Goal: Information Seeking & Learning: Learn about a topic

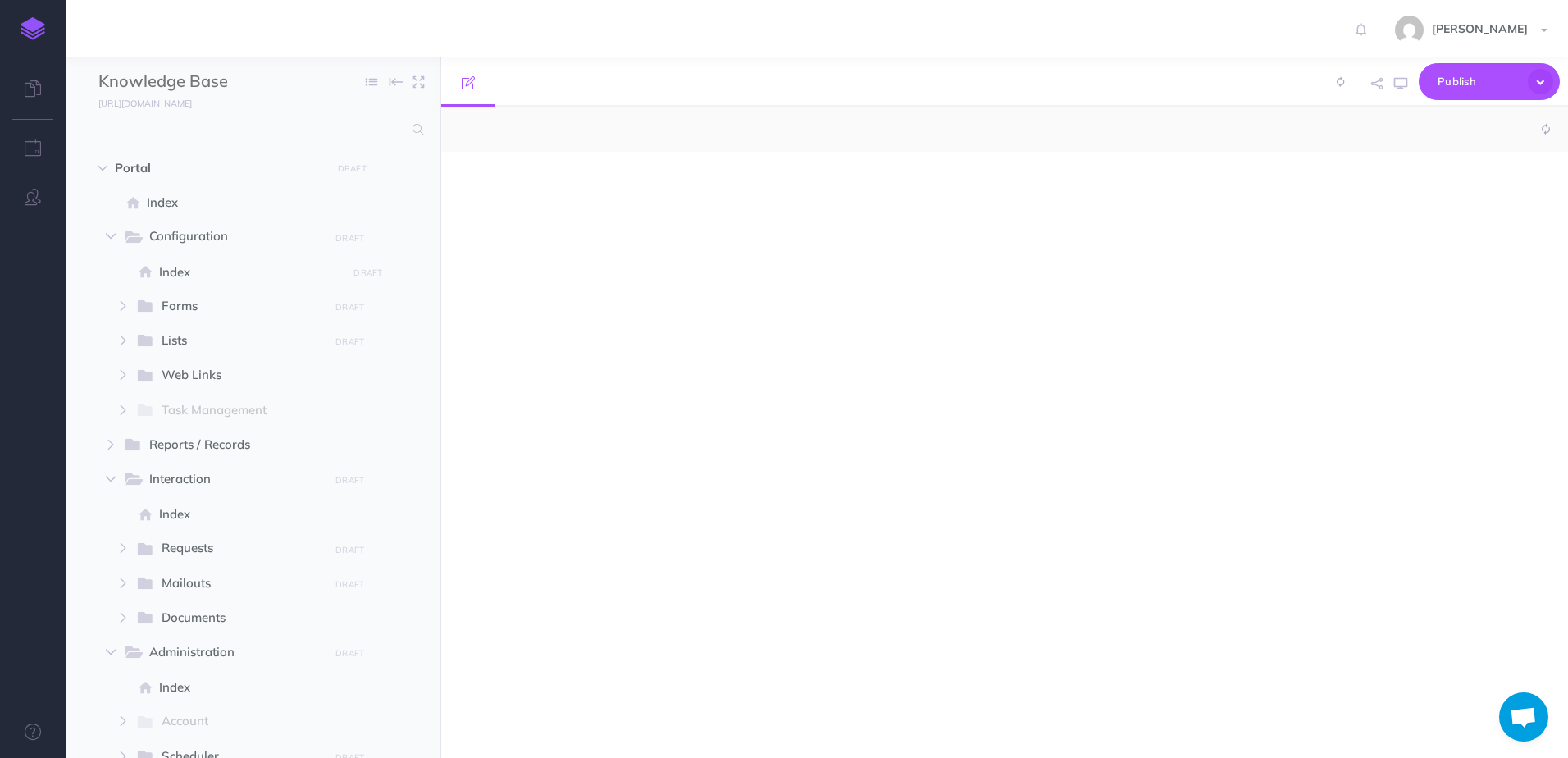
select select "null"
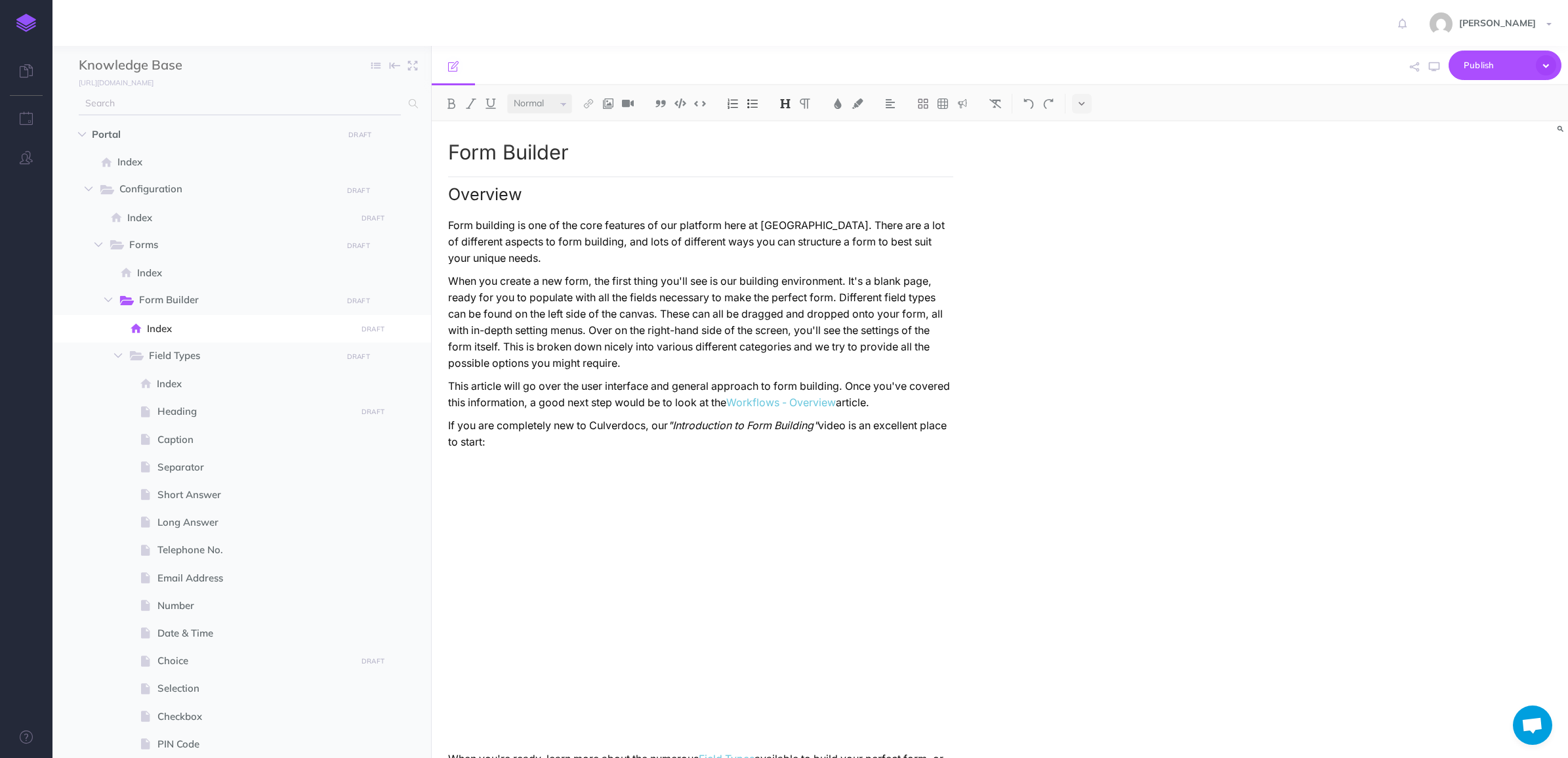
click at [414, 101] on icon at bounding box center [413, 104] width 9 height 9
click at [401, 102] on span at bounding box center [409, 104] width 17 height 24
click at [362, 97] on input "text" at bounding box center [240, 104] width 322 height 24
type input "mailout"
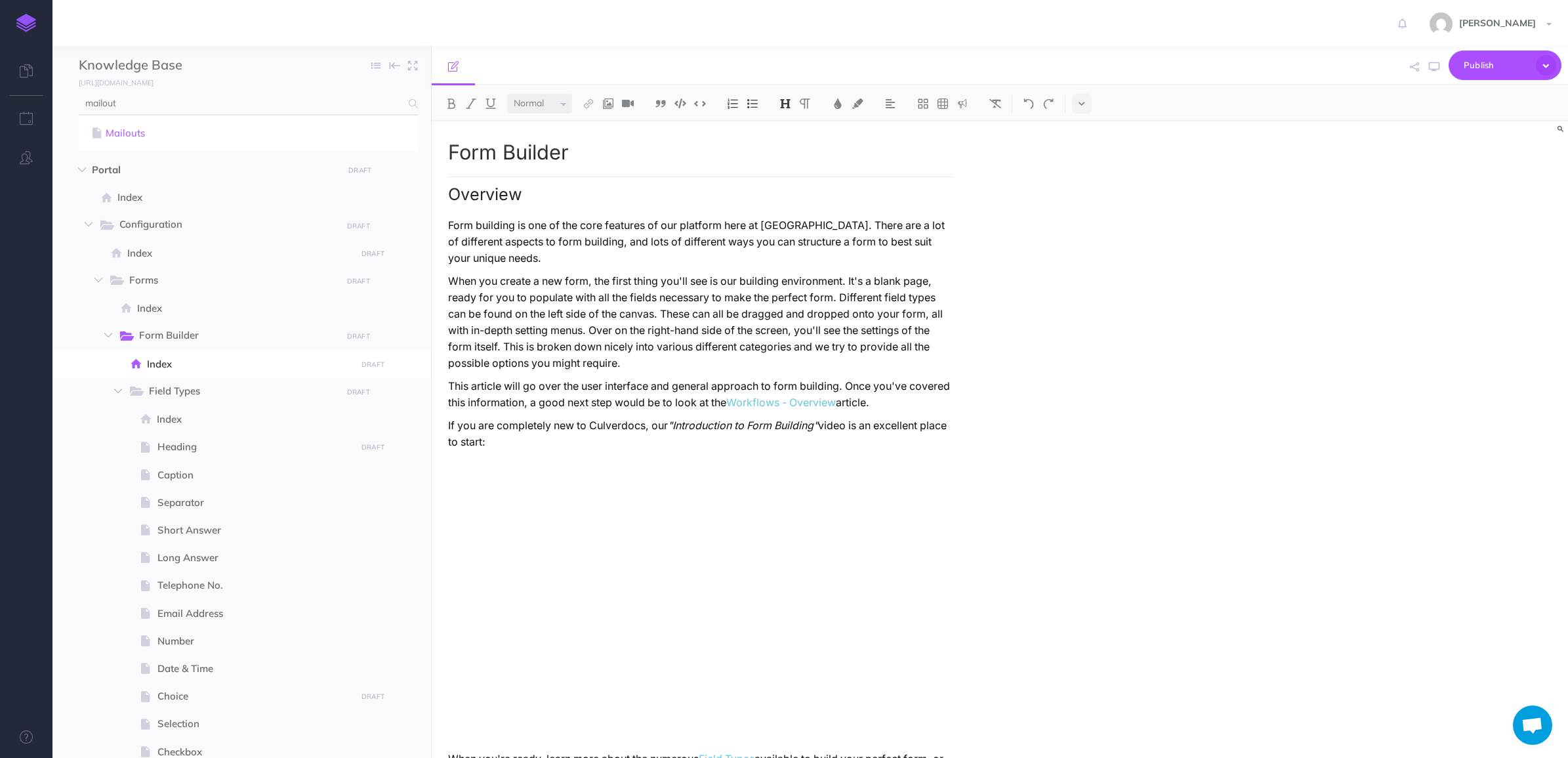
click at [217, 138] on link "Mailouts" at bounding box center [248, 133] width 319 height 16
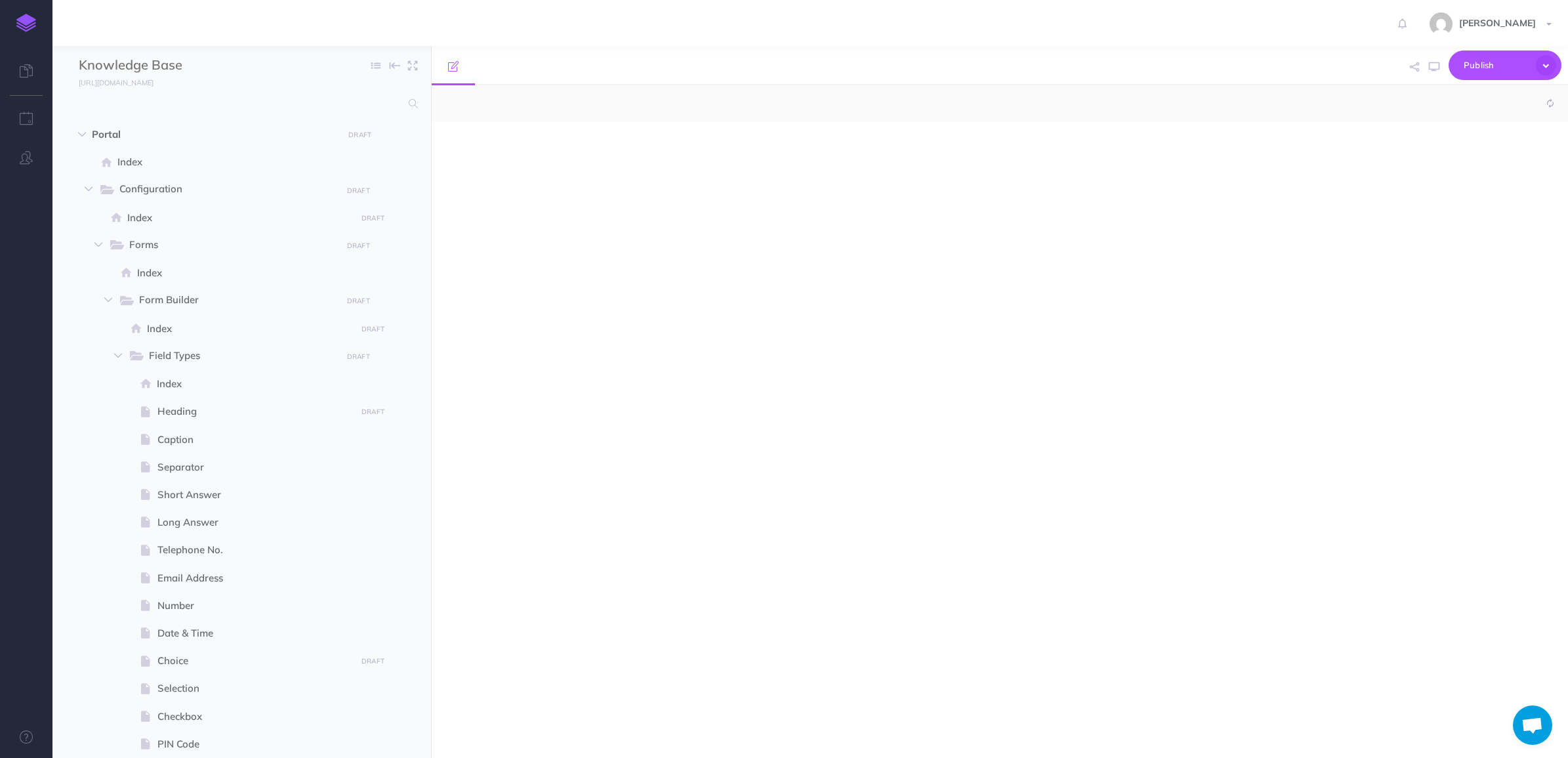
scroll to position [1777, 0]
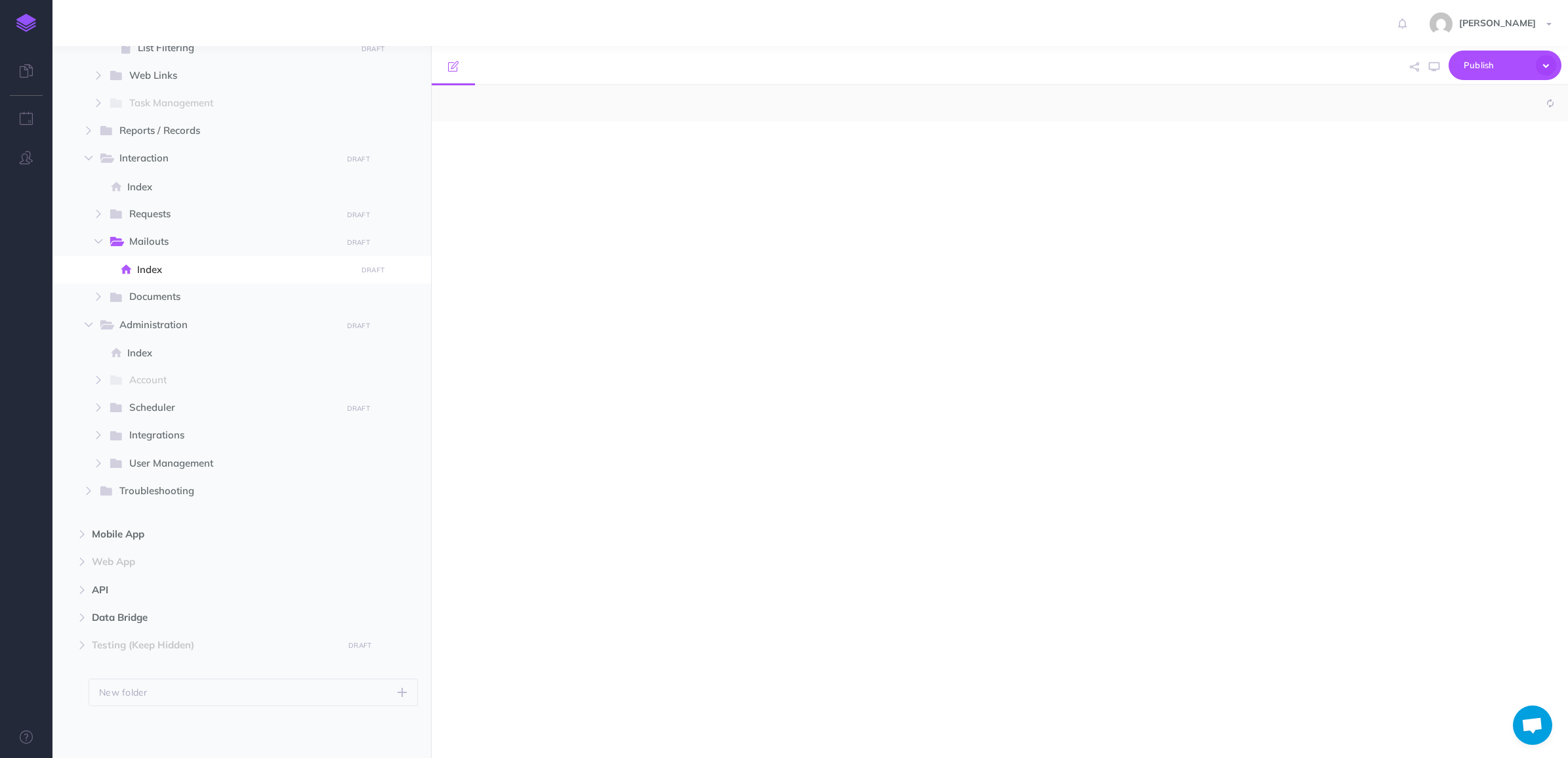
select select "null"
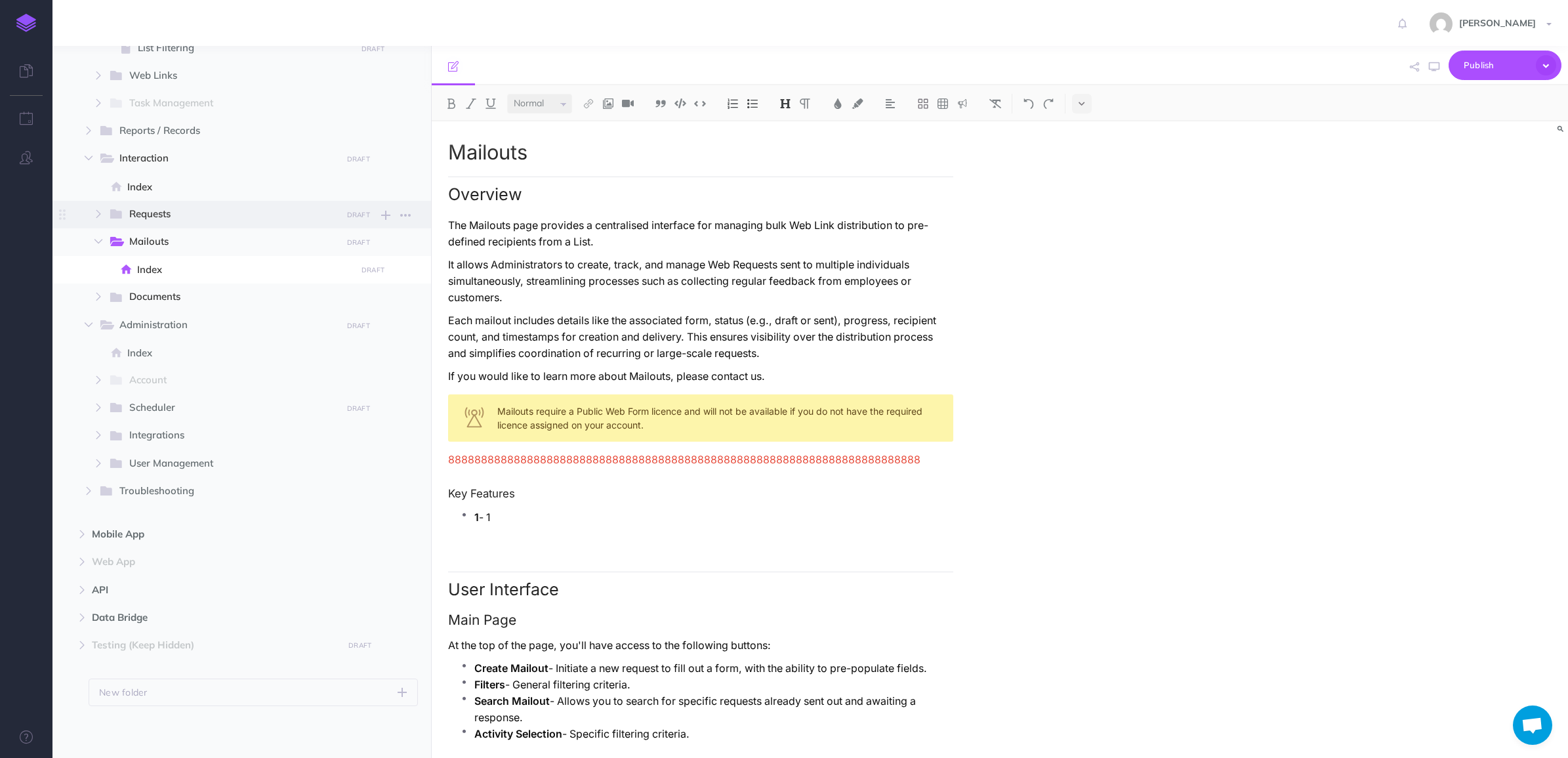
click at [217, 218] on span "Requests" at bounding box center [230, 214] width 203 height 17
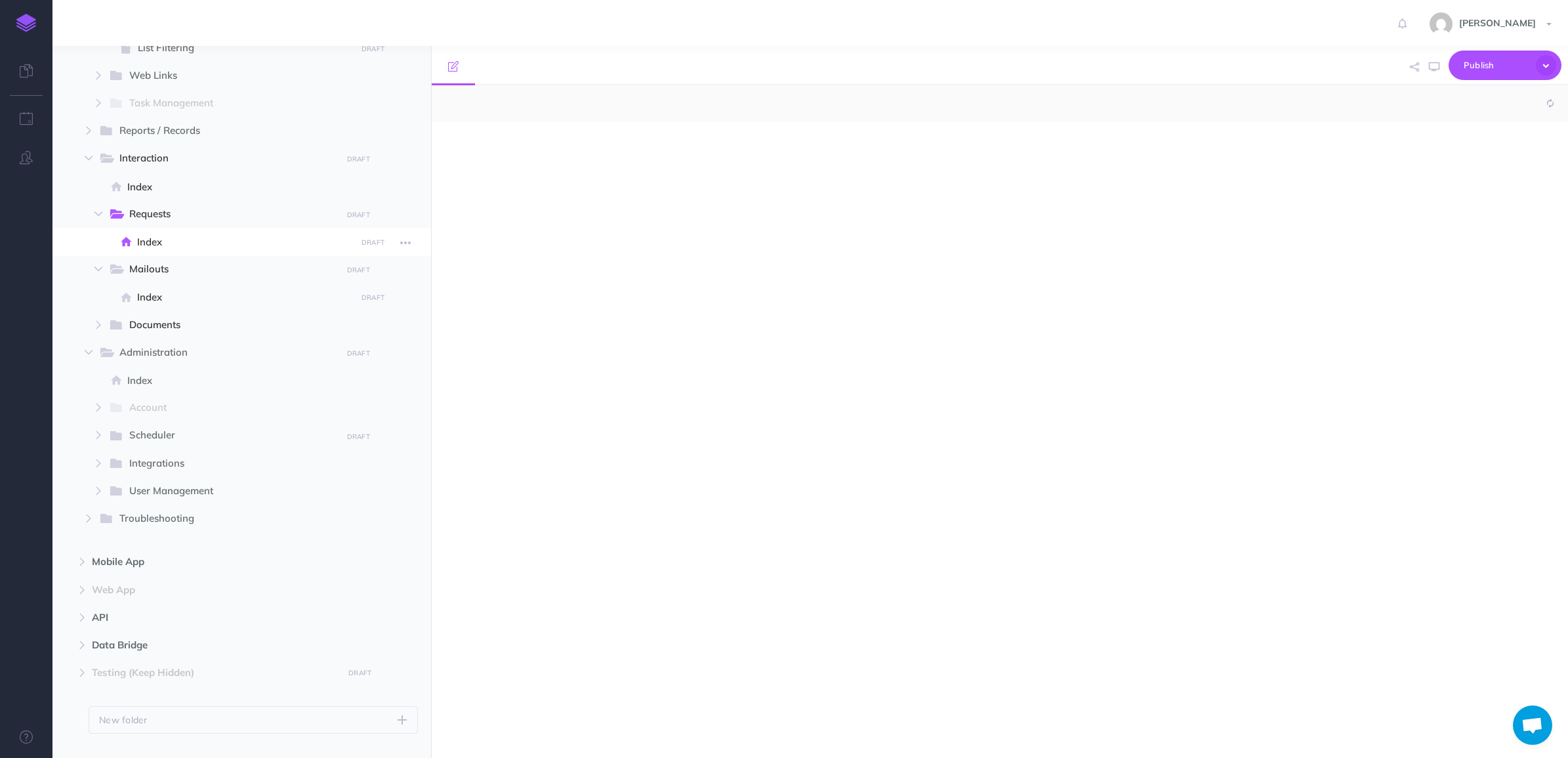
select select "null"
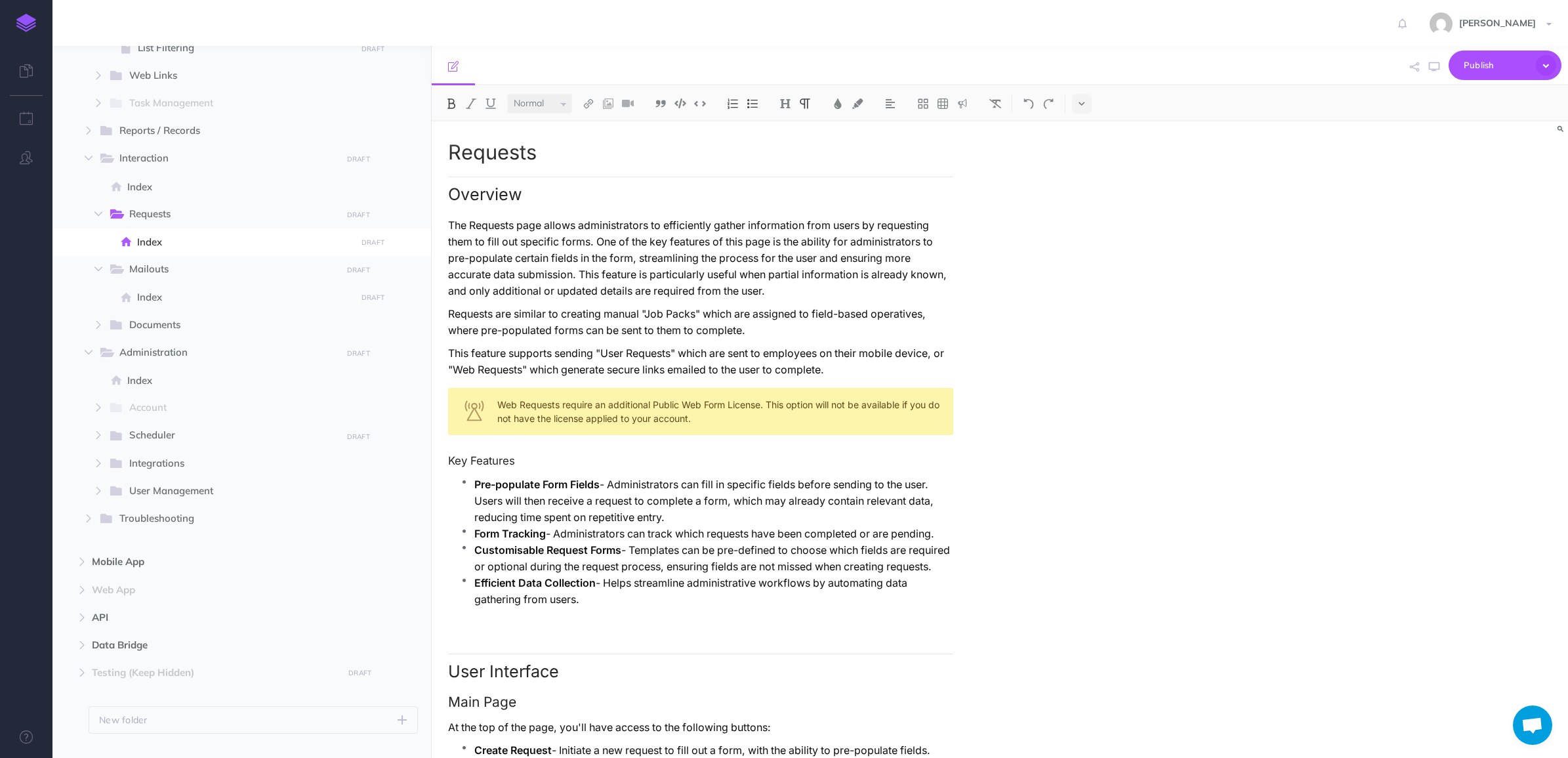
drag, startPoint x: 566, startPoint y: 597, endPoint x: 458, endPoint y: 475, distance: 162.9
copy ul "Pre-populate Form Fields - Administrators can fill in specific fields before se…"
click at [237, 293] on span "Index" at bounding box center [245, 297] width 215 height 16
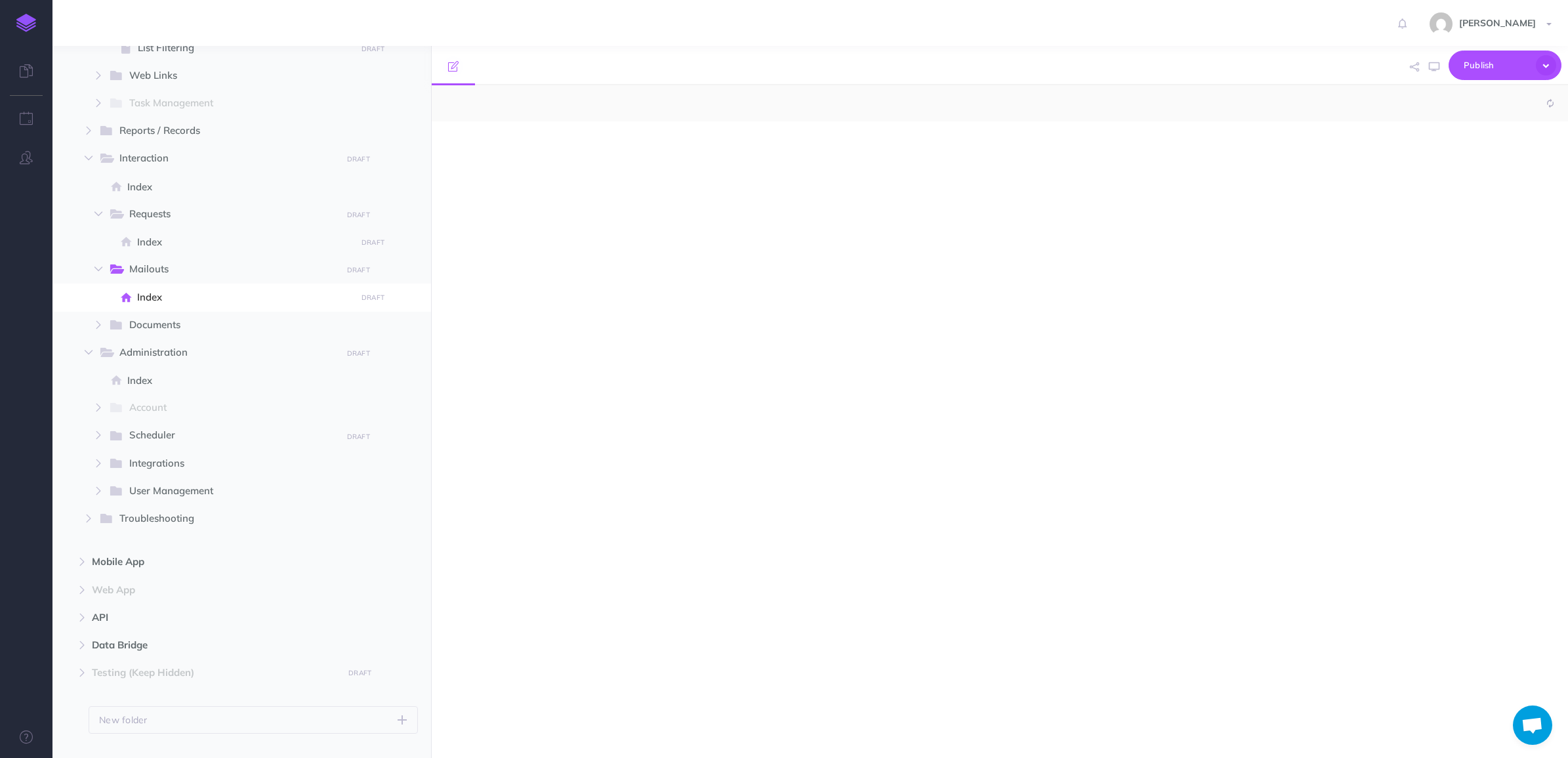
select select "null"
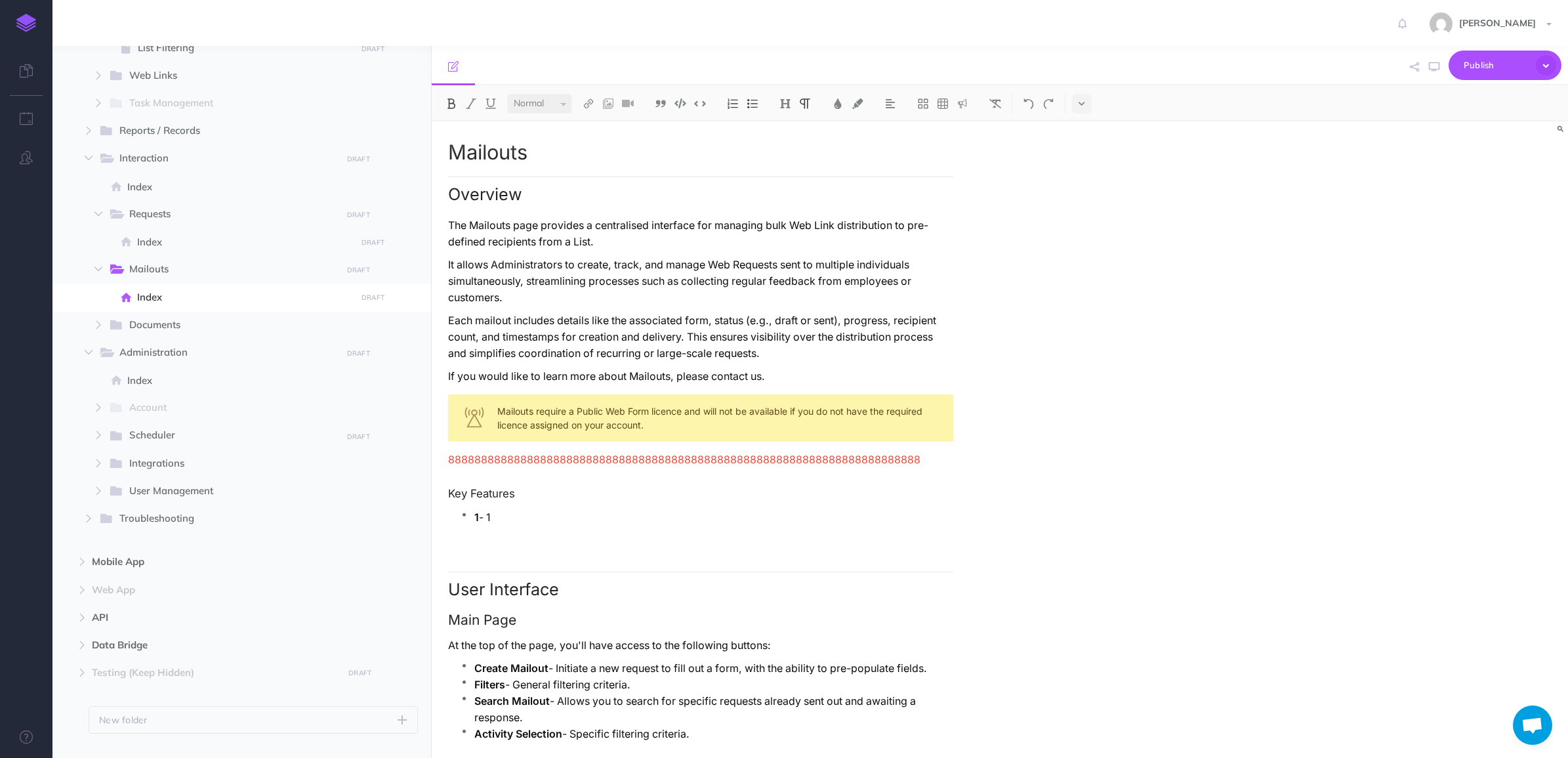
drag, startPoint x: 500, startPoint y: 498, endPoint x: 444, endPoint y: 498, distance: 56.0
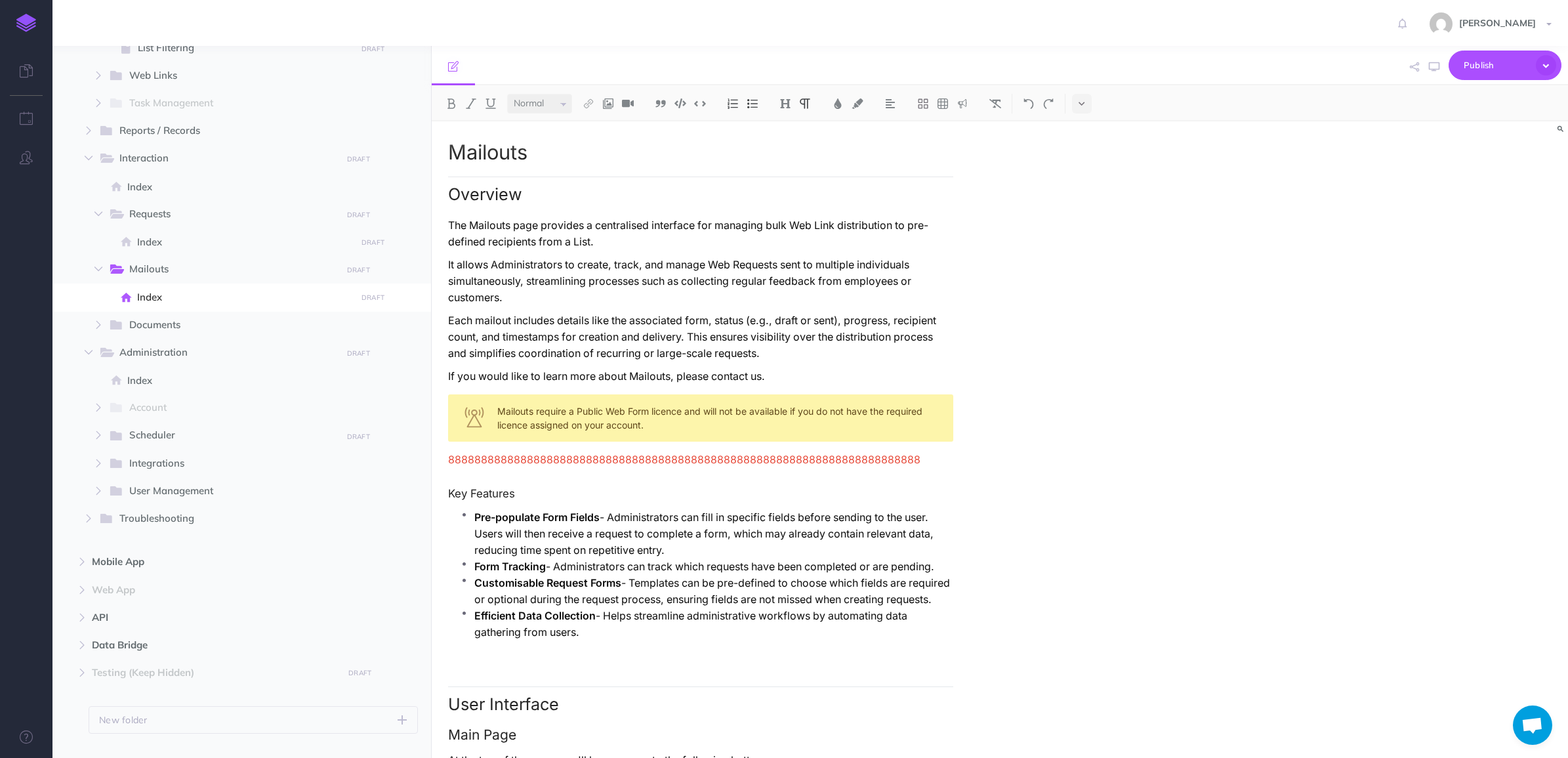
click at [533, 263] on p "It allows Administrators to create, track, and manage Web Requests sent to mult…" at bounding box center [701, 281] width 505 height 49
click at [0, 0] on span "Ignore" at bounding box center [0, 0] width 0 height 0
click at [613, 227] on p "The Mailouts page provides a centralised interface for managing bulk Web Link d…" at bounding box center [701, 233] width 505 height 33
click at [0, 0] on icon "More Information" at bounding box center [0, 0] width 0 height 0
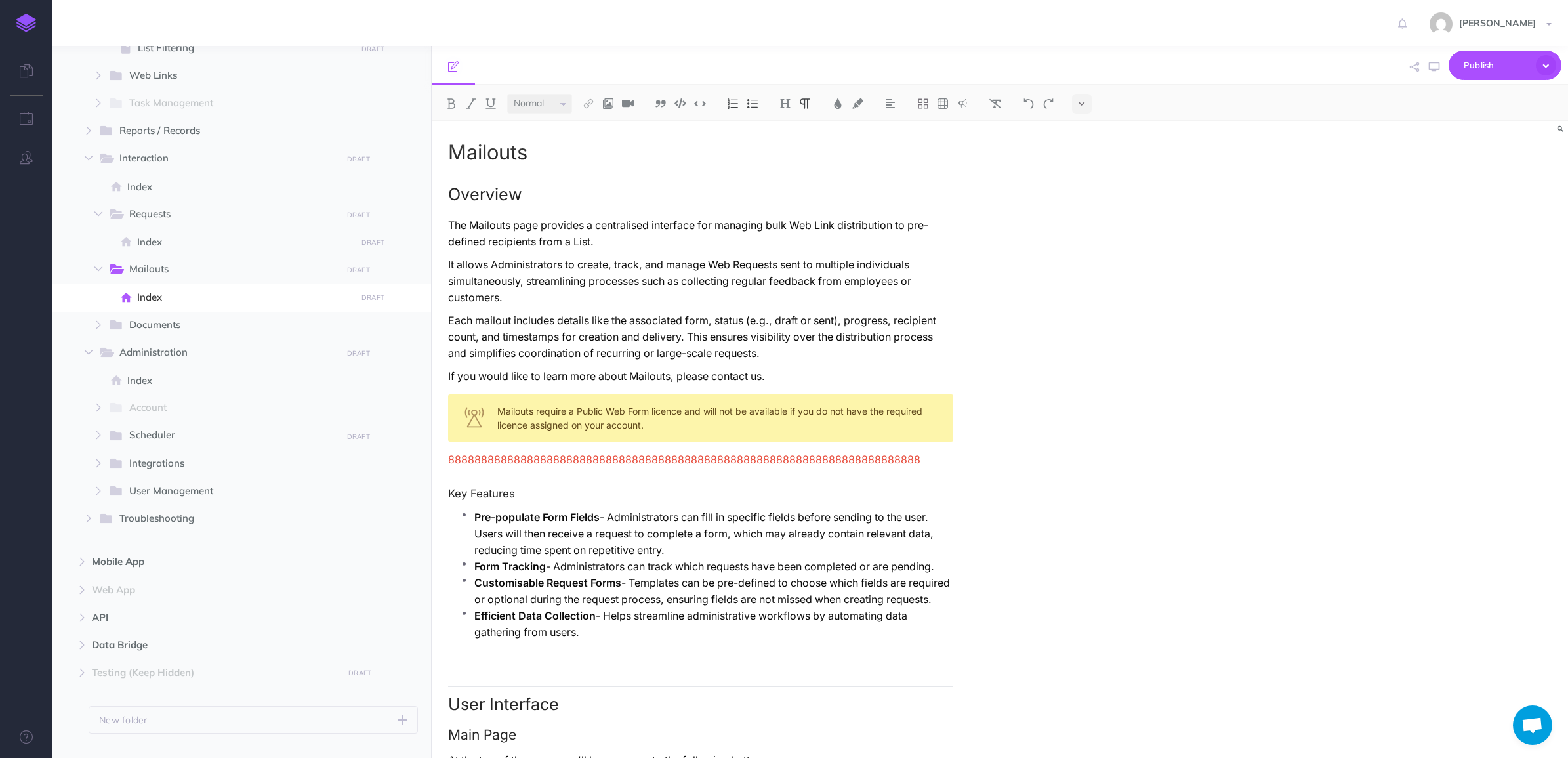
click at [808, 257] on p "It allows Administrators to create, track, and manage Web Requests sent to mult…" at bounding box center [701, 281] width 505 height 49
click at [797, 220] on p "The Mailouts page provides a centralised interface for managing bulk Web Link d…" at bounding box center [701, 233] width 505 height 33
click at [787, 228] on p "The Mailouts page provides a centralised interface for managing bulk Web Link d…" at bounding box center [701, 233] width 505 height 33
click at [0, 0] on span "Ignore" at bounding box center [0, 0] width 0 height 0
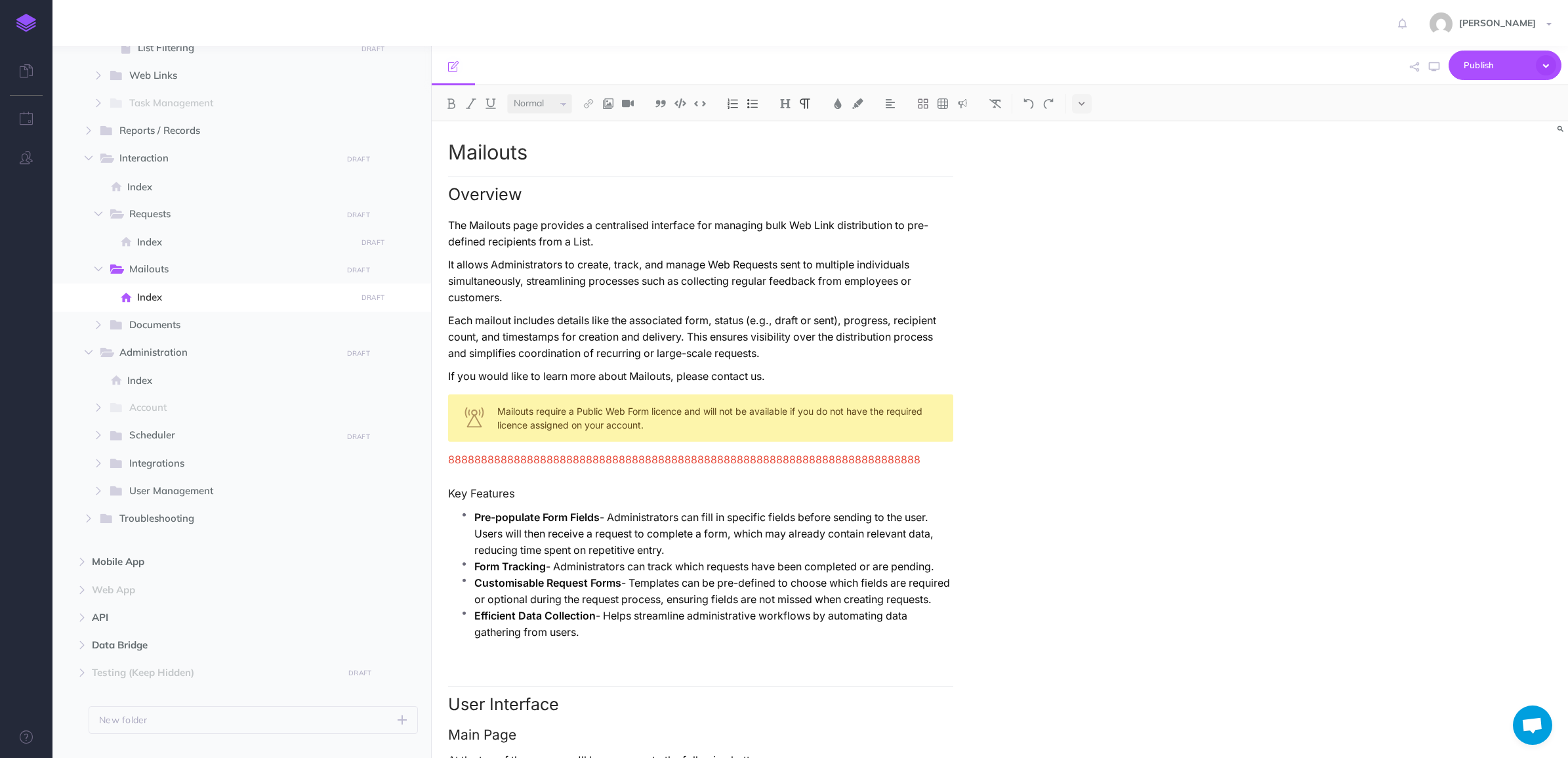
click at [900, 222] on p "The Mailouts page provides a centralised interface for managing bulk Web Link d…" at bounding box center [701, 233] width 505 height 33
click at [0, 0] on span "predefined" at bounding box center [0, 0] width 0 height 0
click at [734, 270] on p "It allows Administrators to create, track, and manage Web Requests sent to mult…" at bounding box center [701, 281] width 505 height 49
click at [0, 0] on span "Ignore" at bounding box center [0, 0] width 0 height 0
click at [639, 368] on p "If you would like to learn more about Mailouts, please contact us." at bounding box center [701, 376] width 505 height 16
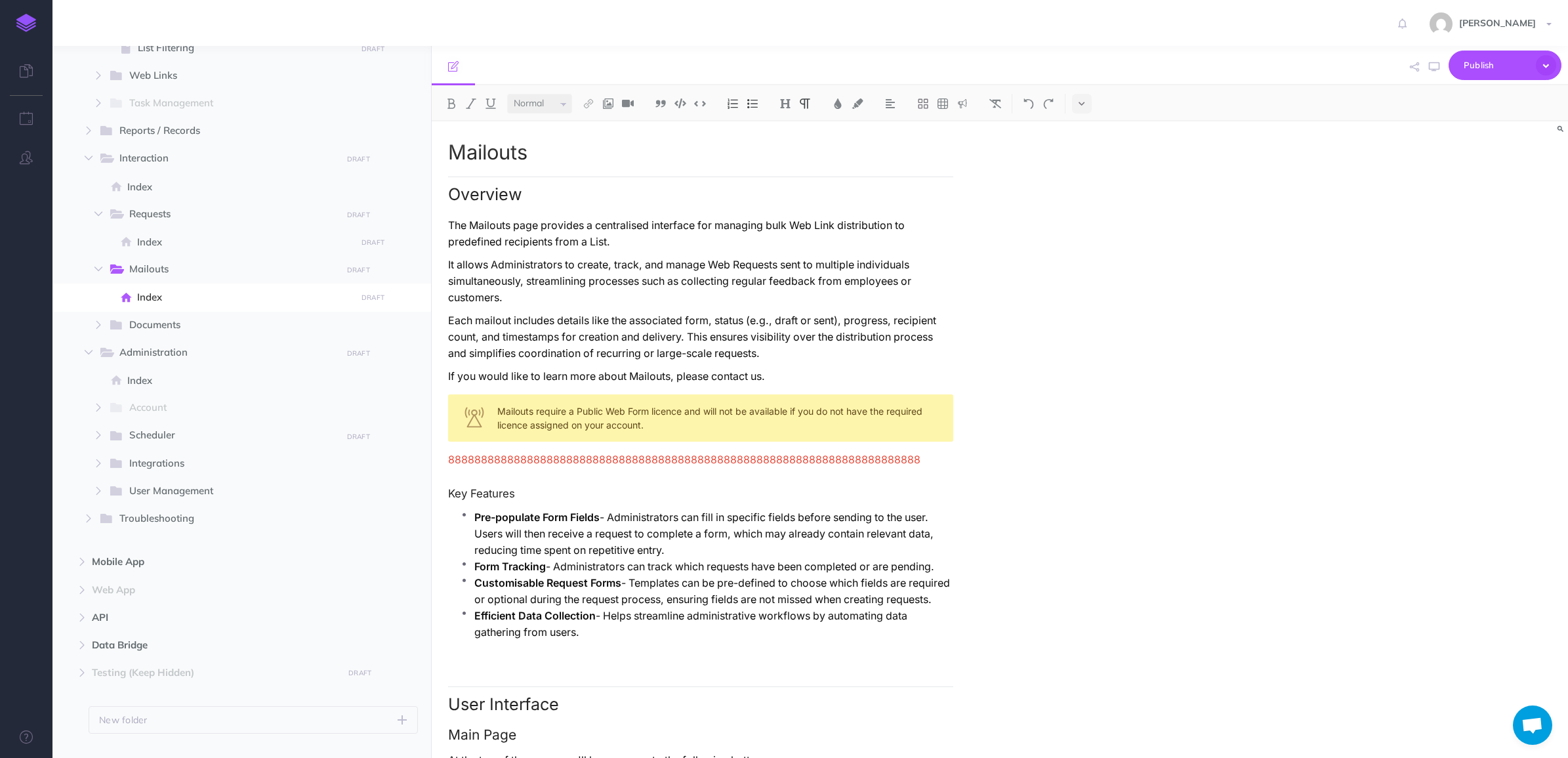
click at [0, 0] on qb-div "Ignore" at bounding box center [0, 0] width 0 height 0
click at [645, 509] on p "Pre-populate Form Fields - Administrators can fill in specific fields before se…" at bounding box center [714, 534] width 479 height 49
click at [0, 0] on qb-div "Ignore" at bounding box center [0, 0] width 0 height 0
click at [744, 575] on p "Customisable Request Forms - Templates can be pre-defined to choose which field…" at bounding box center [714, 591] width 479 height 33
click at [0, 0] on span "predefined" at bounding box center [0, 0] width 0 height 0
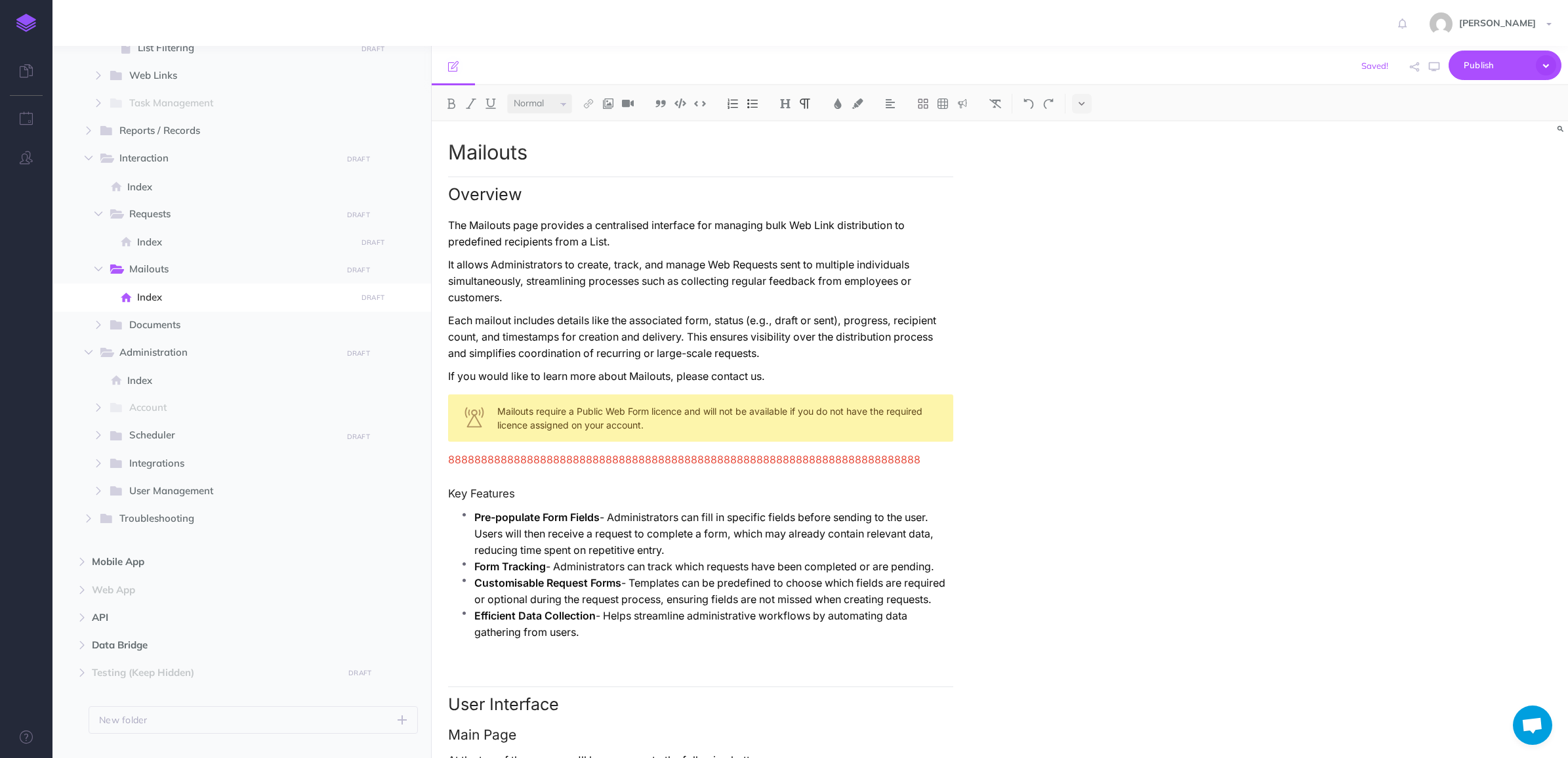
click at [640, 575] on p "Customisable Request Forms - Templates can be predefined to choose which fields…" at bounding box center [714, 591] width 479 height 33
click at [505, 577] on strong "Customisable Request Forms" at bounding box center [547, 583] width 147 height 12
click at [737, 575] on p "Customisable Request Forms - Templates can be predefined to choose which fields…" at bounding box center [714, 591] width 479 height 33
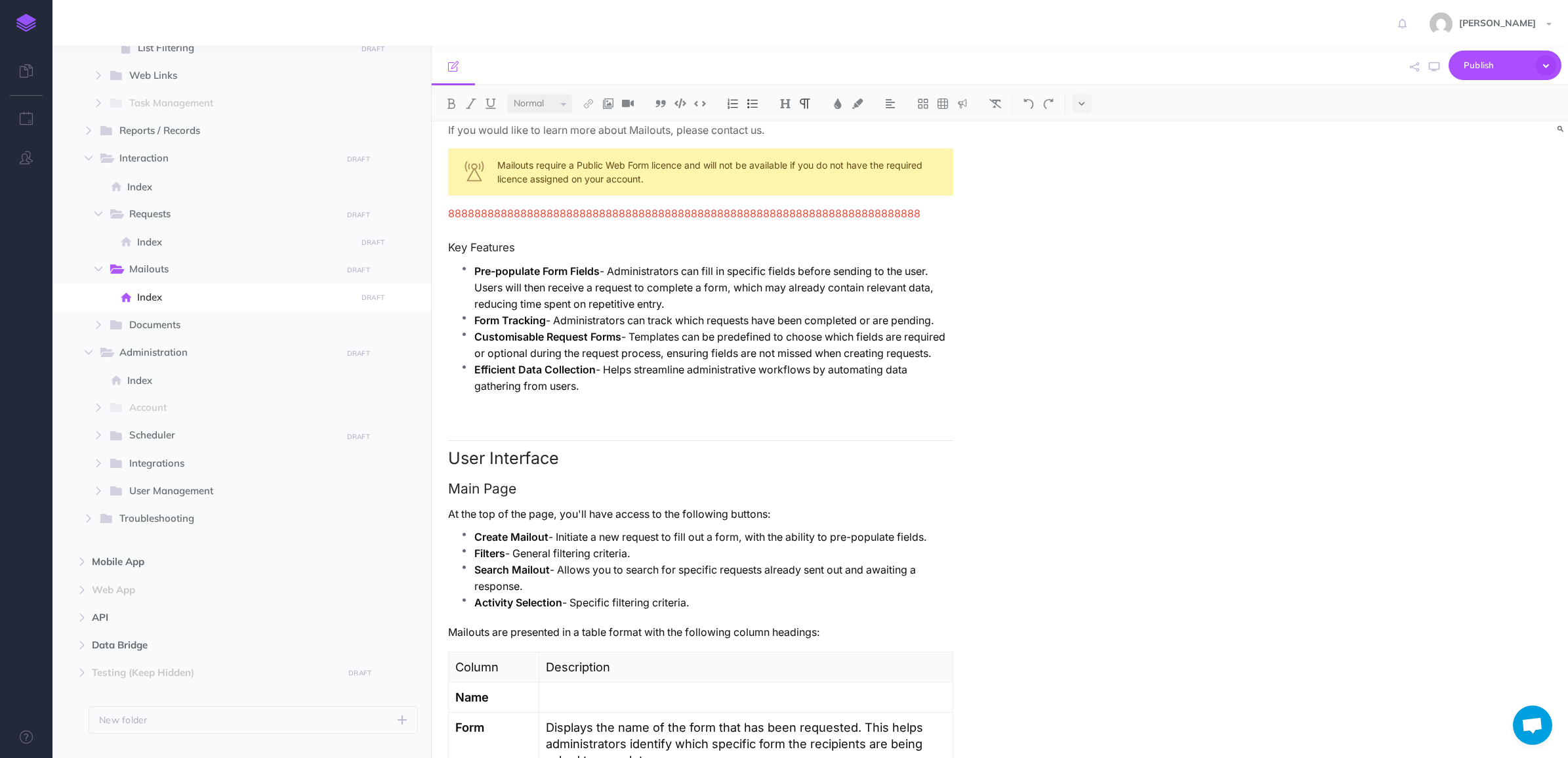
scroll to position [328, 0]
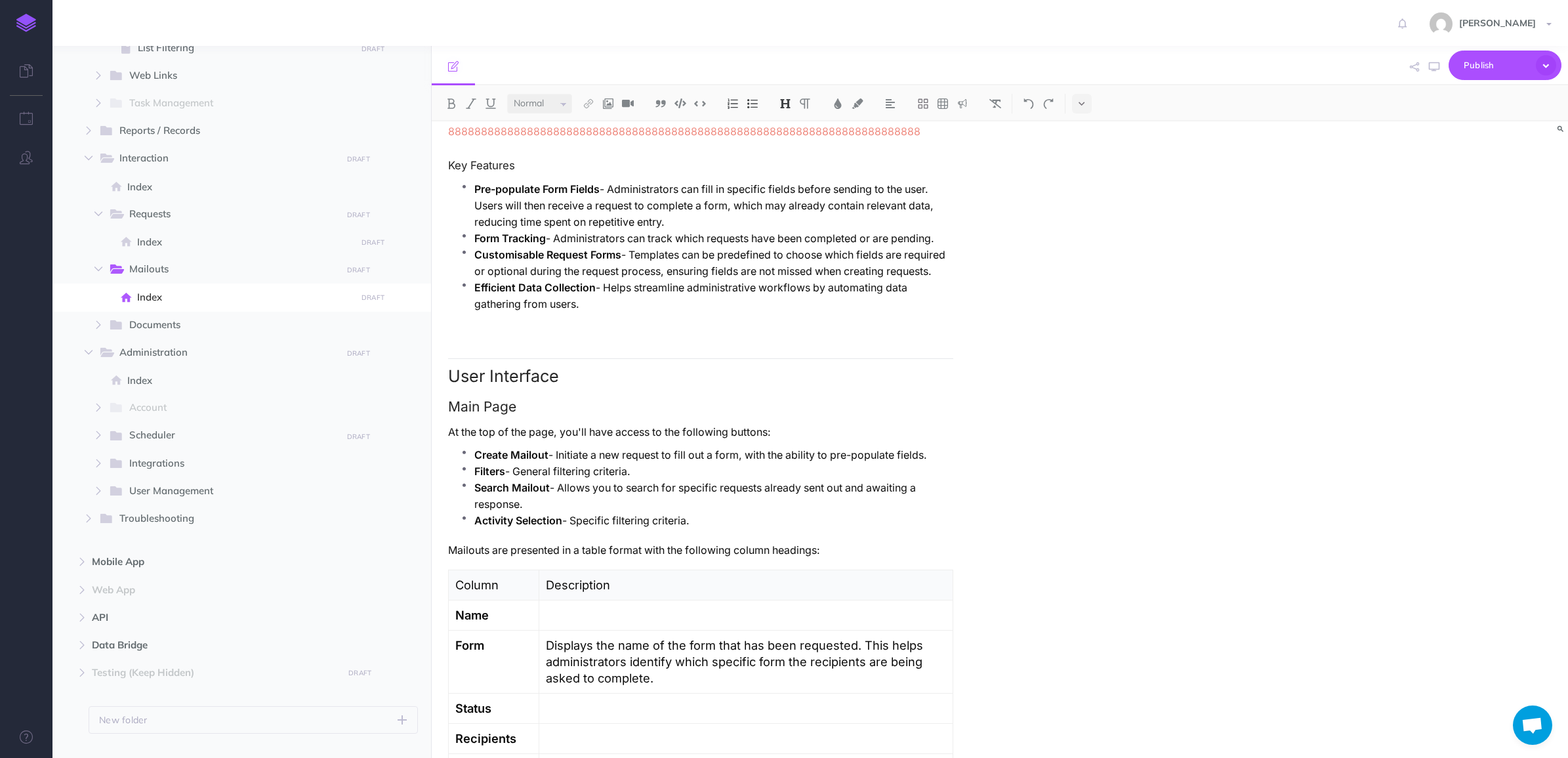
click at [643, 303] on ul "Pre-populate Form Fields - Administrators can fill in specific fields before se…" at bounding box center [704, 253] width 499 height 144
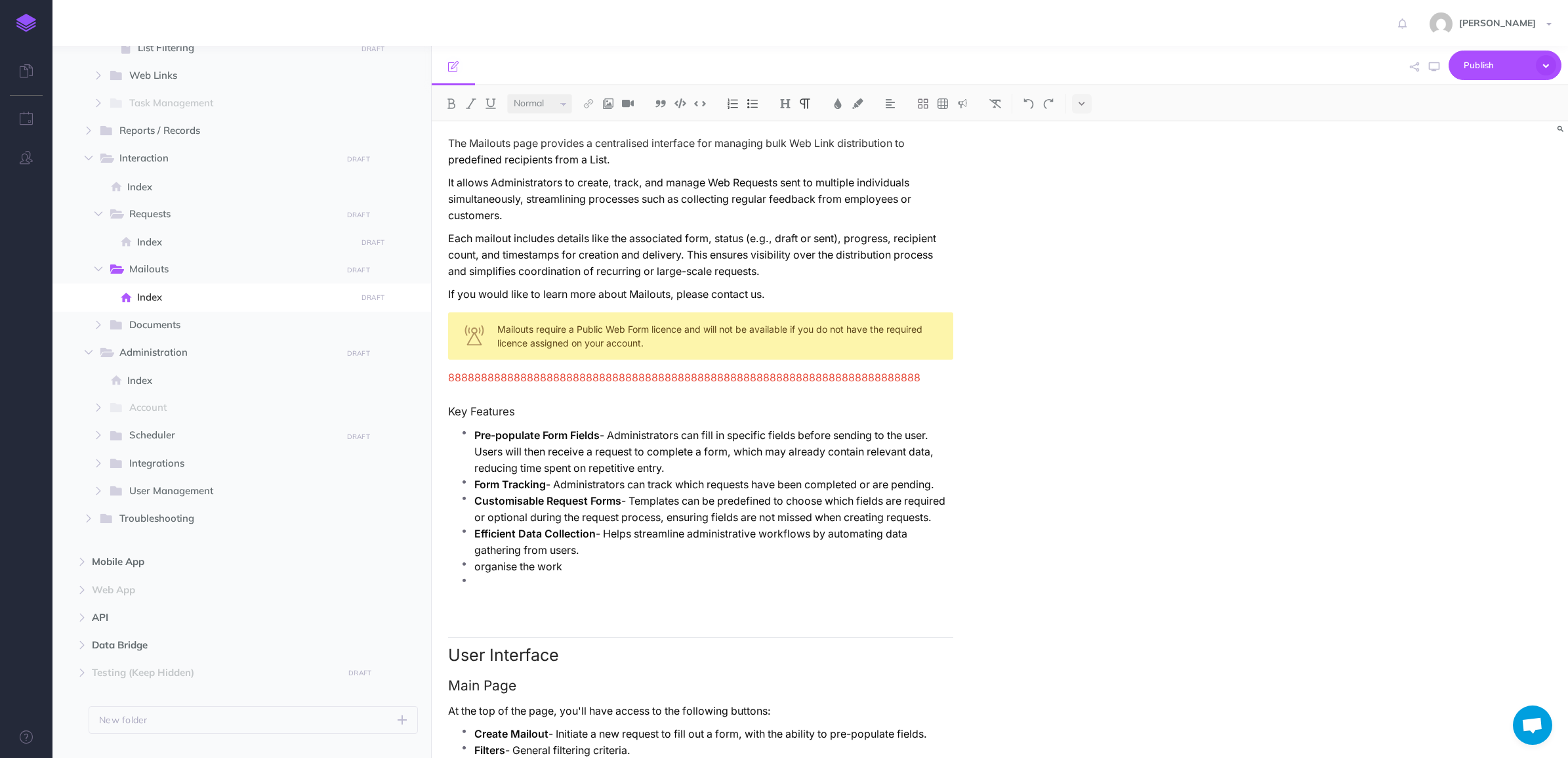
scroll to position [0, 0]
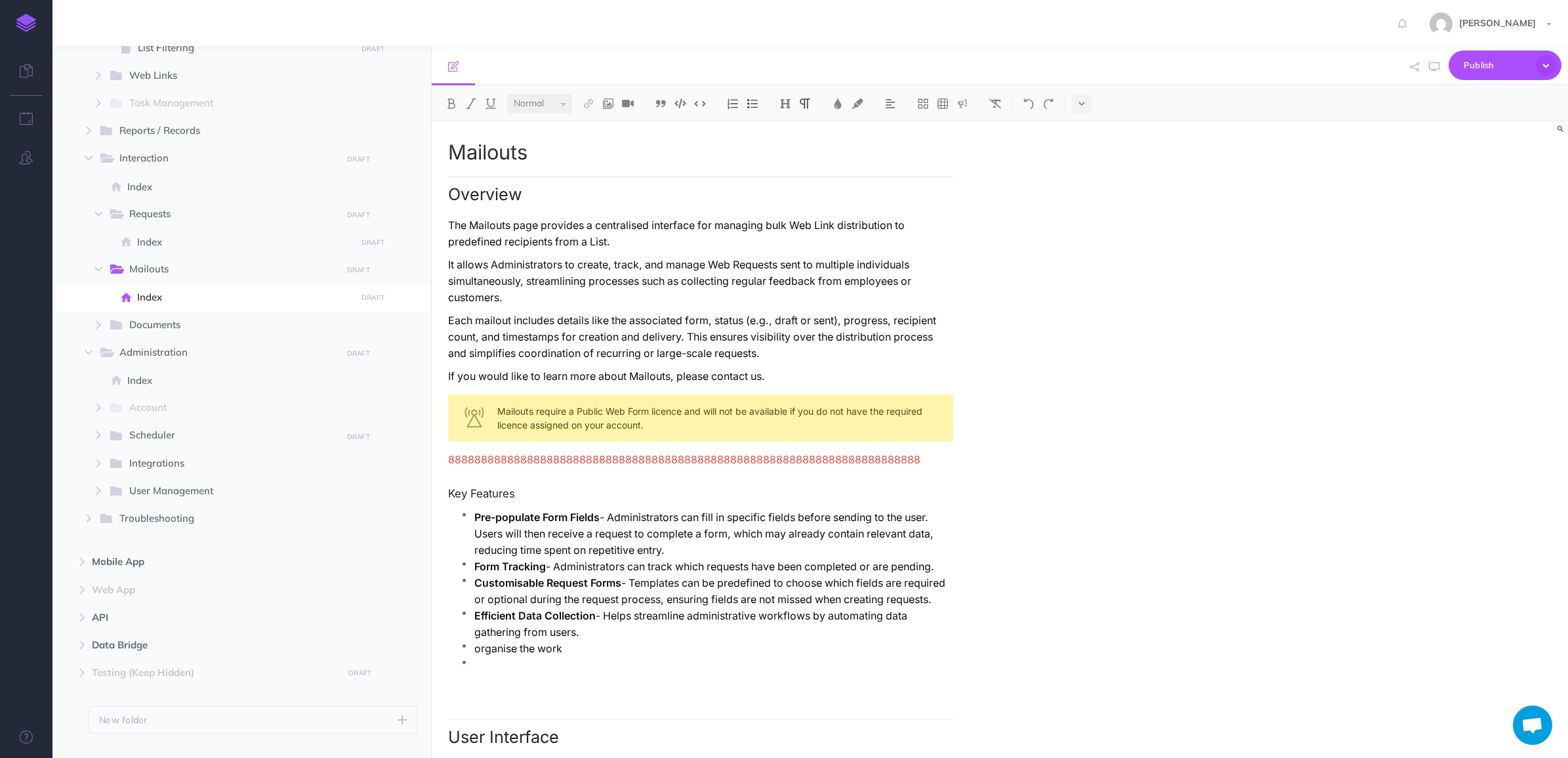
click at [608, 228] on p "The Mailouts page provides a centralised interface for managing bulk Web Link d…" at bounding box center [701, 233] width 505 height 33
click at [615, 223] on p "The Mailouts page provides a centralised interface for managing bulk Web Link d…" at bounding box center [701, 233] width 505 height 33
click at [553, 606] on p "organise the work" at bounding box center [714, 648] width 479 height 16
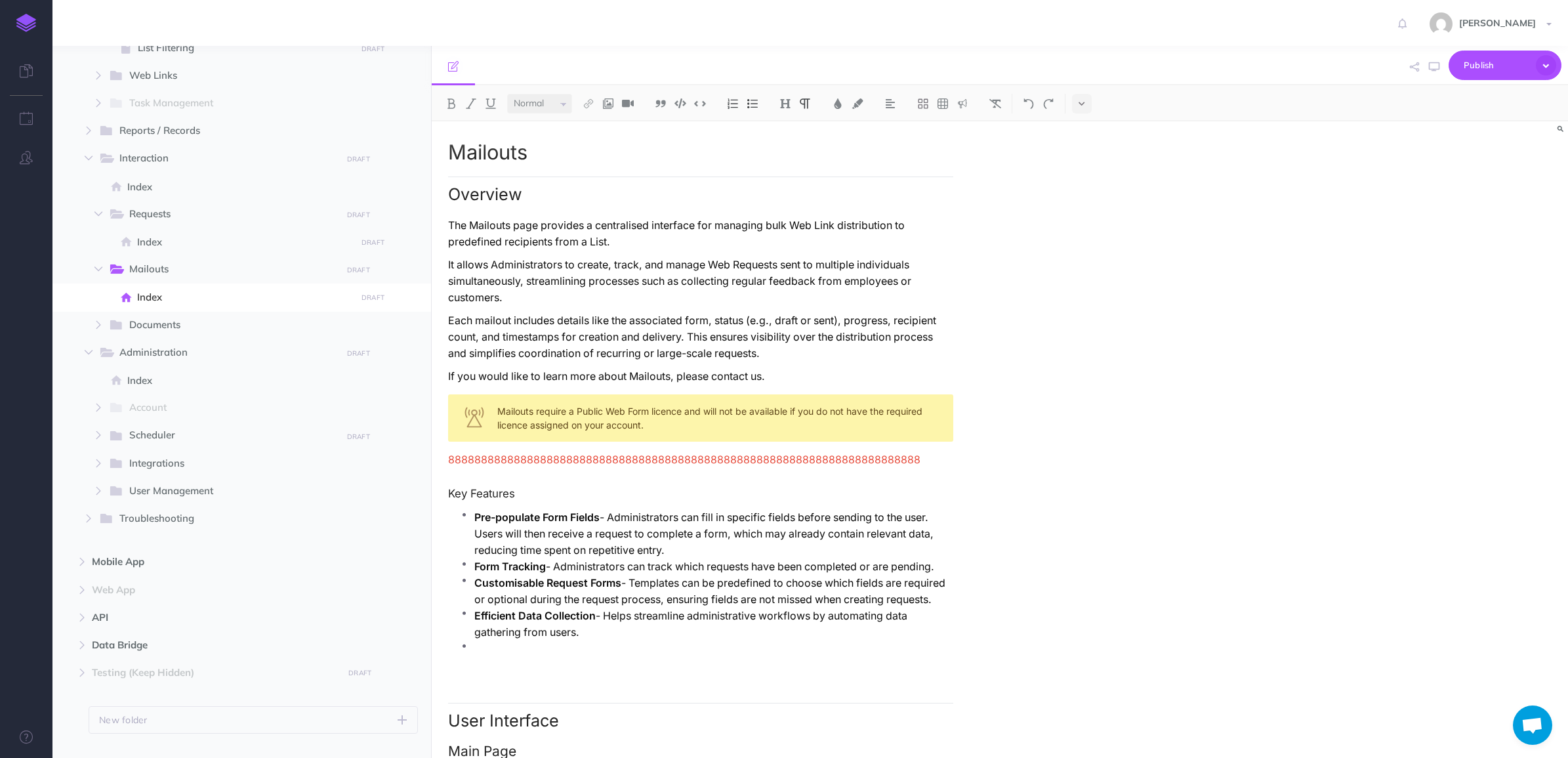
click at [535, 606] on p at bounding box center [714, 648] width 479 height 16
click at [727, 520] on p "Pre-populate Form Fields - Administrators can fill in specific fields before se…" at bounding box center [714, 534] width 479 height 49
drag, startPoint x: 867, startPoint y: 499, endPoint x: 919, endPoint y: 497, distance: 52.0
click at [919, 509] on p "Pre-populate Form Fields - Administrators can fill in specific fields before se…" at bounding box center [714, 534] width 479 height 49
click at [909, 509] on p "Pre-populate Form Fields - Administrators can fill in specific fields before se…" at bounding box center [714, 534] width 479 height 49
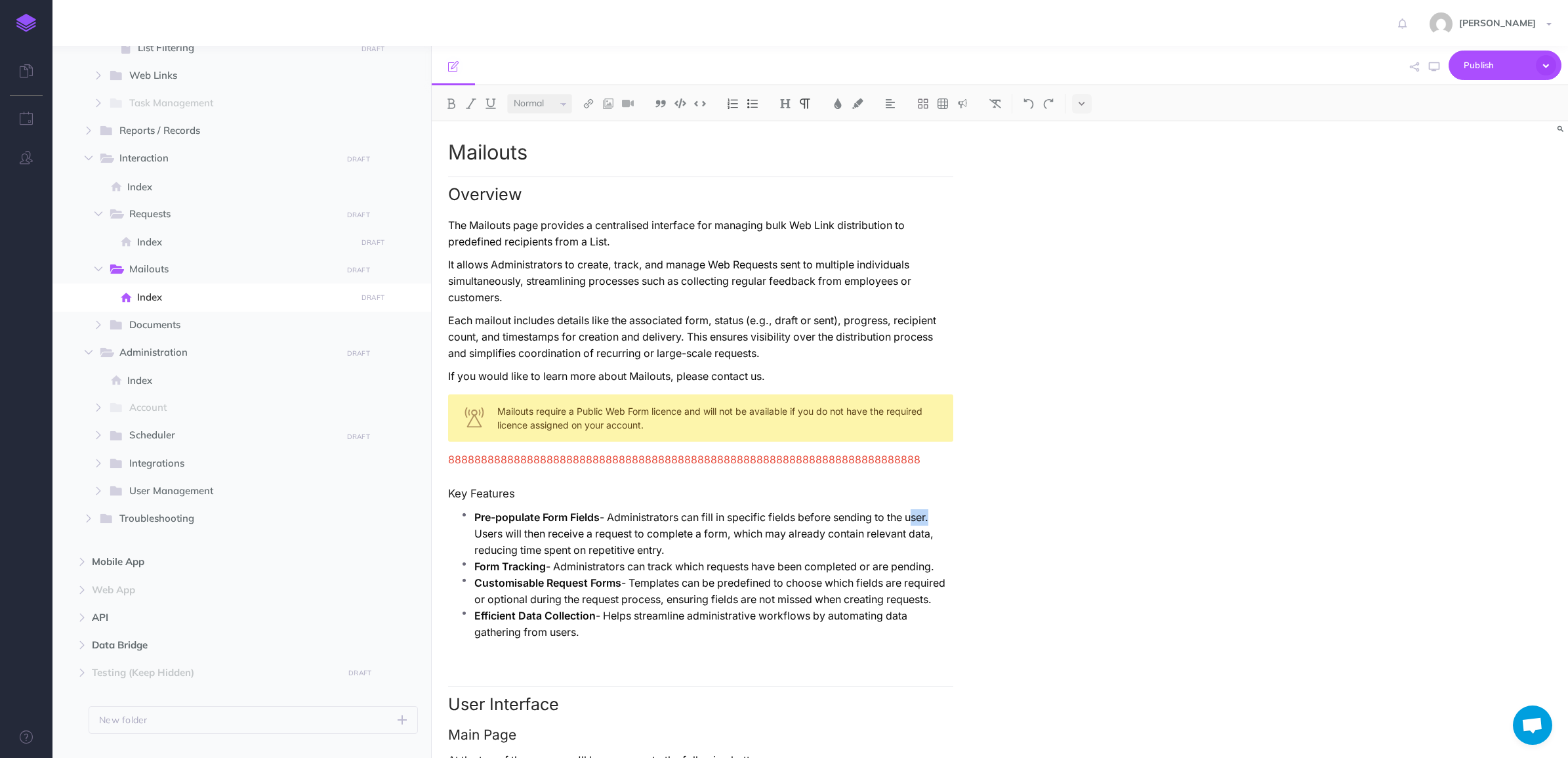
click at [909, 509] on p "Pre-populate Form Fields - Administrators can fill in specific fields before se…" at bounding box center [714, 534] width 479 height 49
click at [487, 523] on p "Pre-populate Form Fields - Administrators can fill in specific fields before se…" at bounding box center [714, 534] width 479 height 49
click at [734, 558] on p "Form Tracking - Administrators can track which requests have been completed or …" at bounding box center [714, 566] width 479 height 16
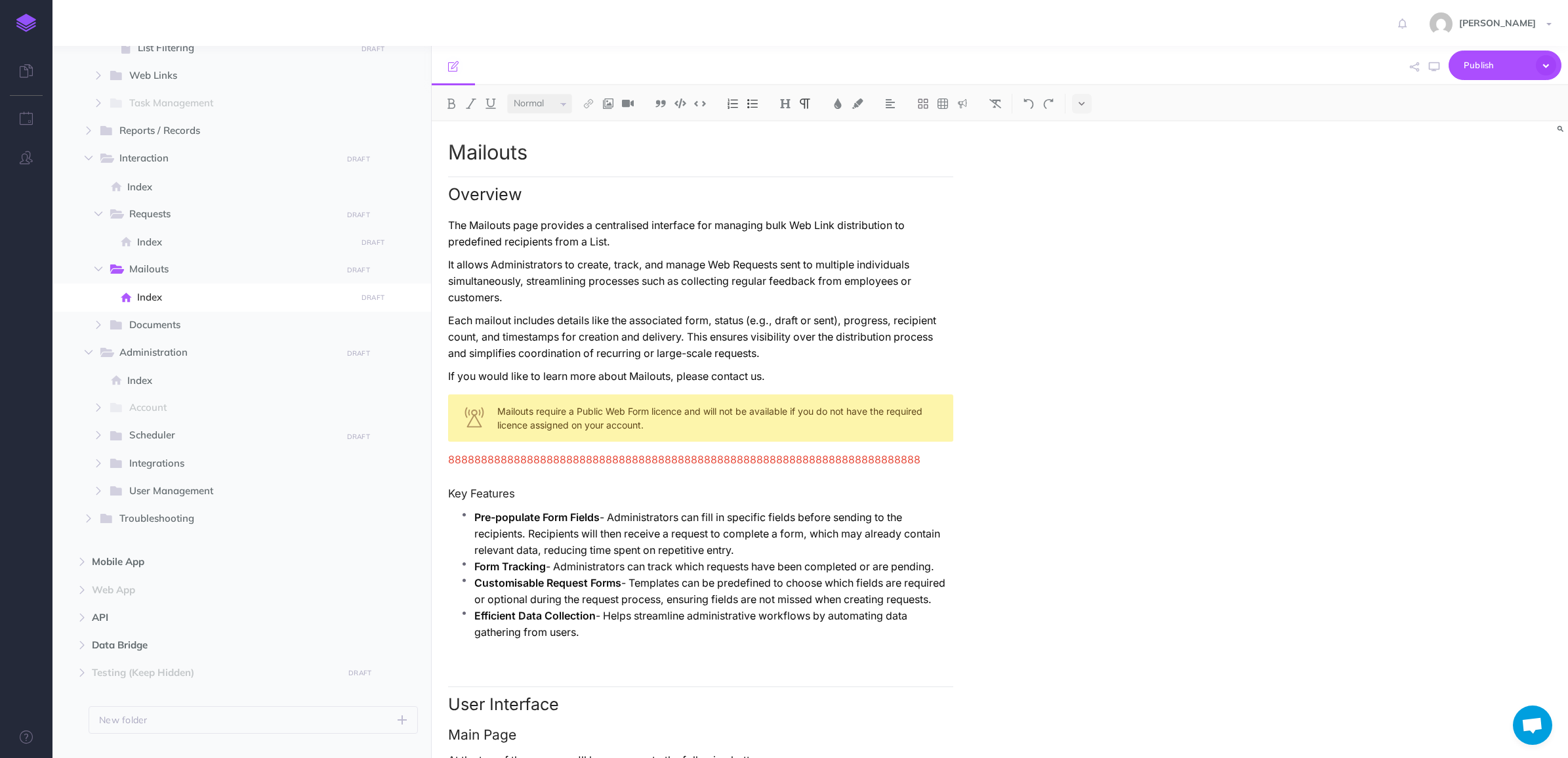
click at [932, 558] on p "Form Tracking - Administrators can track which requests have been completed or …" at bounding box center [714, 566] width 479 height 16
click at [740, 575] on p "Customisable Request Forms - Templates can be predefined to choose which fields…" at bounding box center [714, 591] width 479 height 33
click at [807, 606] on ul "Pre-populate Form Fields - Administrators can fill in specific fields before se…" at bounding box center [704, 581] width 499 height 144
click at [663, 575] on p "Customisable Request Forms - Templates can be predefined to choose which fields…" at bounding box center [714, 591] width 479 height 33
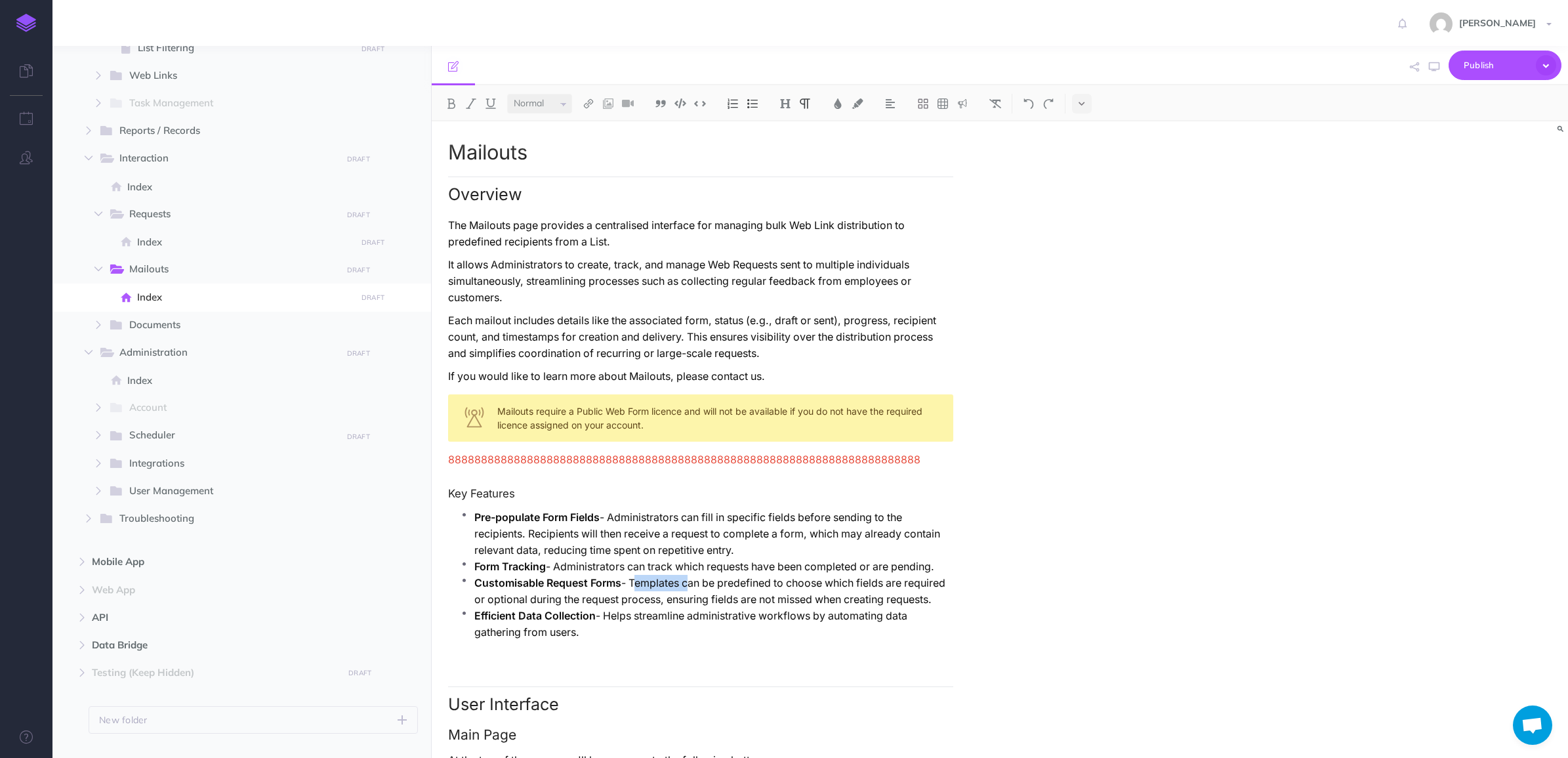
click at [663, 575] on p "Customisable Request Forms - Templates can be predefined to choose which fields…" at bounding box center [714, 591] width 479 height 33
click at [619, 577] on strong "Customisable Request Forms" at bounding box center [547, 583] width 147 height 12
click at [474, 511] on strong "Pre-populate Form Fields" at bounding box center [536, 518] width 125 height 12
click at [513, 606] on p "Efficient Data Collection - Helps streamline administrative workflows by automa…" at bounding box center [714, 624] width 479 height 33
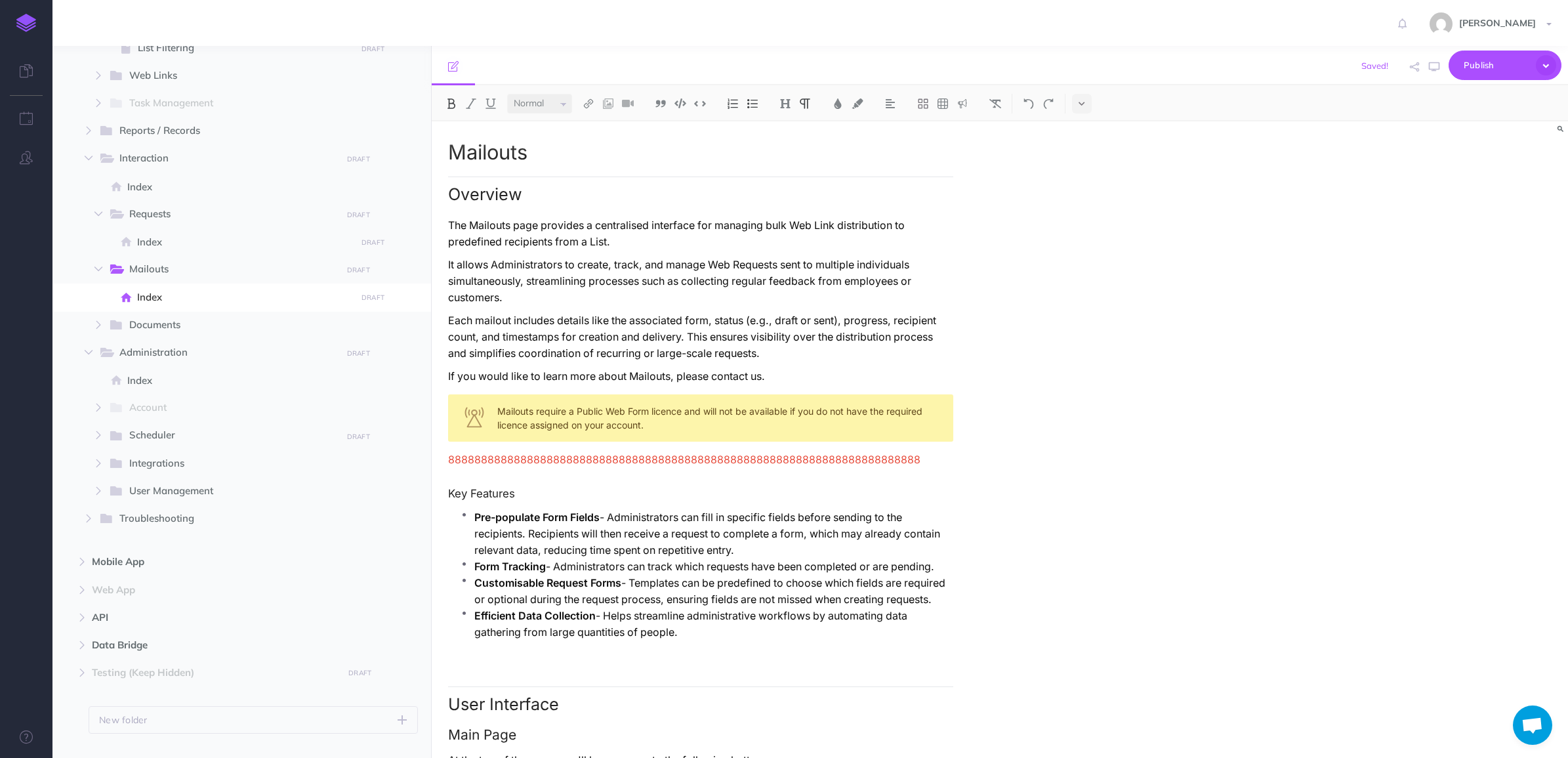
drag, startPoint x: 596, startPoint y: 615, endPoint x: 457, endPoint y: 607, distance: 139.2
click at [474, 606] on li "Efficient Data Collection - Helps streamline administrative workflows by automa…" at bounding box center [714, 624] width 479 height 33
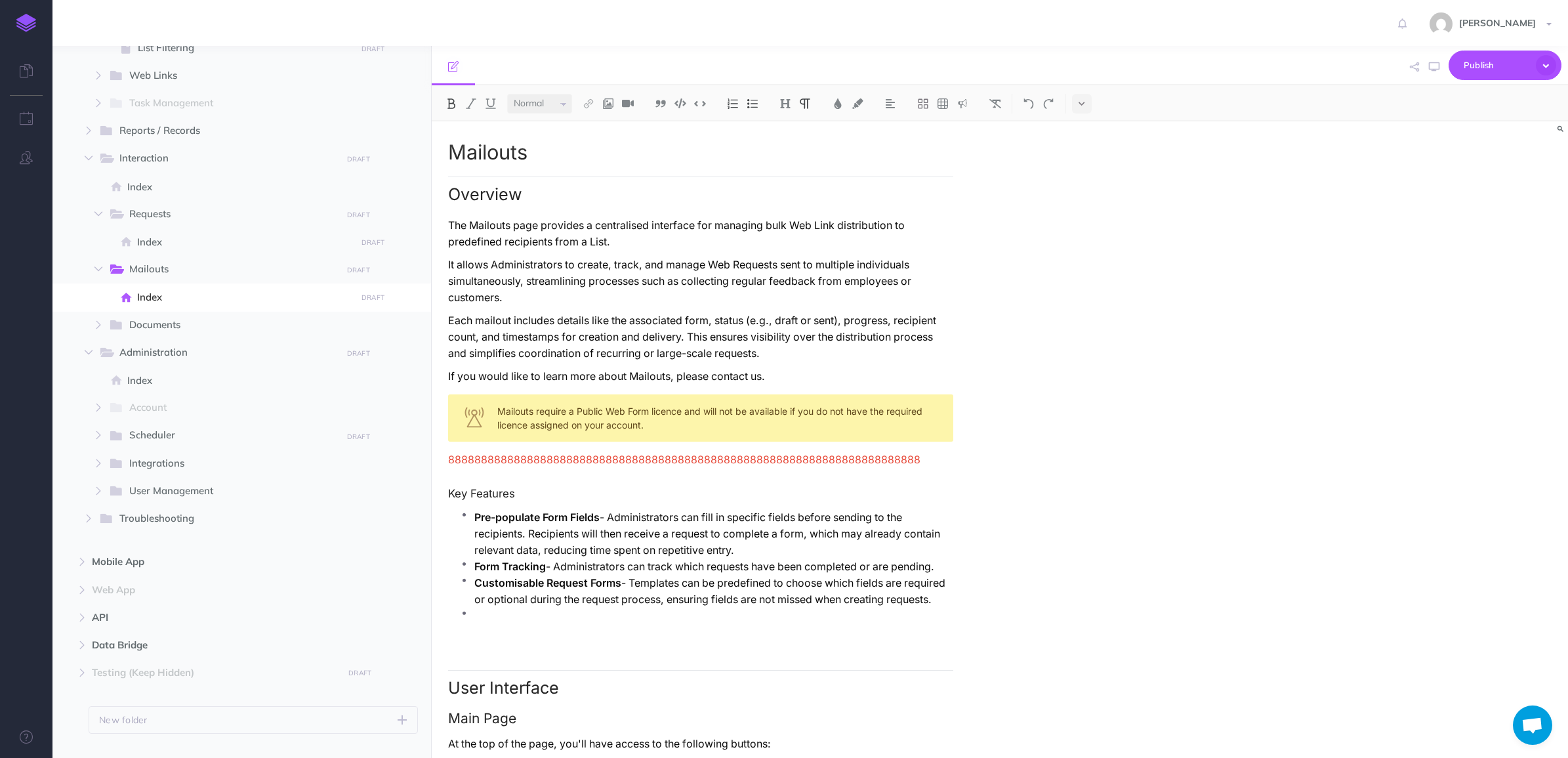
click at [474, 511] on strong "Pre-populate Form Fields" at bounding box center [536, 518] width 125 height 12
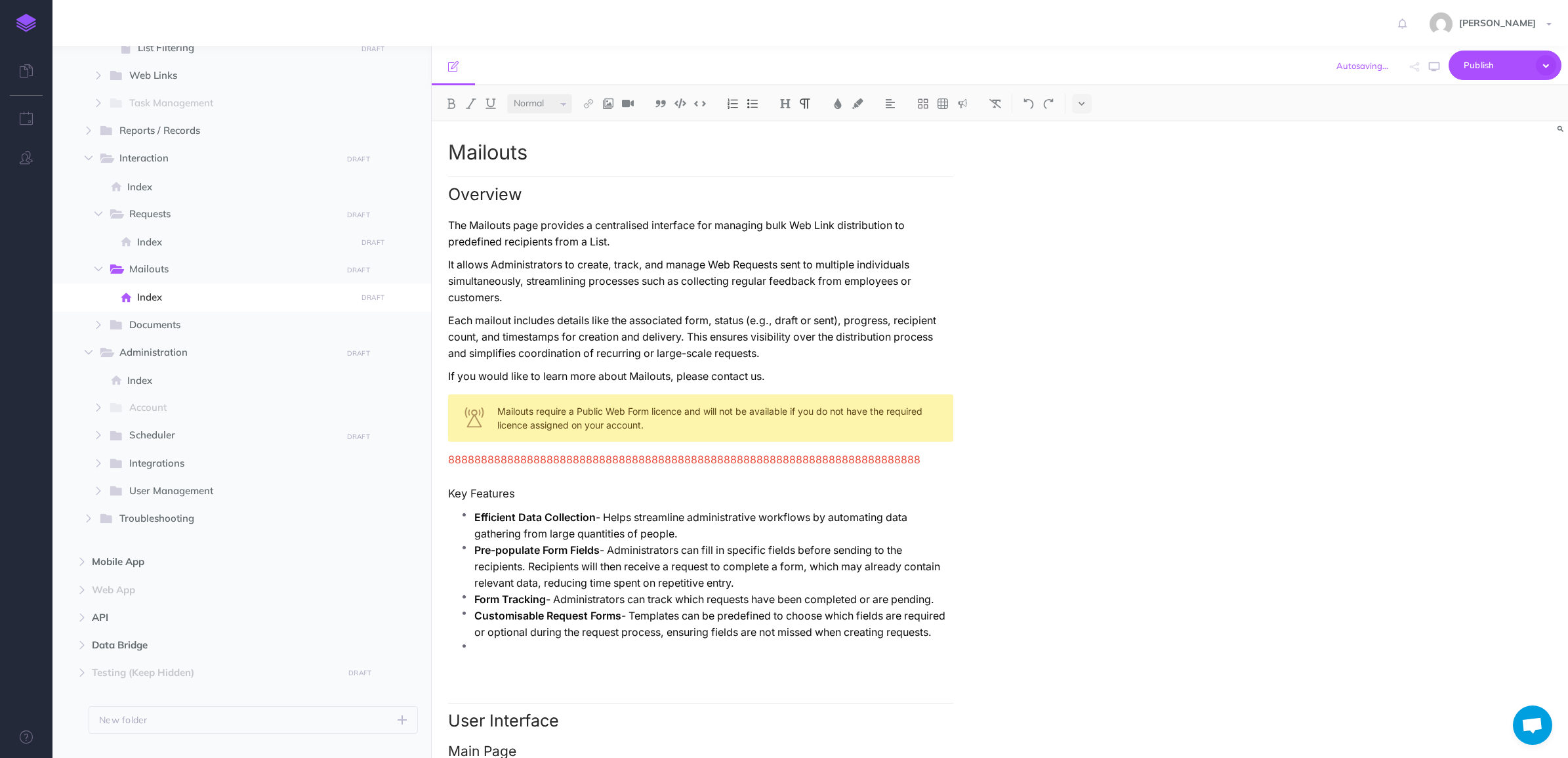
click at [536, 606] on p at bounding box center [714, 648] width 479 height 16
click at [720, 591] on p "Form Tracking - Administrators can track which requests have been completed or …" at bounding box center [714, 599] width 479 height 16
click at [555, 606] on strong "Customisable Request Forms" at bounding box center [547, 616] width 147 height 12
drag, startPoint x: 477, startPoint y: 601, endPoint x: 623, endPoint y: 594, distance: 146.2
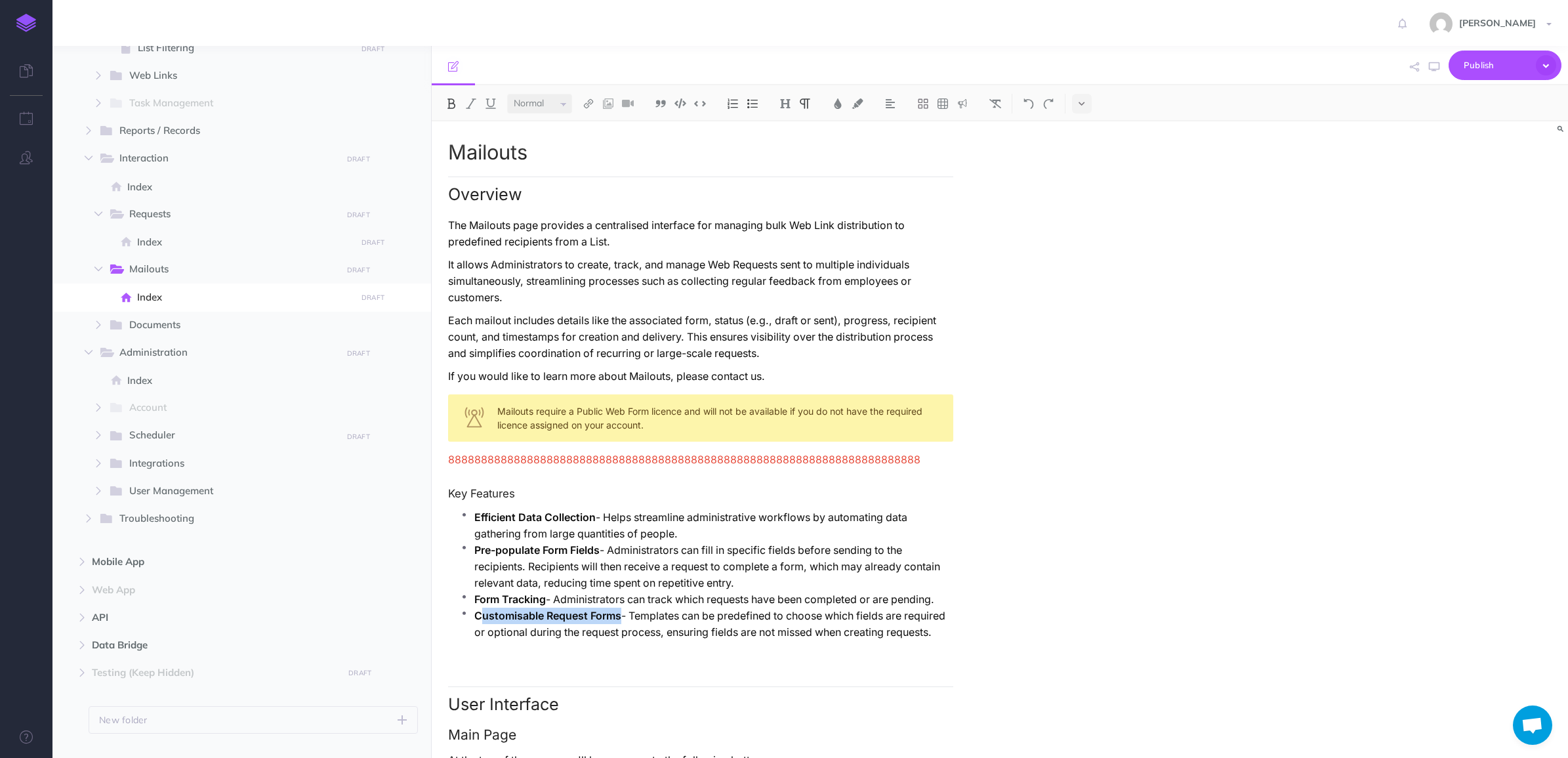
click at [621, 606] on strong "Customisable Request Forms" at bounding box center [547, 616] width 147 height 12
click at [688, 565] on p "Pre-populate Form Fields - Administrators can fill in specific fields before se…" at bounding box center [714, 567] width 479 height 49
click at [683, 606] on p "Customisable Request Forms - Templates can be predefined to choose which fields…" at bounding box center [714, 624] width 479 height 33
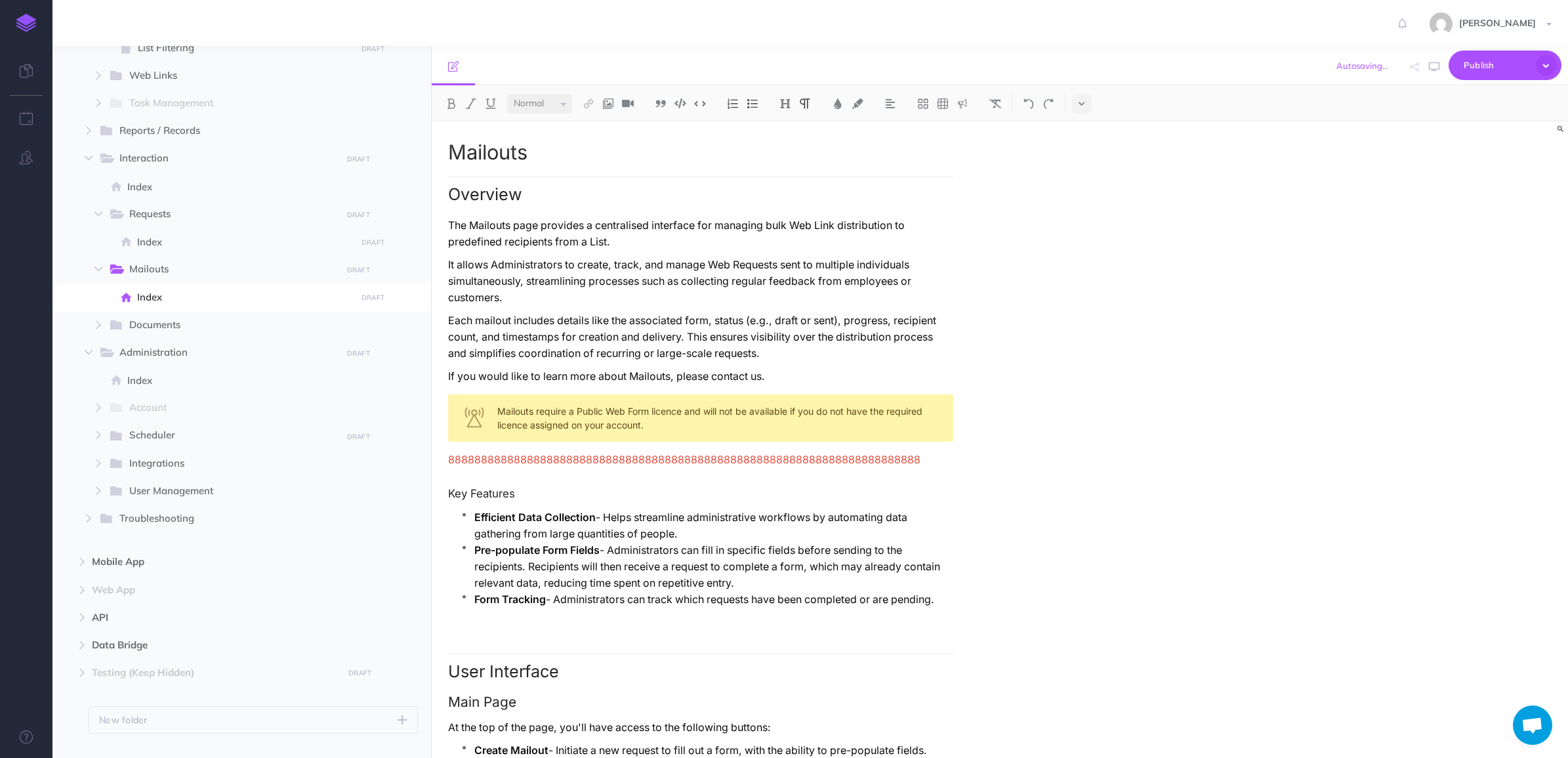
click at [710, 596] on ul "Efficient Data Collection - Helps streamline administrative workflows by automa…" at bounding box center [704, 564] width 499 height 111
click at [634, 368] on p "If you would like to learn more about Mailouts, please contact us." at bounding box center [701, 376] width 505 height 16
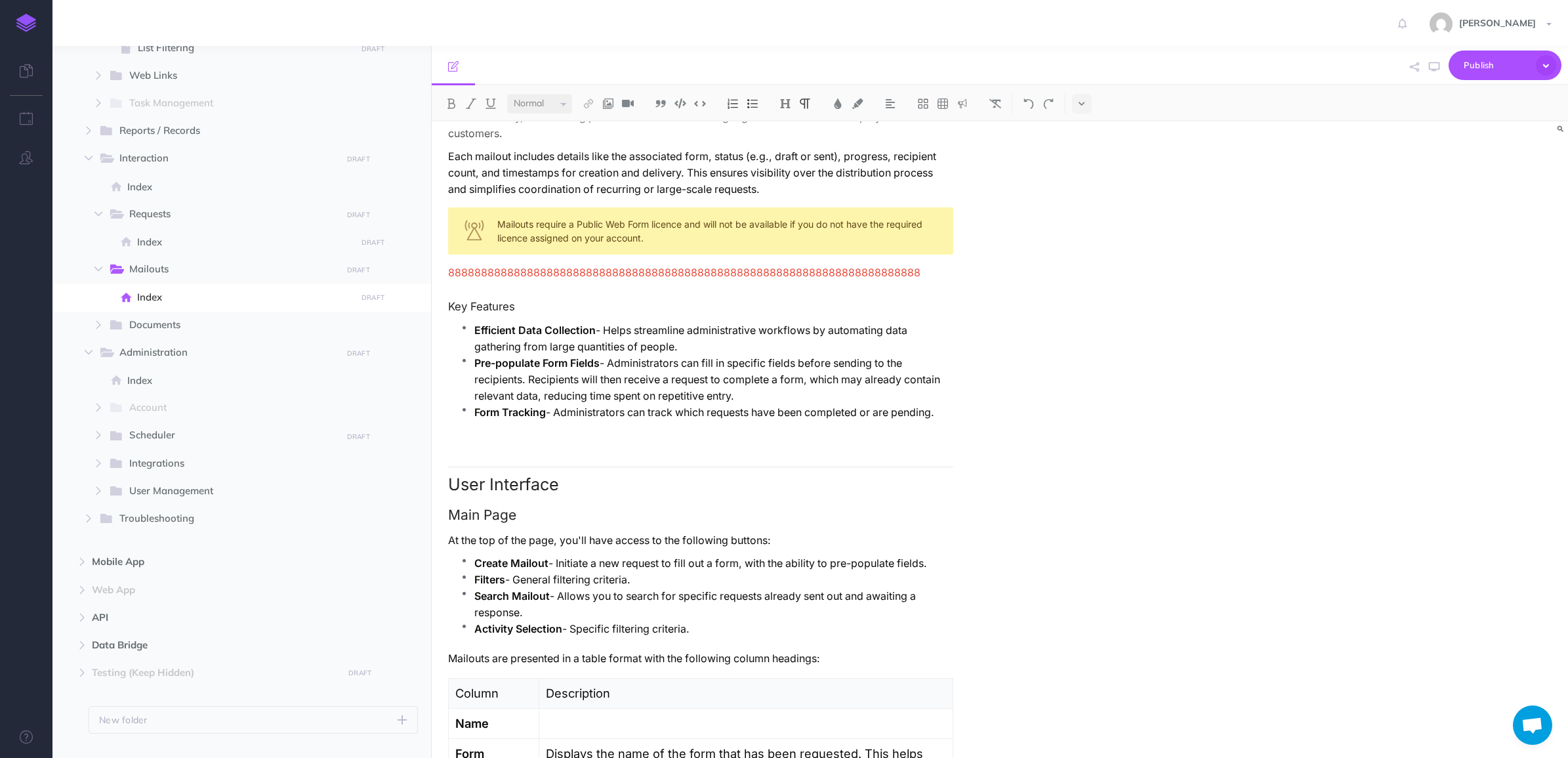
scroll to position [246, 0]
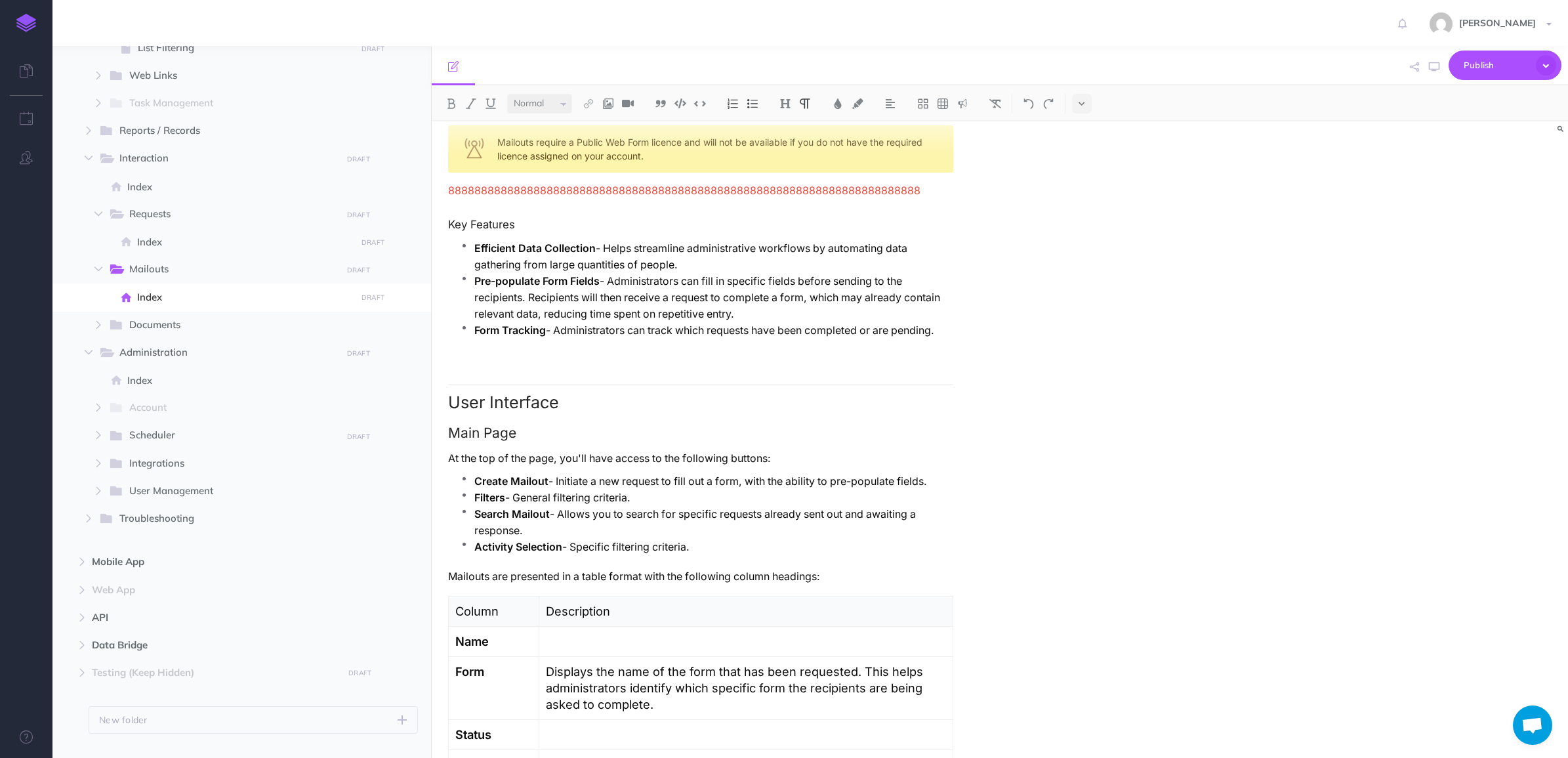
click at [525, 508] on strong "Search Mailout" at bounding box center [512, 515] width 75 height 12
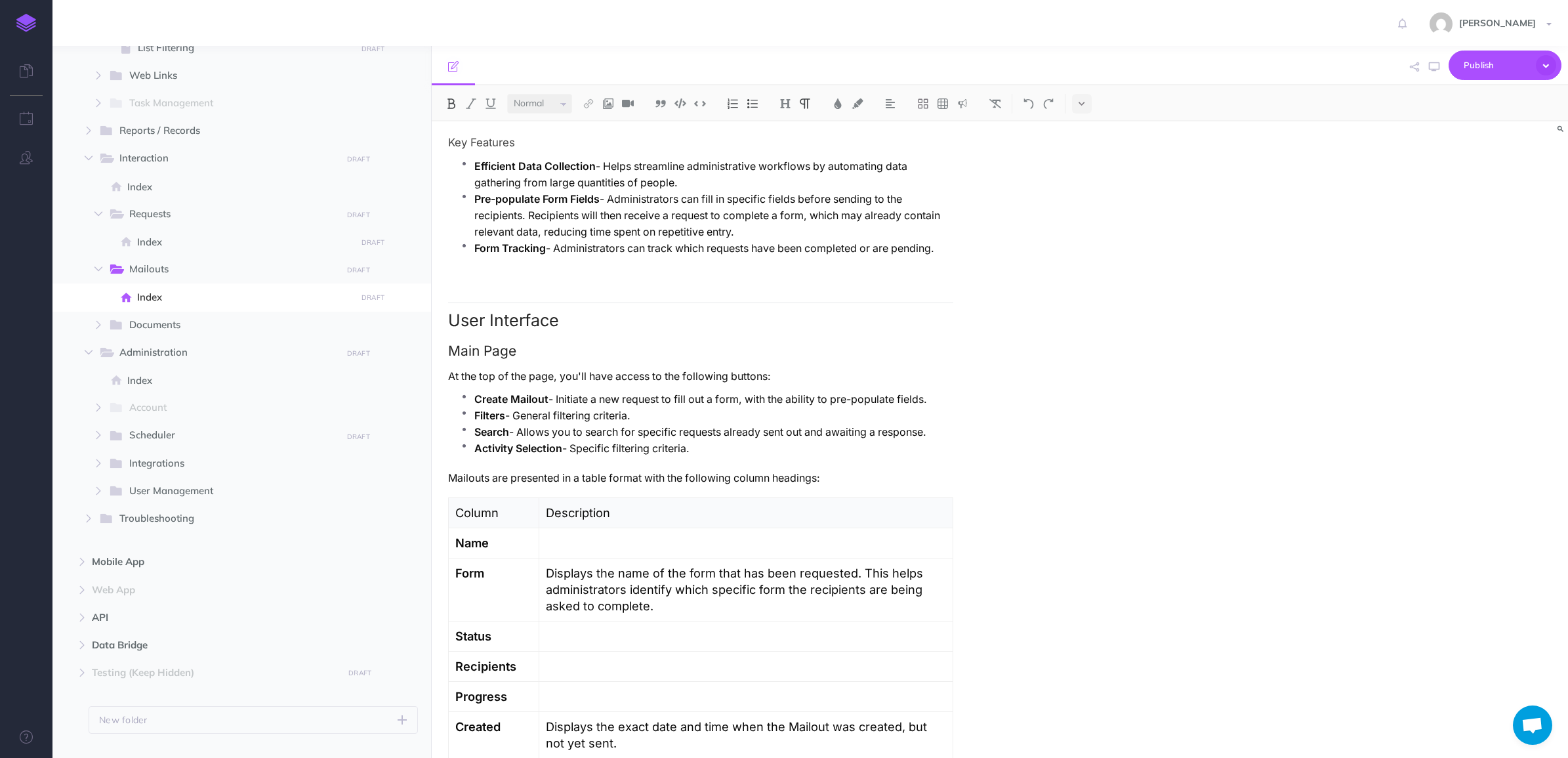
scroll to position [164, 0]
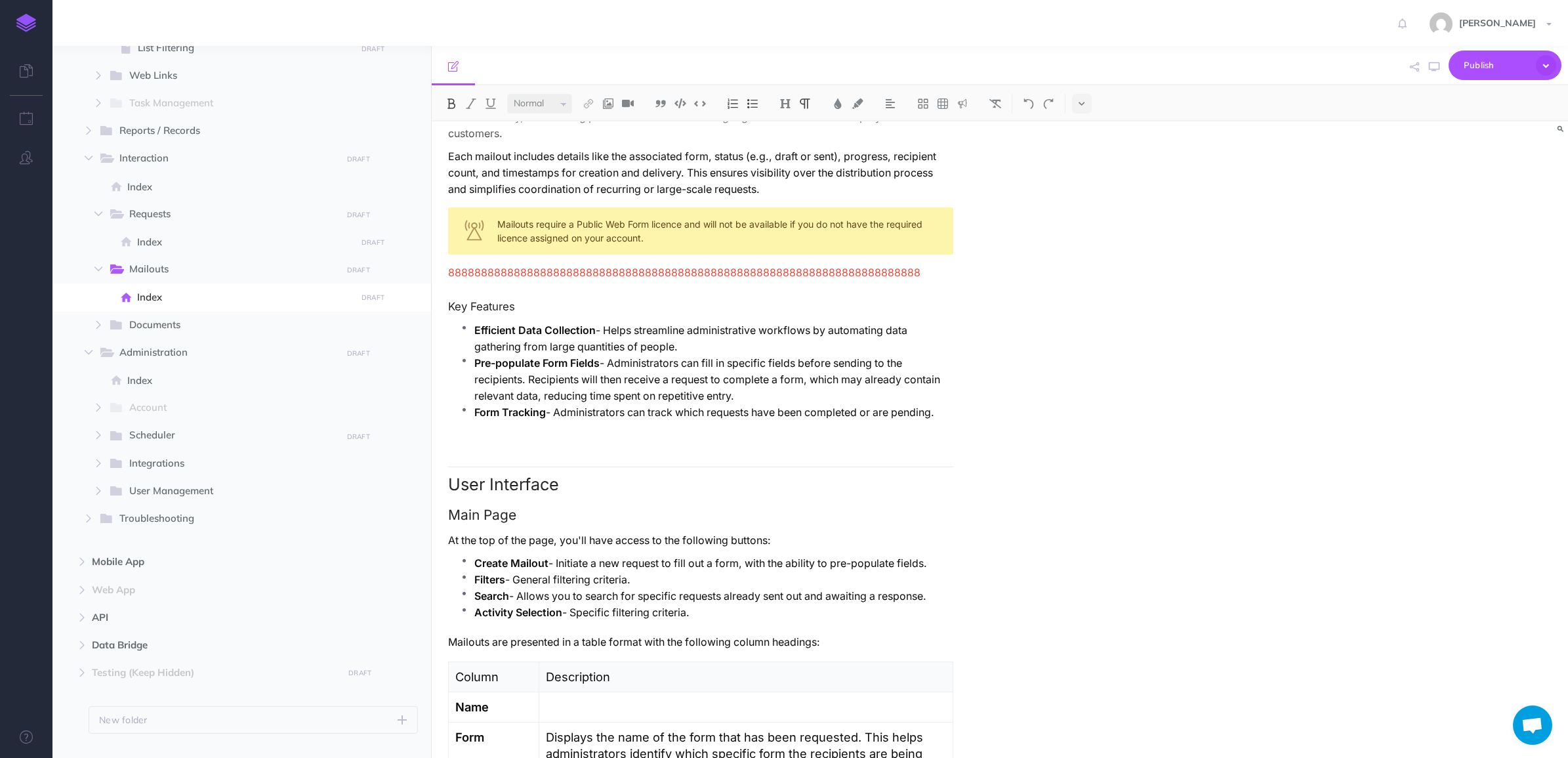
click at [666, 266] on span "888888888888888888888888888888888888888888888888888888888888888888888888" at bounding box center [684, 273] width 472 height 12
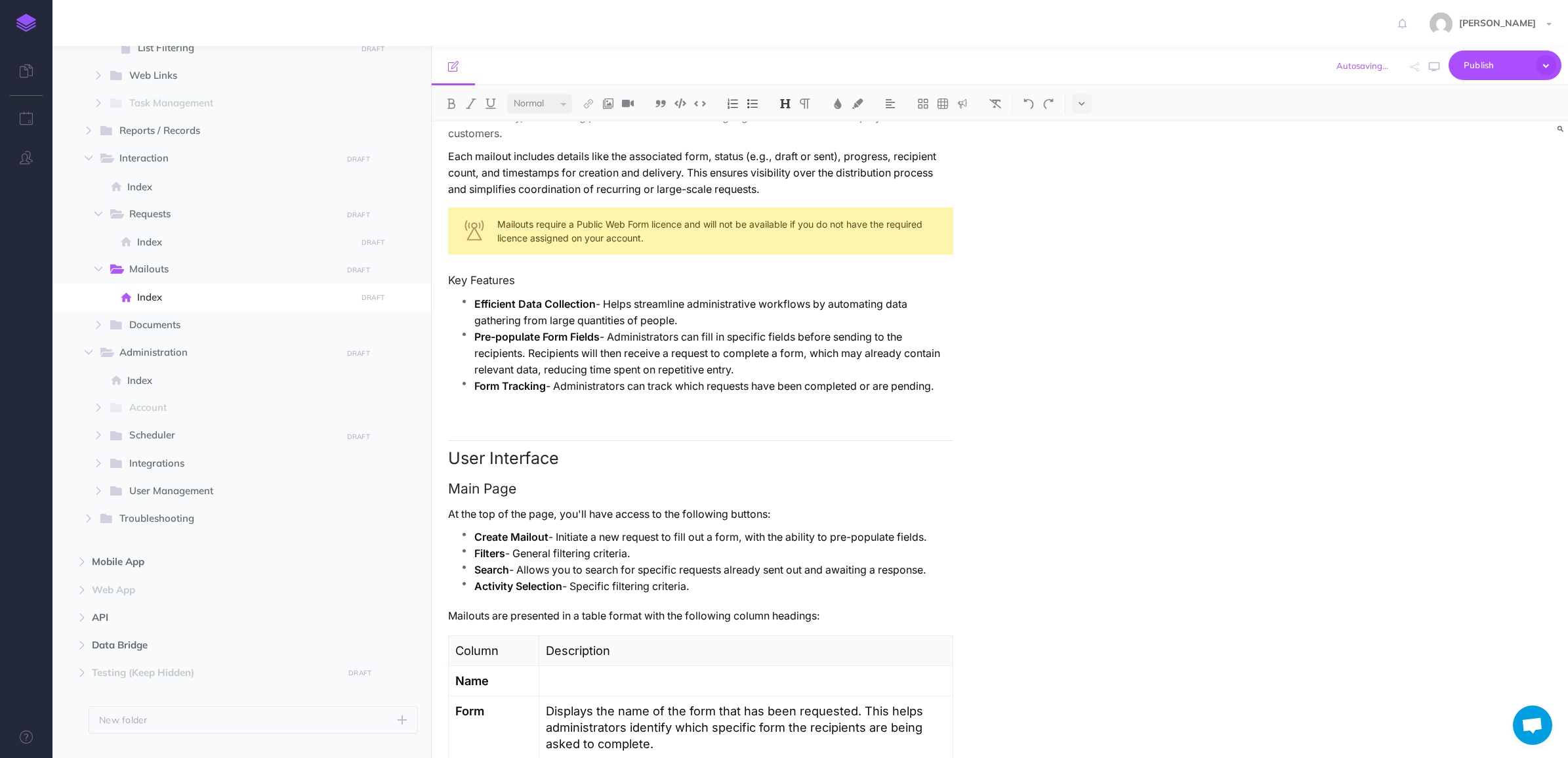
click at [827, 606] on p "Mailouts are presented in a table format with the following column headings:" at bounding box center [701, 615] width 505 height 16
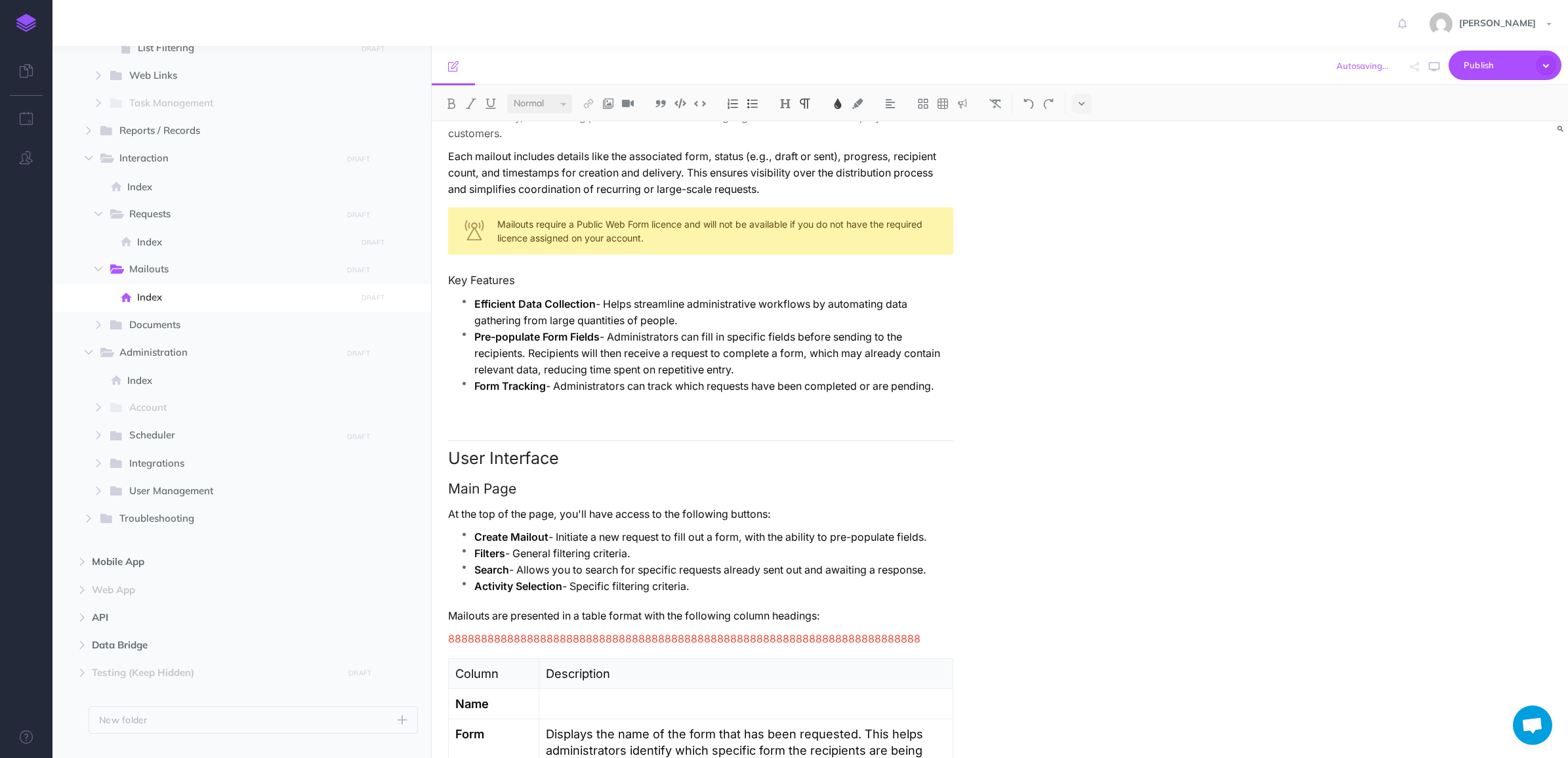
scroll to position [0, 0]
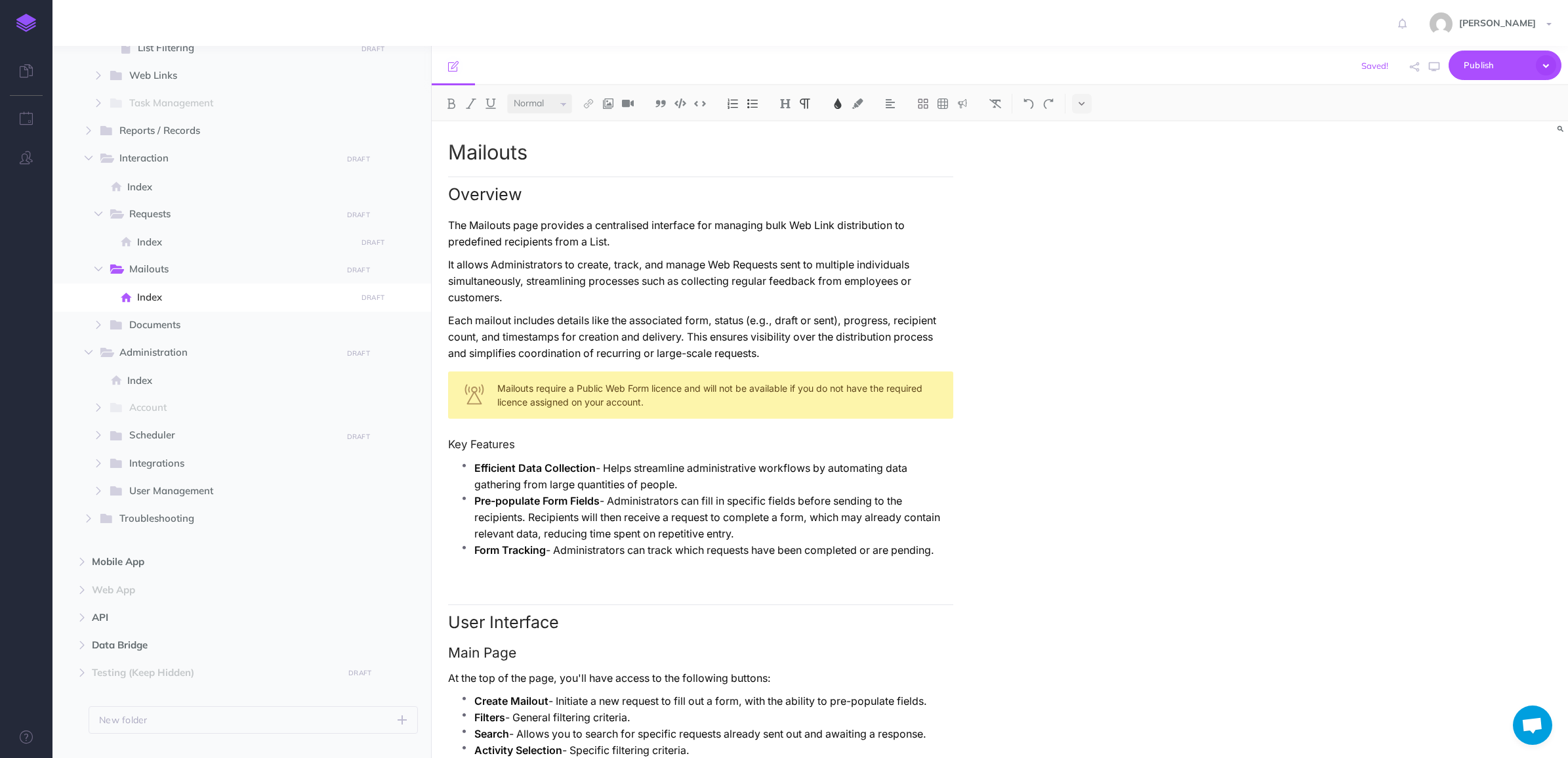
click at [549, 552] on ul "Efficient Data Collection - Helps streamline administrative workflows by automa…" at bounding box center [704, 515] width 499 height 111
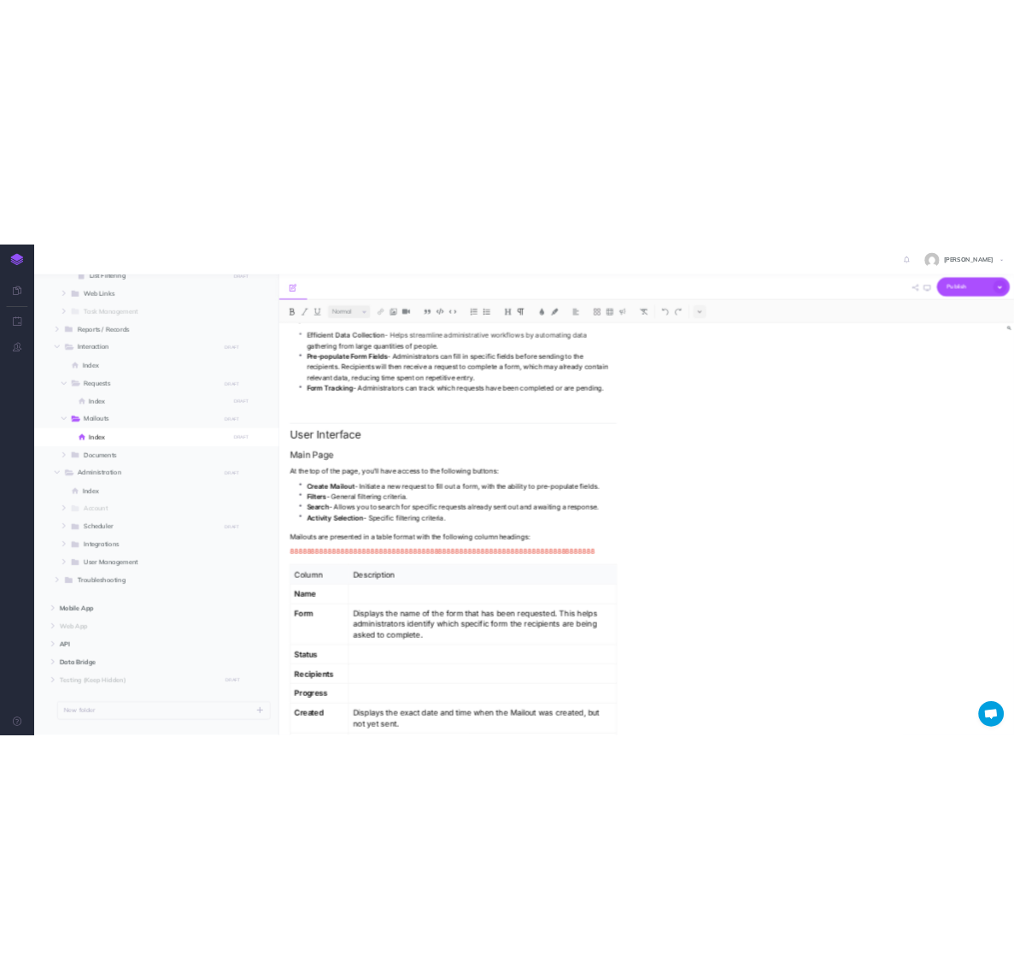
scroll to position [534, 0]
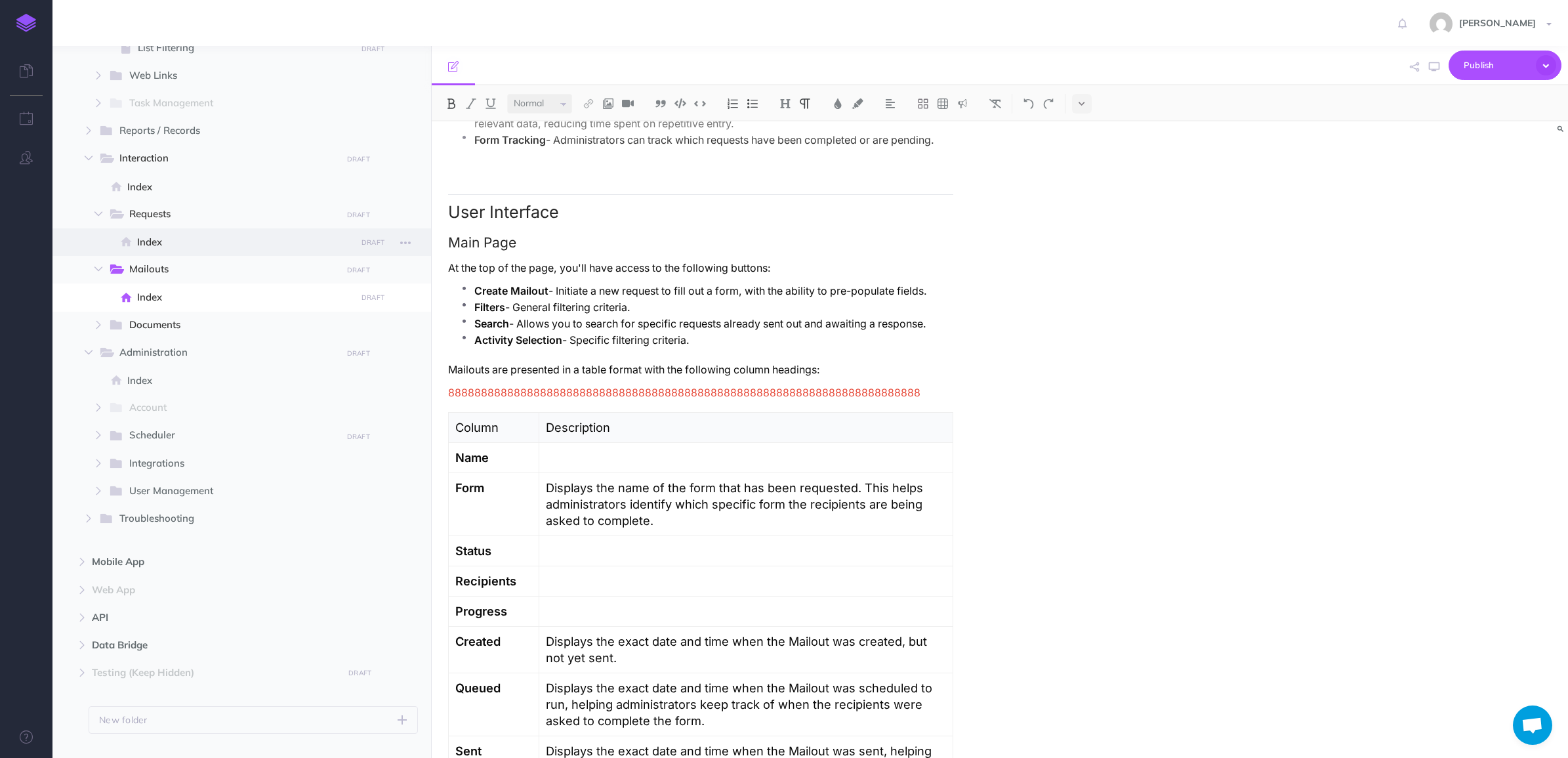
drag, startPoint x: 165, startPoint y: 233, endPoint x: 147, endPoint y: 238, distance: 18.7
drag, startPoint x: 147, startPoint y: 238, endPoint x: 153, endPoint y: 219, distance: 19.9
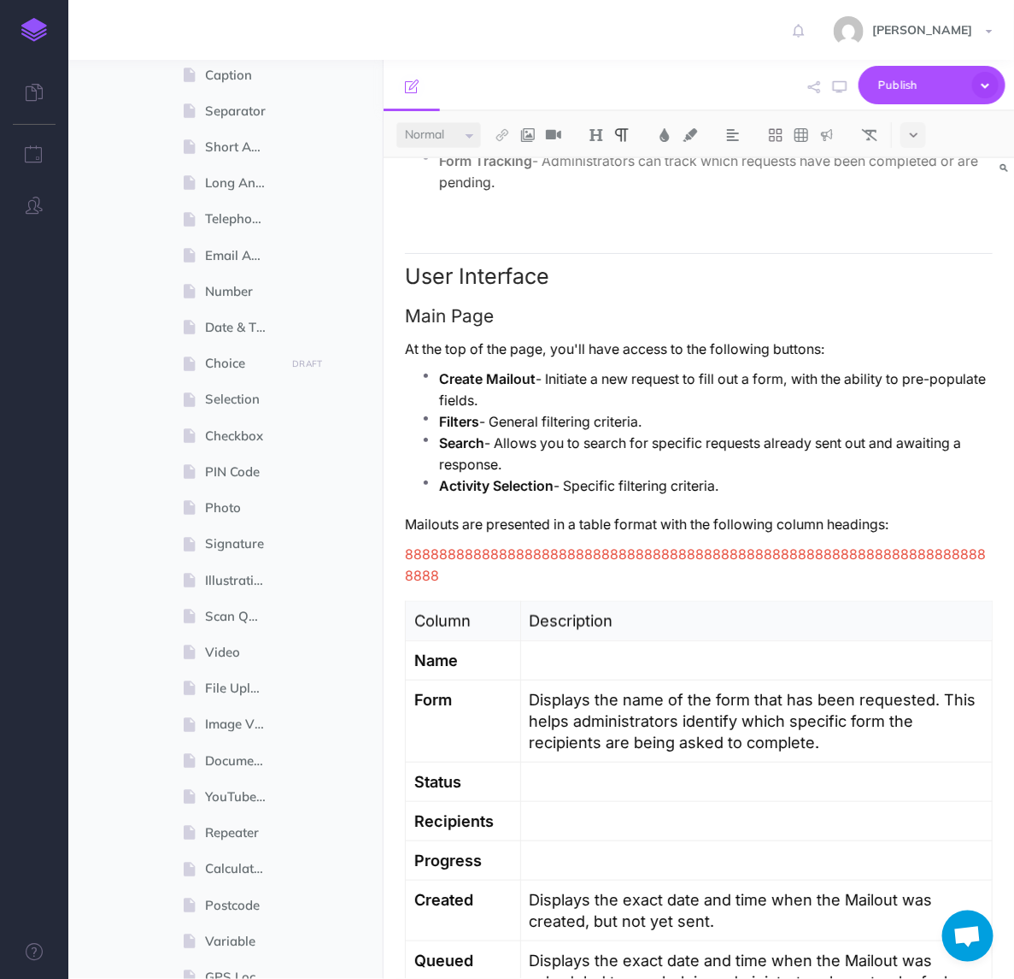
scroll to position [0, 0]
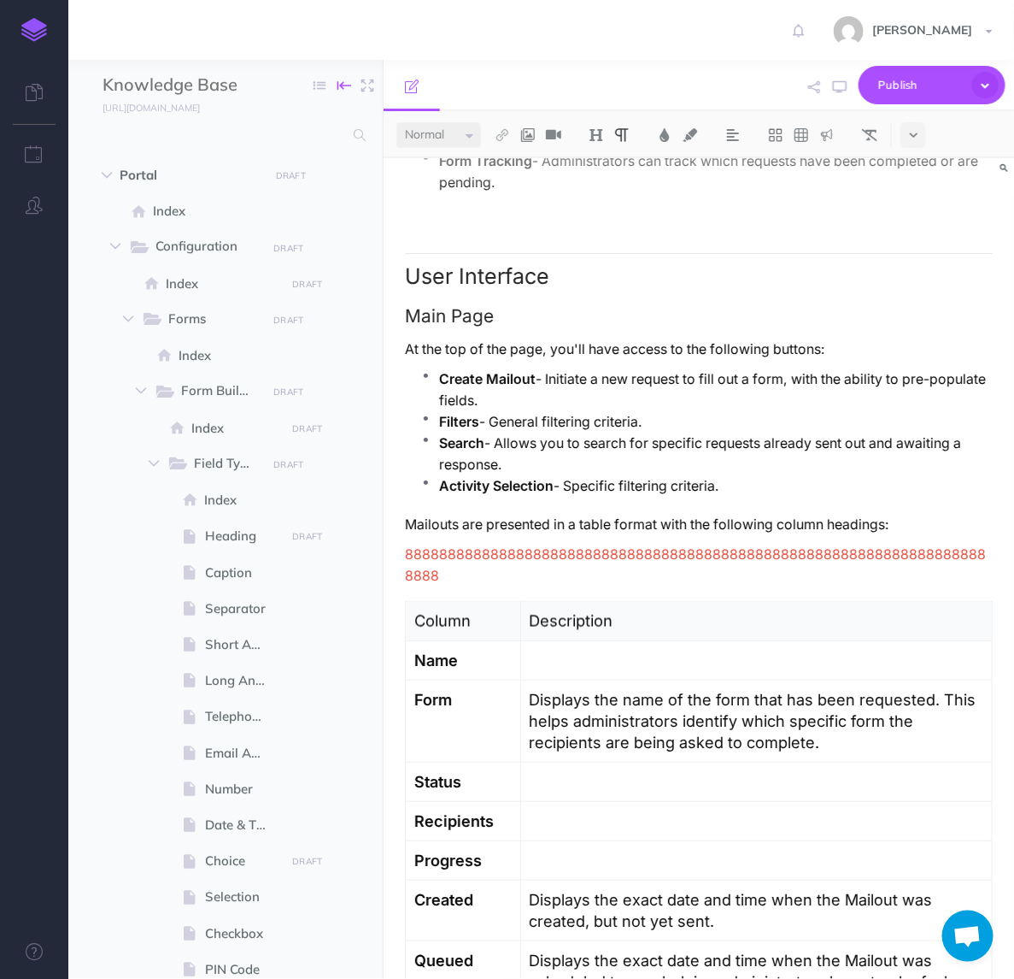
click at [347, 86] on icon "button" at bounding box center [345, 86] width 14 height 26
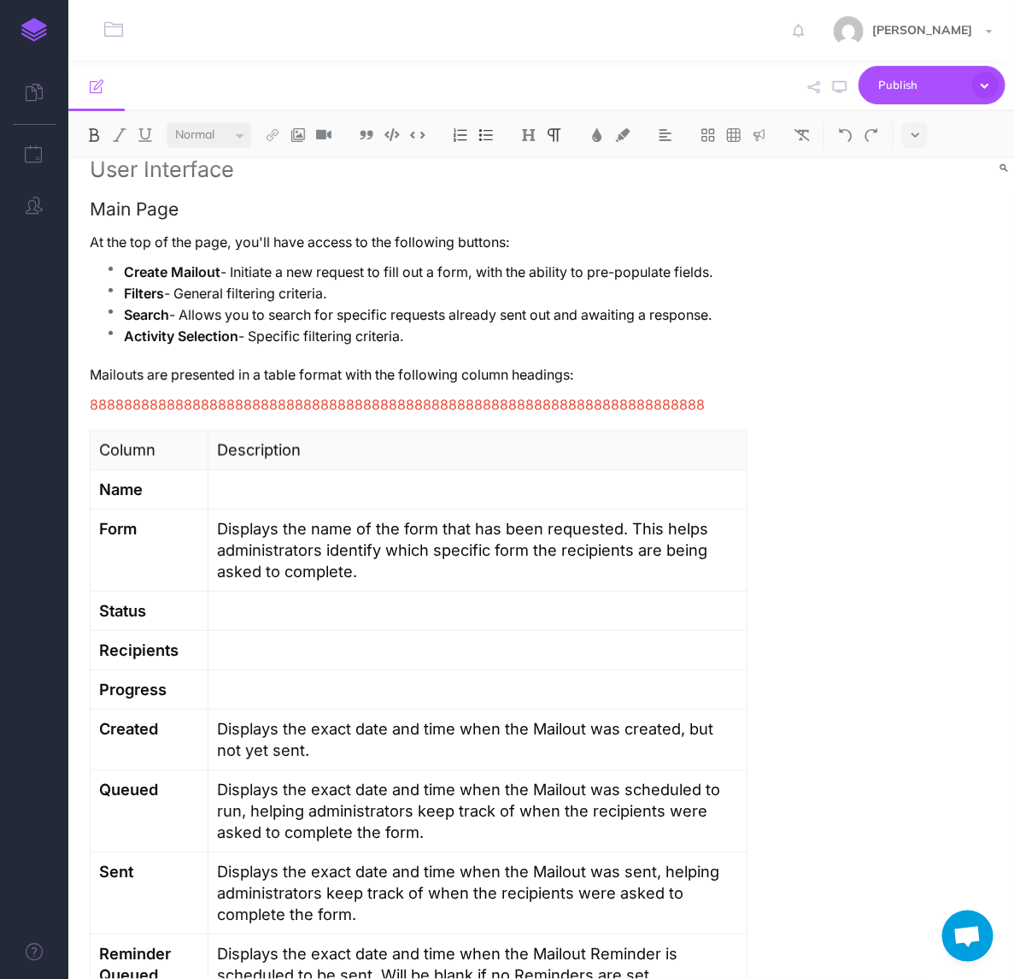
scroll to position [748, 0]
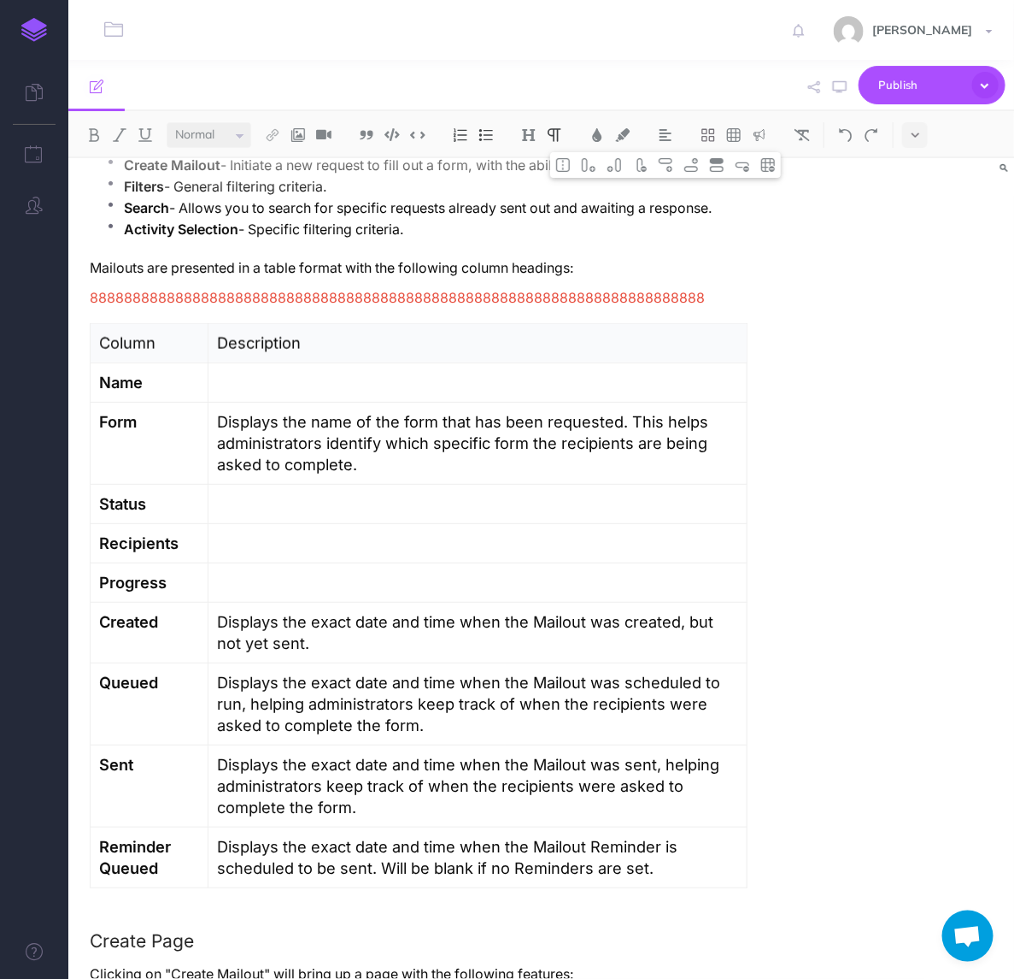
click at [409, 372] on p at bounding box center [477, 382] width 521 height 21
click at [336, 372] on p "Displays the configured name for the Mailout" at bounding box center [477, 382] width 521 height 21
click at [517, 372] on p "Displays the name for the Mailout" at bounding box center [477, 382] width 521 height 21
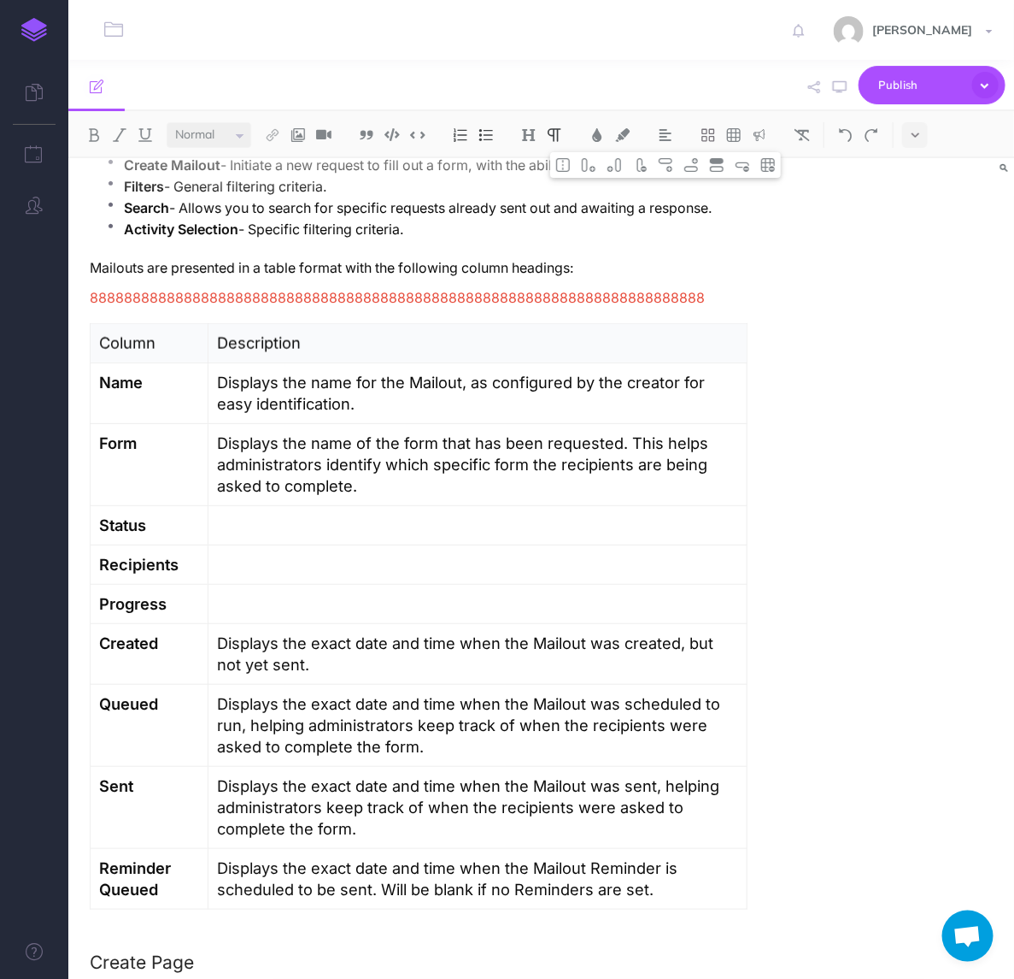
click at [517, 372] on p "Displays the name for the Mailout, as configured by the creator for easy identi…" at bounding box center [477, 393] width 521 height 43
click at [526, 372] on p "Displays the name for the Mailout, as configured by the creator for easy identi…" at bounding box center [477, 393] width 521 height 43
click at [528, 372] on p "Displays the name for the Mailout, as configured by the creator for easy identi…" at bounding box center [477, 393] width 521 height 43
click at [437, 372] on p "Displays the name for the Mailout, as configured by the creator for easy identi…" at bounding box center [477, 393] width 521 height 43
click at [0, 0] on span "Ignore" at bounding box center [0, 0] width 0 height 0
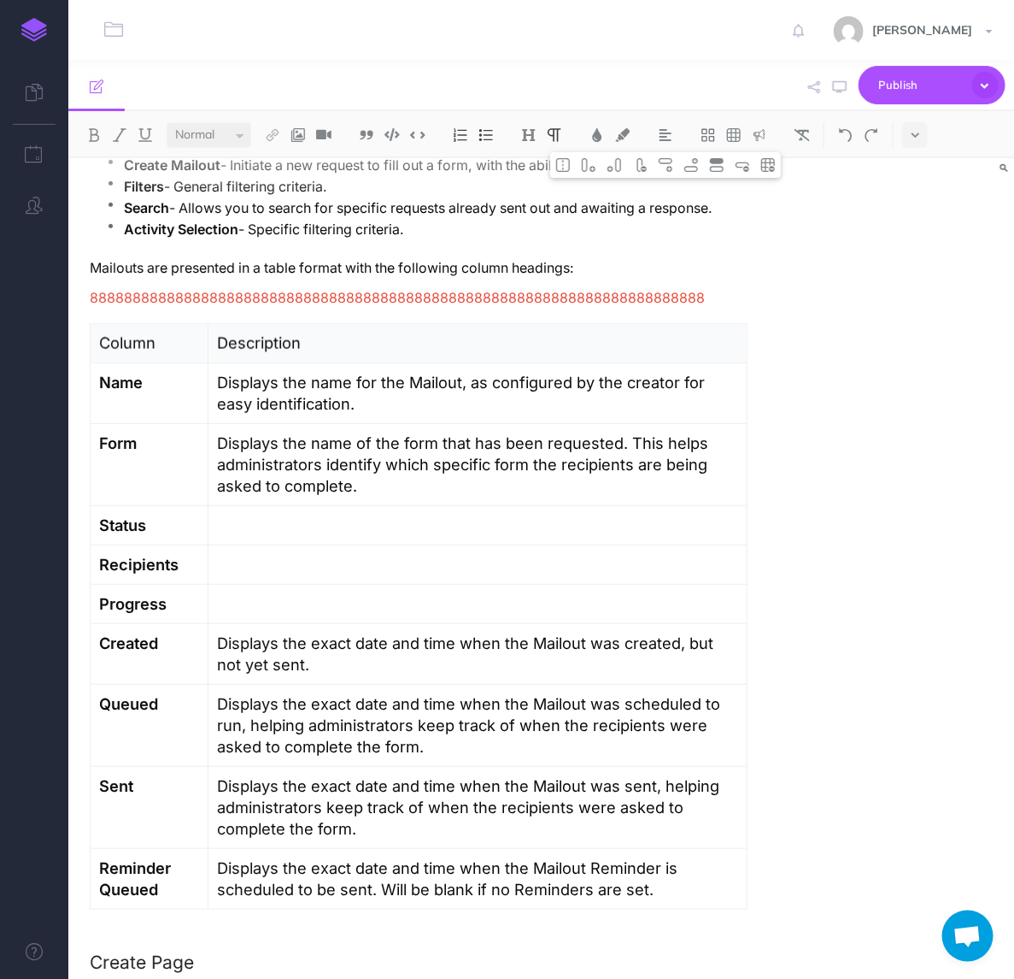
click at [0, 0] on span "Don't show again" at bounding box center [0, 0] width 0 height 0
click at [474, 472] on p "Displays the name of the form that has been requested. This helps administrator…" at bounding box center [477, 464] width 521 height 64
click at [305, 515] on p at bounding box center [477, 525] width 521 height 21
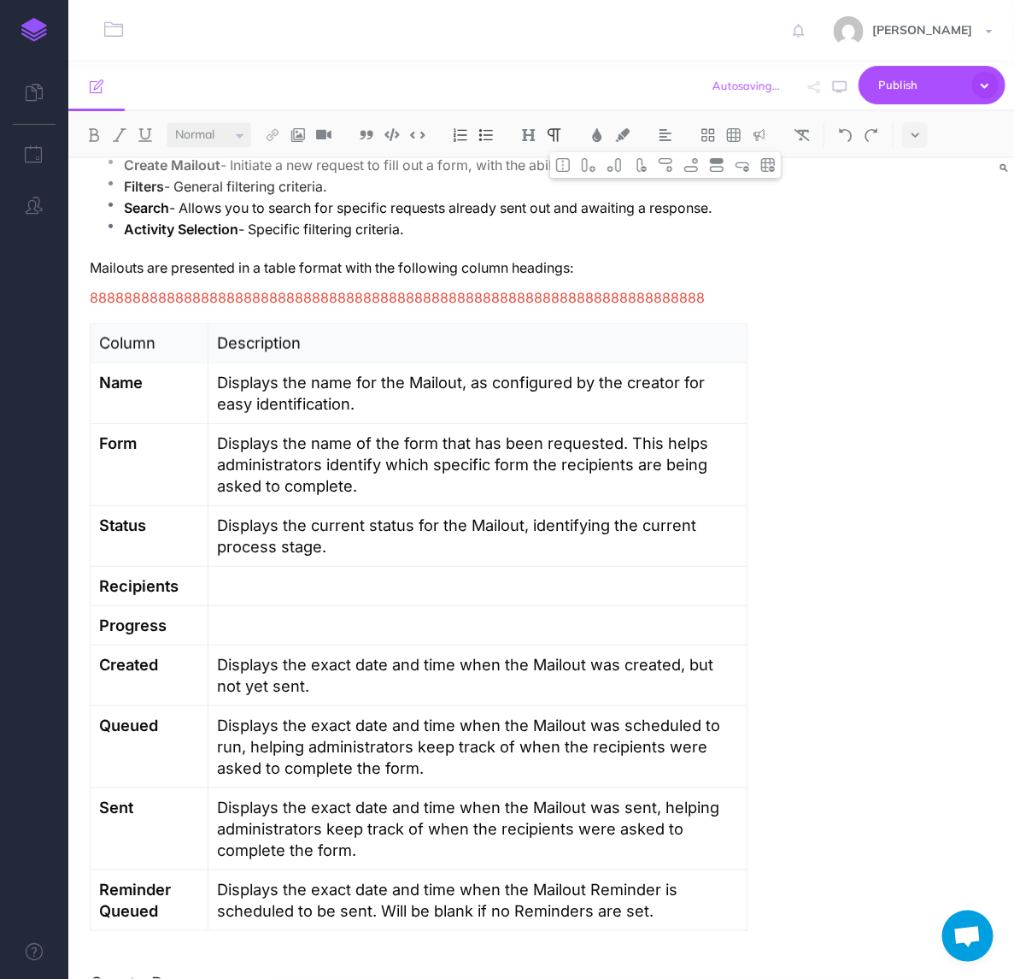
click at [343, 567] on td at bounding box center [478, 586] width 539 height 39
click at [355, 575] on p "Displays" at bounding box center [477, 585] width 521 height 21
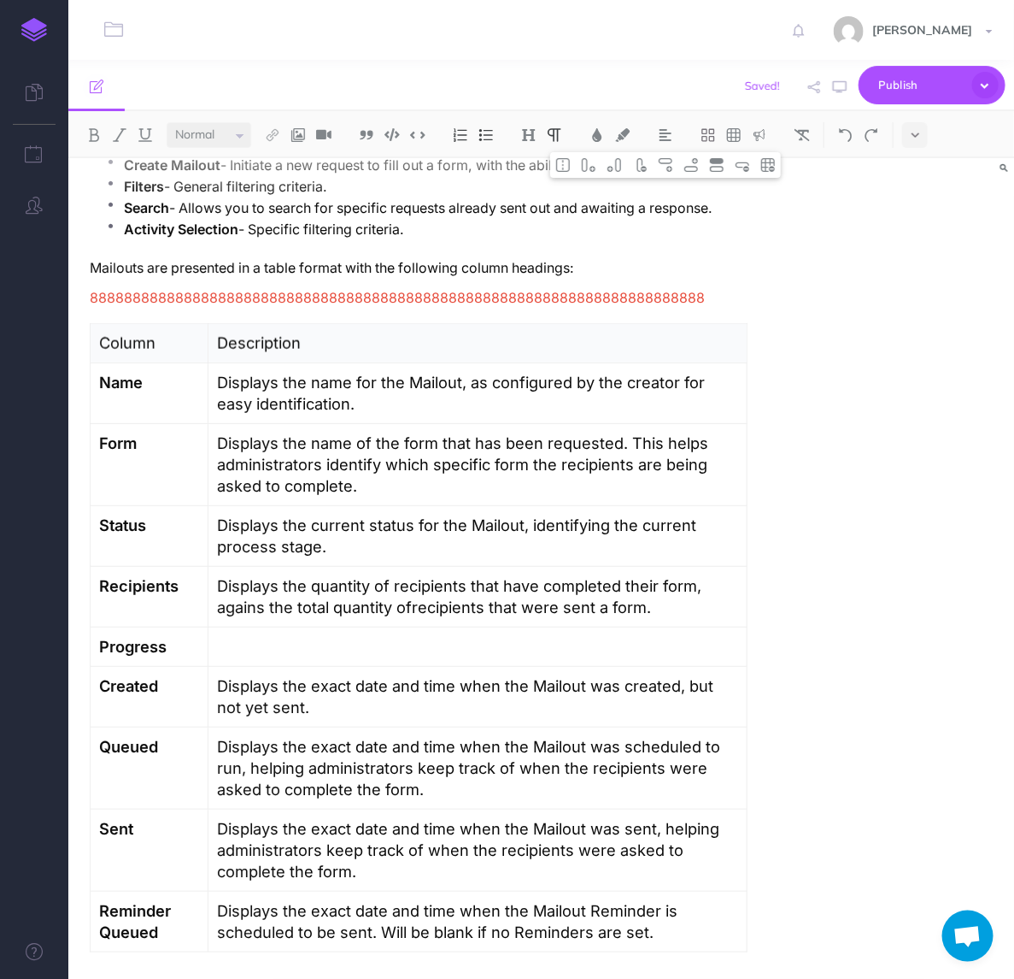
click at [735, 575] on p "Displays the quantity of recipients that have completed their form, agains the …" at bounding box center [477, 596] width 521 height 43
click at [712, 575] on p "Displays the quantity of recipients that have completed their form, agains the …" at bounding box center [477, 596] width 521 height 43
click at [0, 0] on div "against" at bounding box center [0, 0] width 0 height 0
click at [379, 590] on p "Displays the quantity of recipients that have completed their form against the …" at bounding box center [477, 596] width 521 height 43
click at [0, 0] on span "of recipients" at bounding box center [0, 0] width 0 height 0
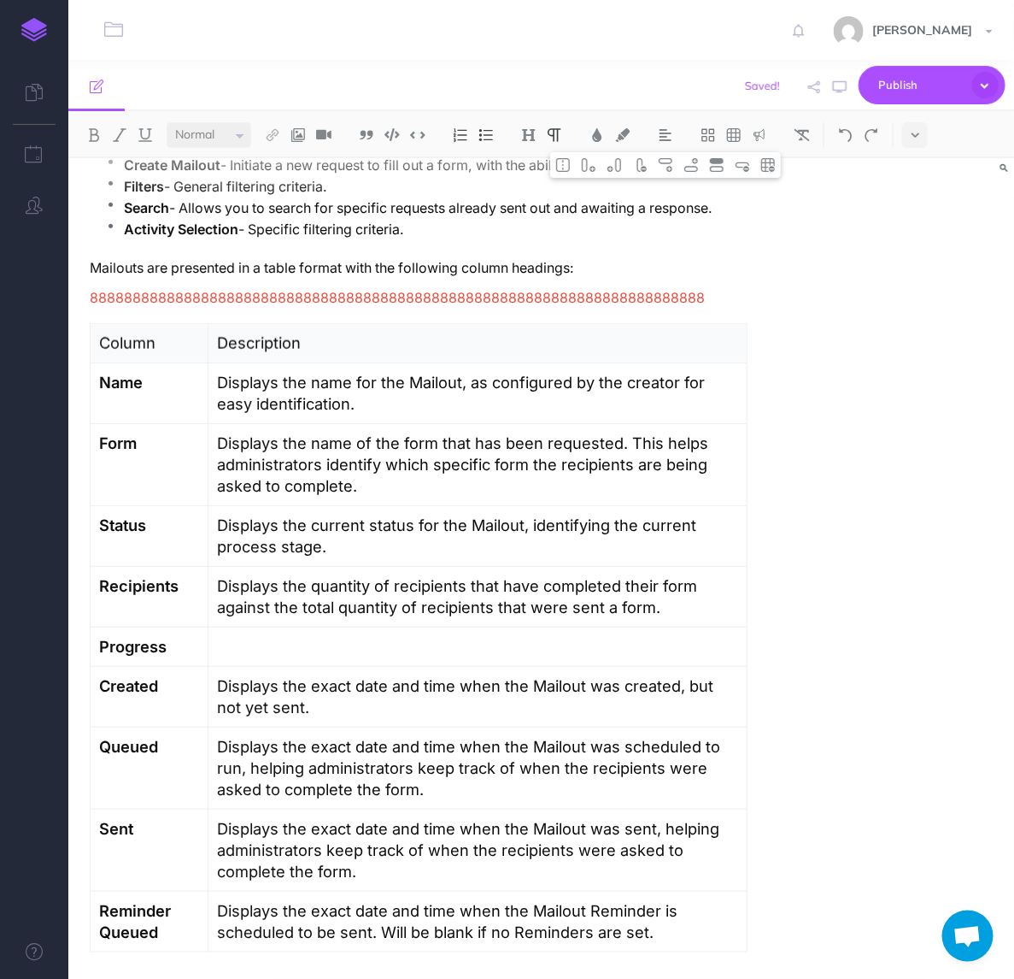
click at [376, 636] on p at bounding box center [477, 646] width 521 height 21
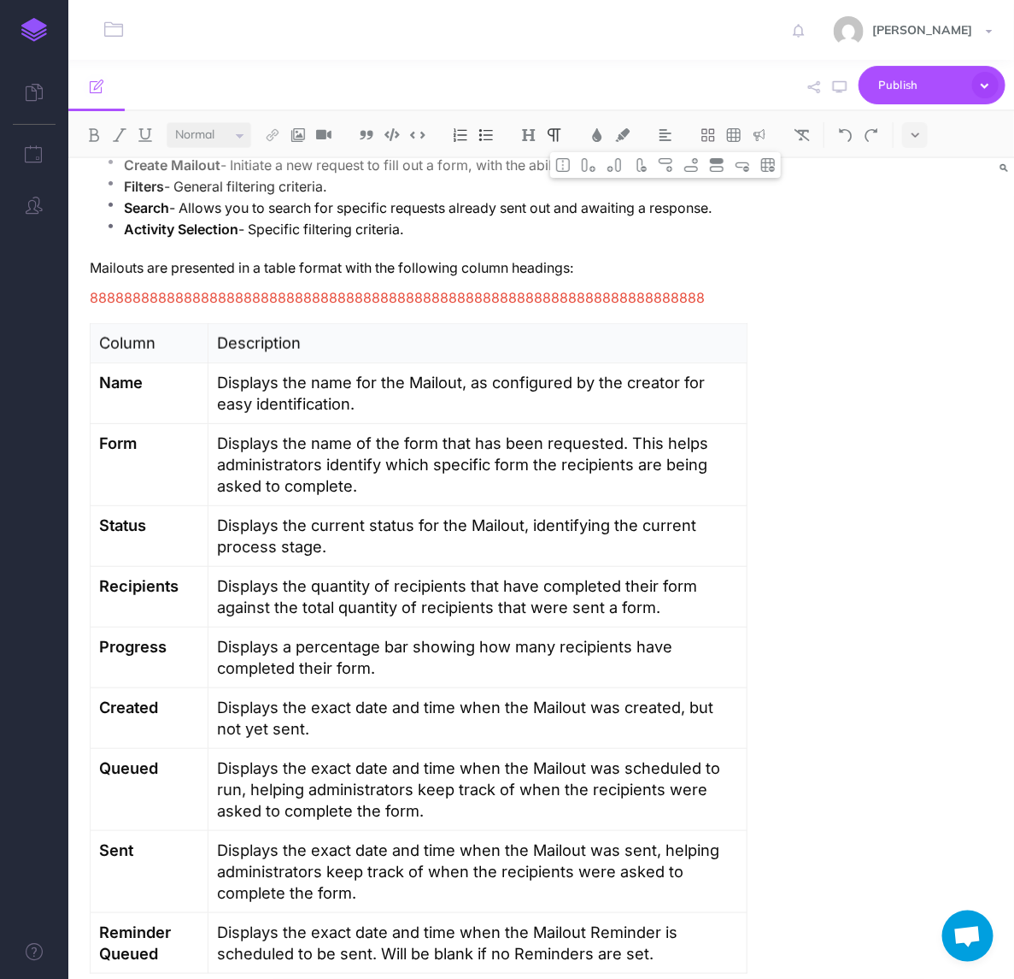
click at [639, 697] on p "Displays the exact date and time when the Mailout was created, but not yet sent." at bounding box center [477, 718] width 521 height 43
click at [0, 0] on span "created" at bounding box center [0, 0] width 0 height 0
click at [527, 697] on p "Displays the exact date and time when the Mailout was created but not yet sent." at bounding box center [477, 718] width 521 height 43
click at [0, 0] on span "Ignore" at bounding box center [0, 0] width 0 height 0
click at [500, 706] on p "Displays the exact date and time when the Mailout was created but not yet sent." at bounding box center [477, 718] width 521 height 43
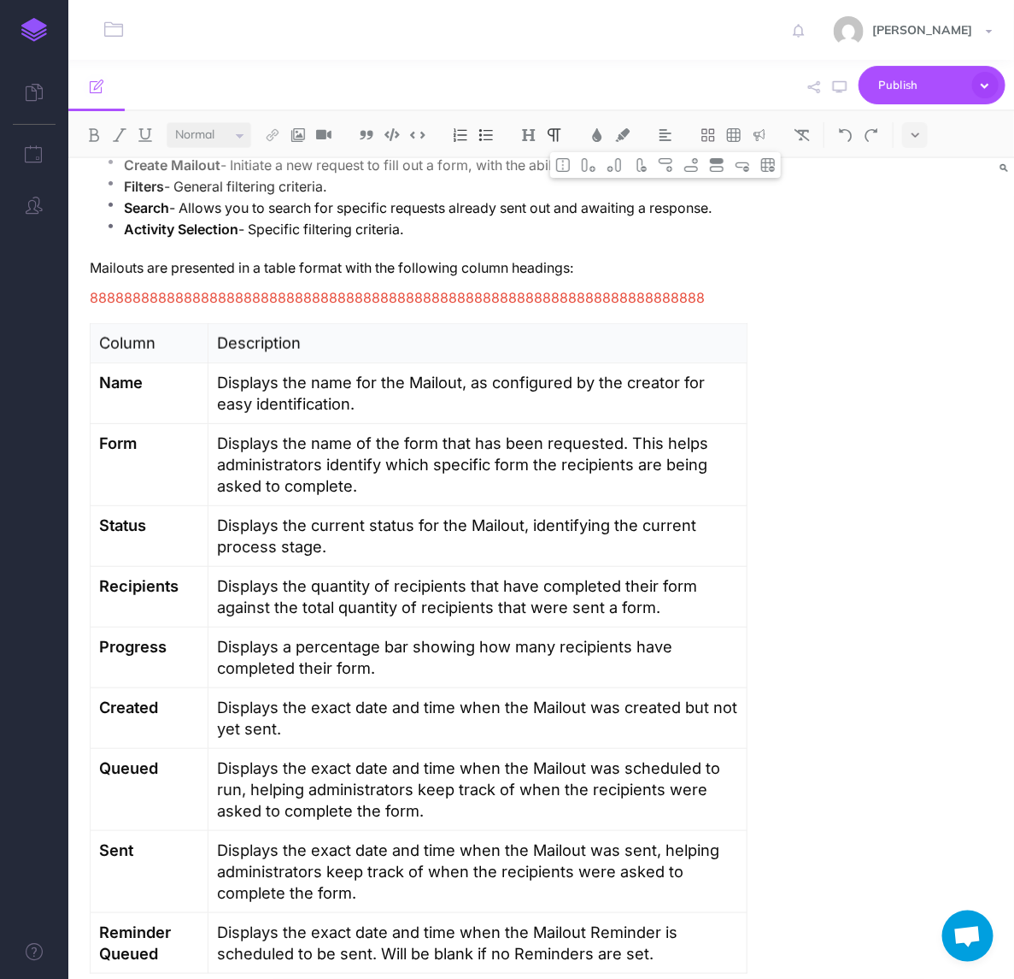
scroll to position [641, 0]
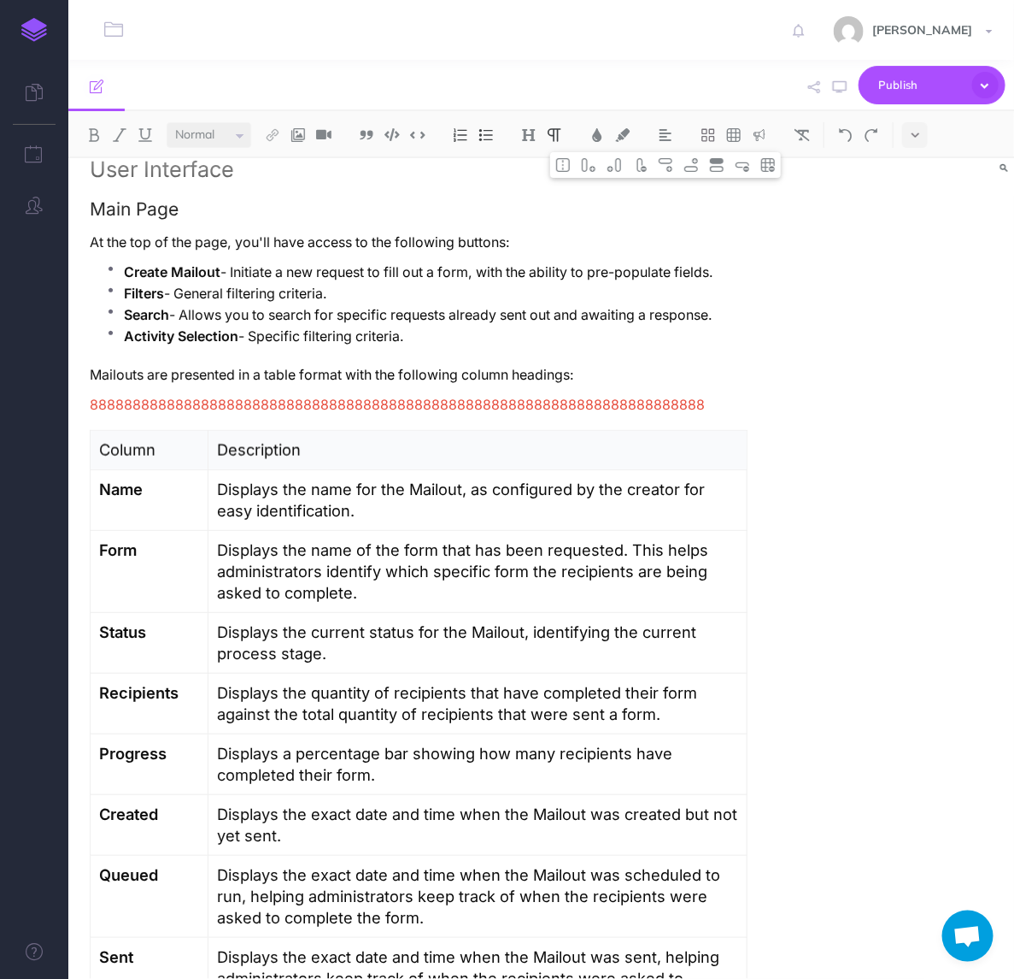
click at [344, 397] on span "888888888888888888888888888888888888888888888888888888888888888888888888" at bounding box center [397, 405] width 615 height 16
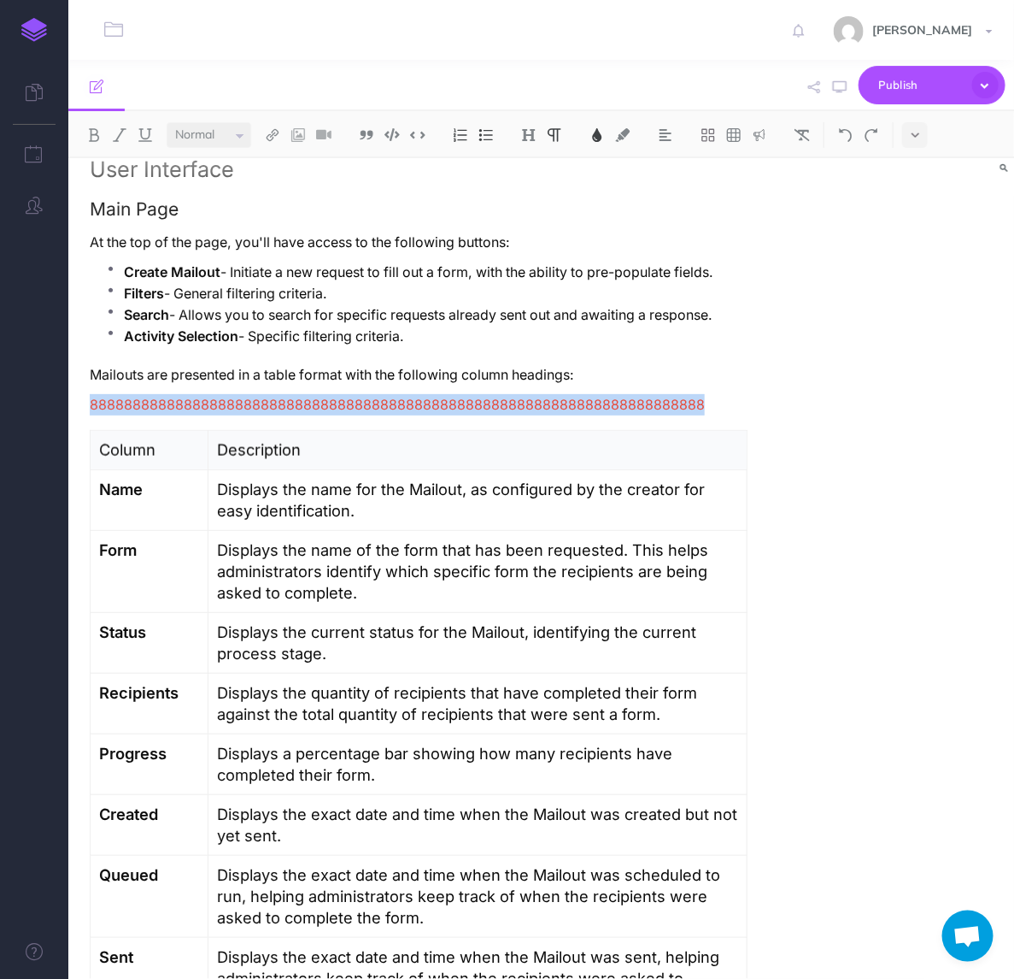
click at [344, 397] on span "888888888888888888888888888888888888888888888888888888888888888888888888" at bounding box center [397, 405] width 615 height 16
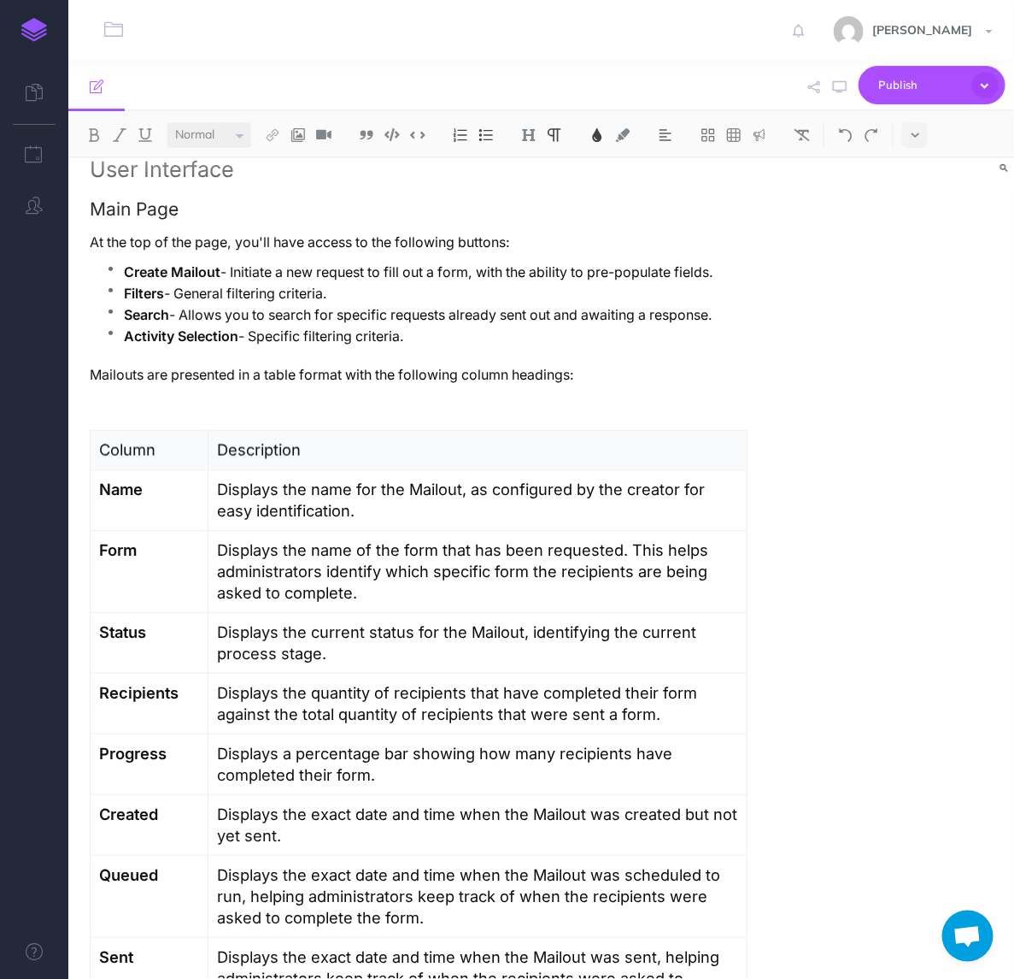
scroll to position [961, 0]
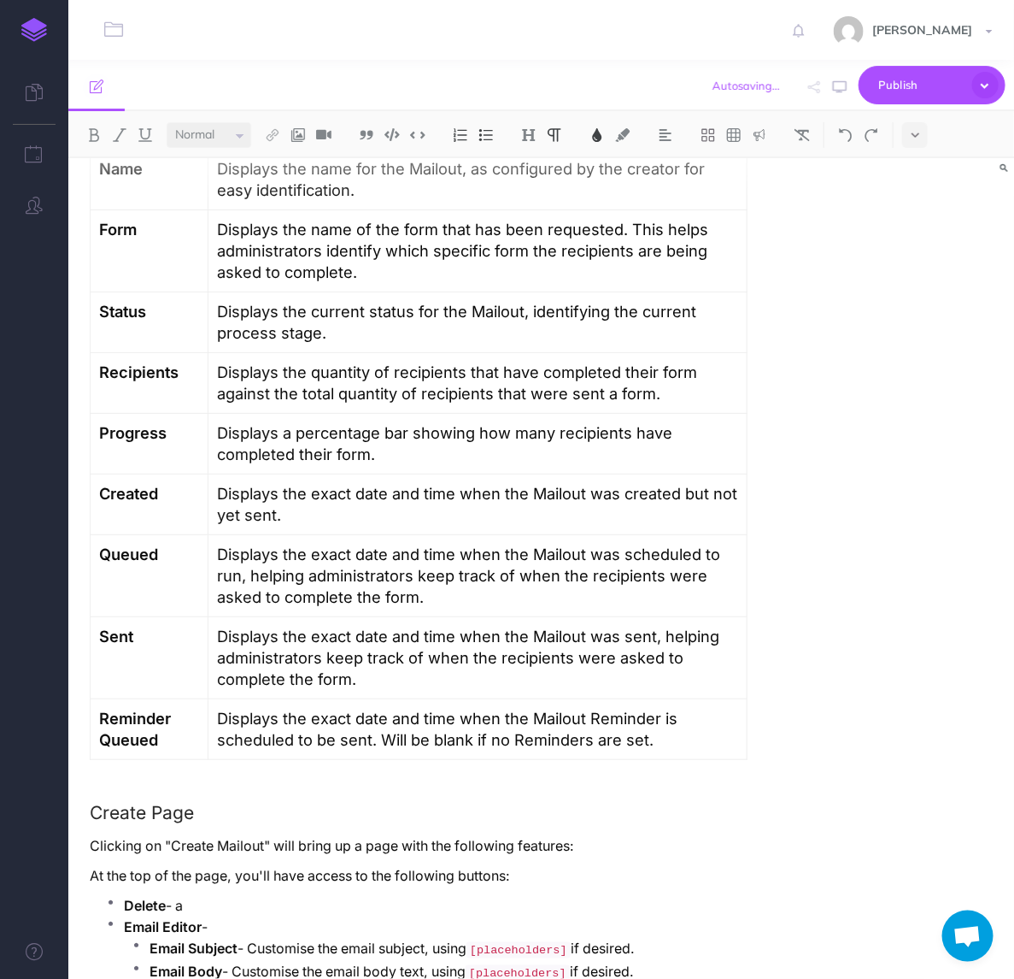
click at [278, 769] on div "Mailouts Overview The Mailouts page provides a centralised interface for managi…" at bounding box center [418, 683] width 701 height 2972
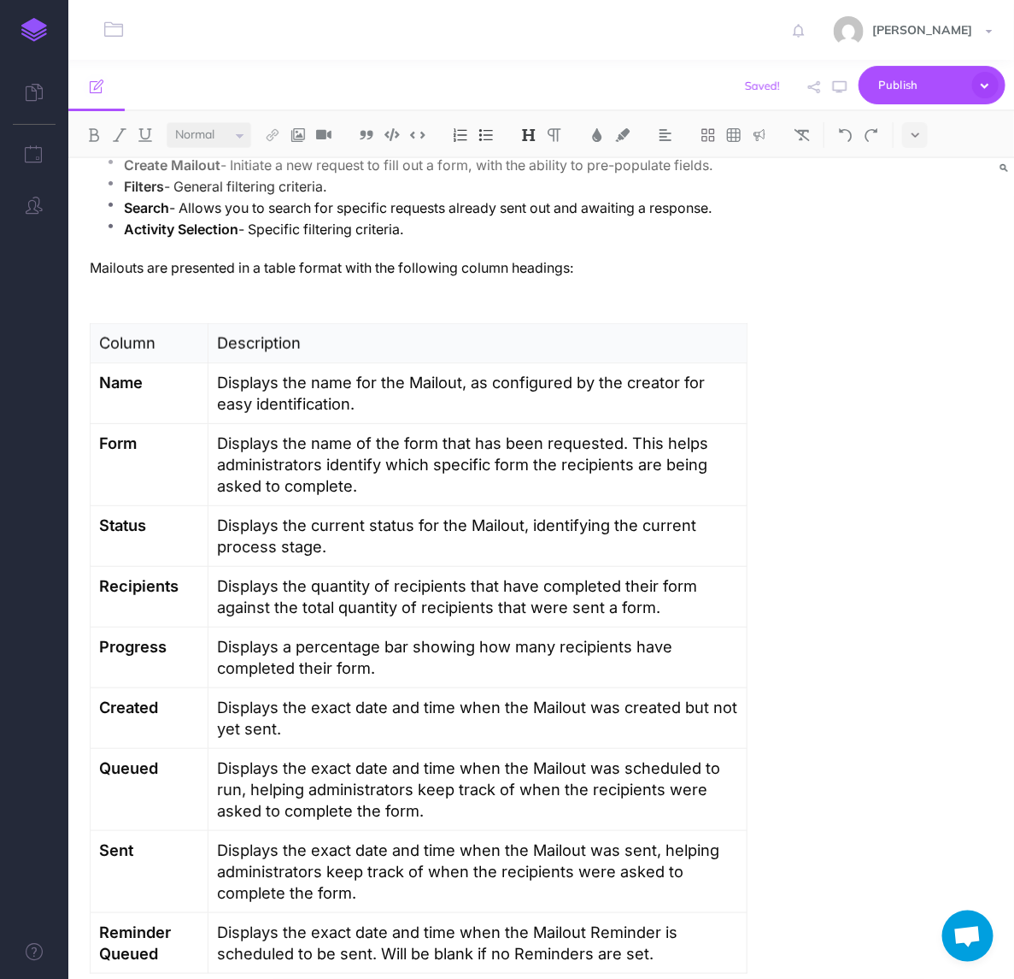
click at [244, 287] on p at bounding box center [419, 297] width 658 height 21
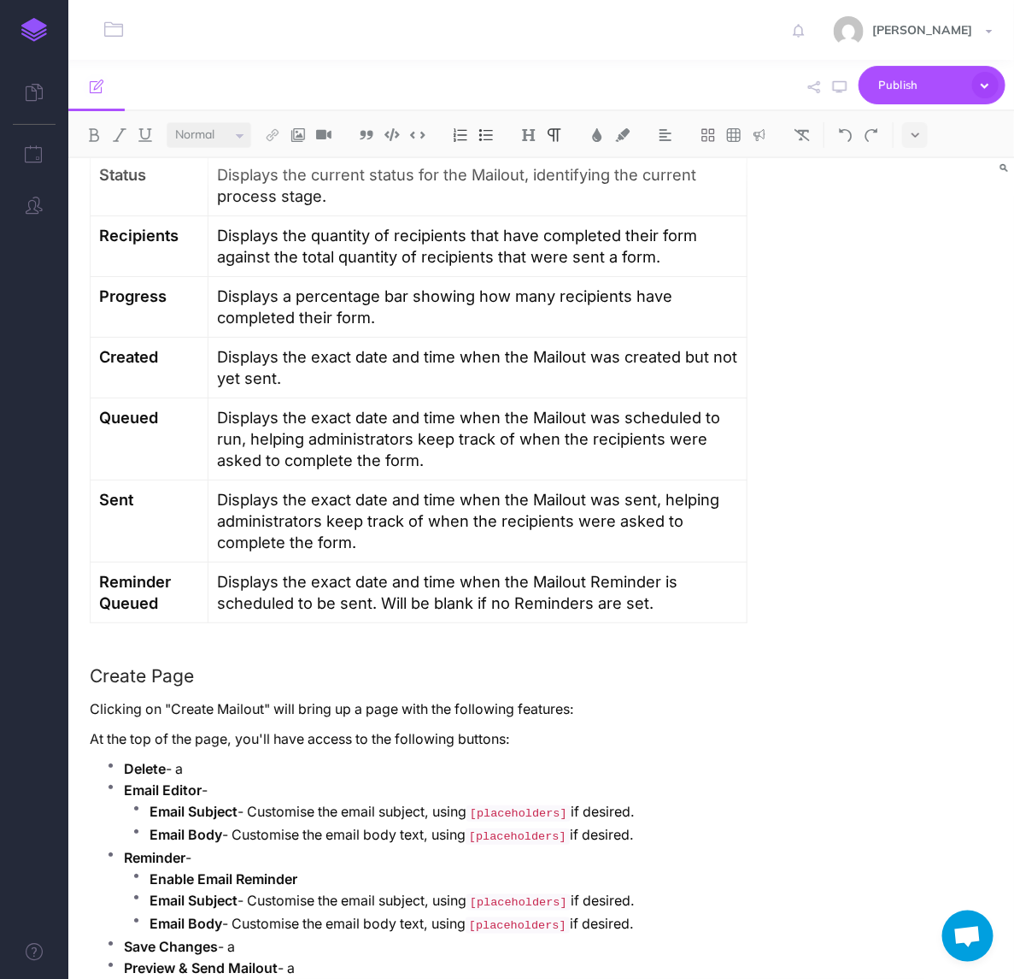
scroll to position [1175, 0]
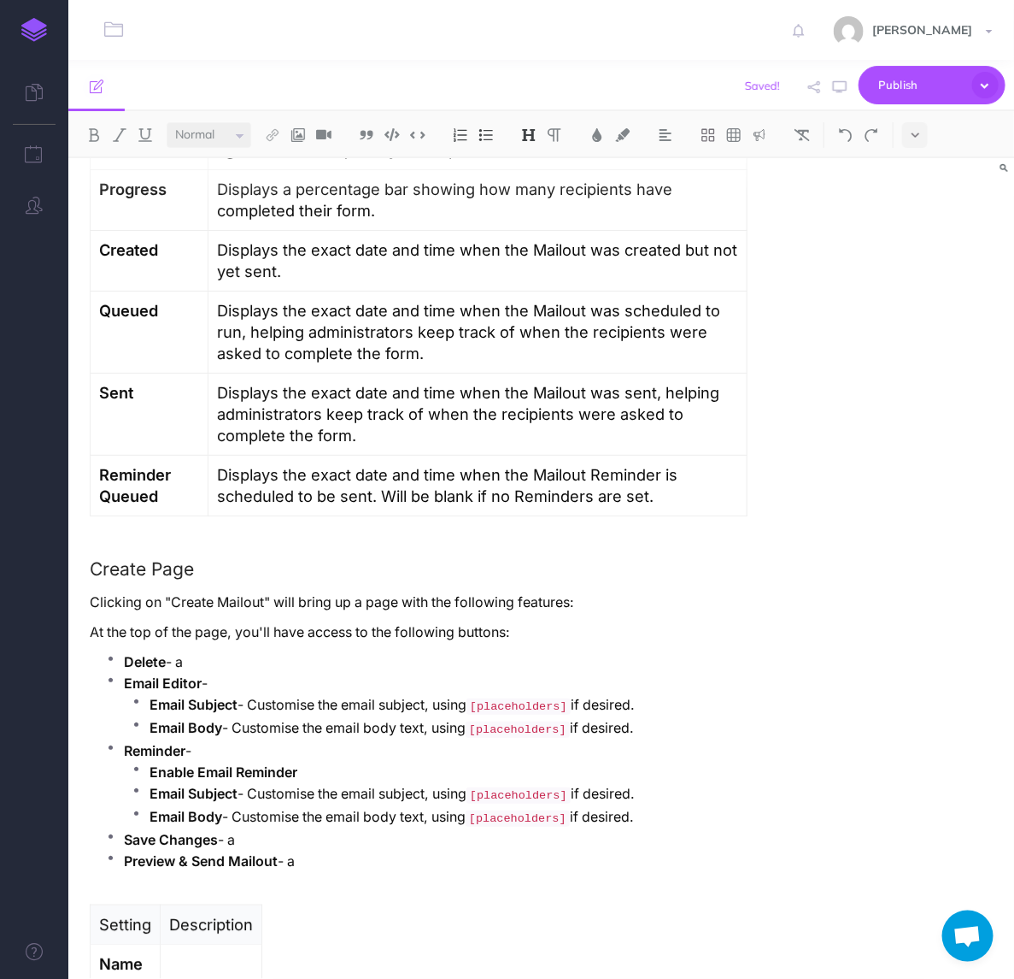
click at [270, 518] on div "Mailouts Overview The Mailouts page provides a centralised interface for managi…" at bounding box center [418, 454] width 701 height 2942
click at [98, 559] on h3 "Create Page" at bounding box center [419, 569] width 658 height 20
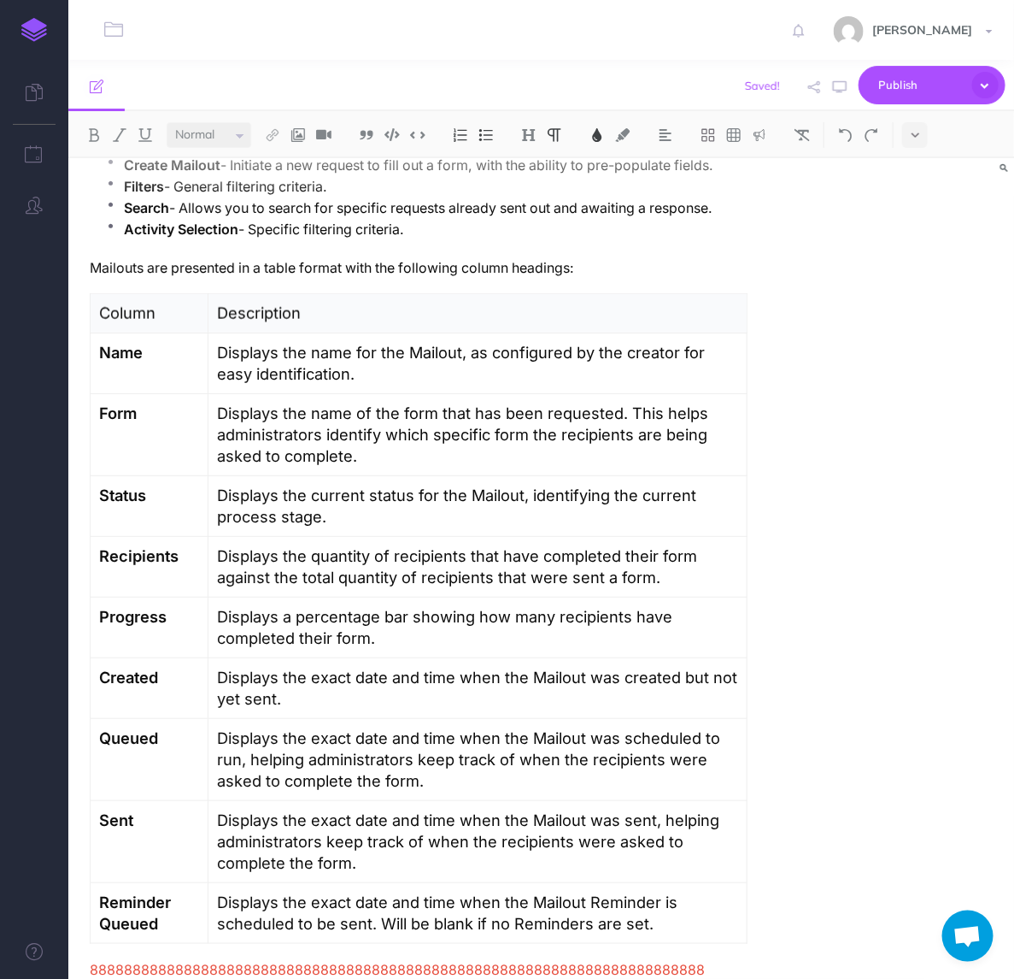
scroll to position [1282, 0]
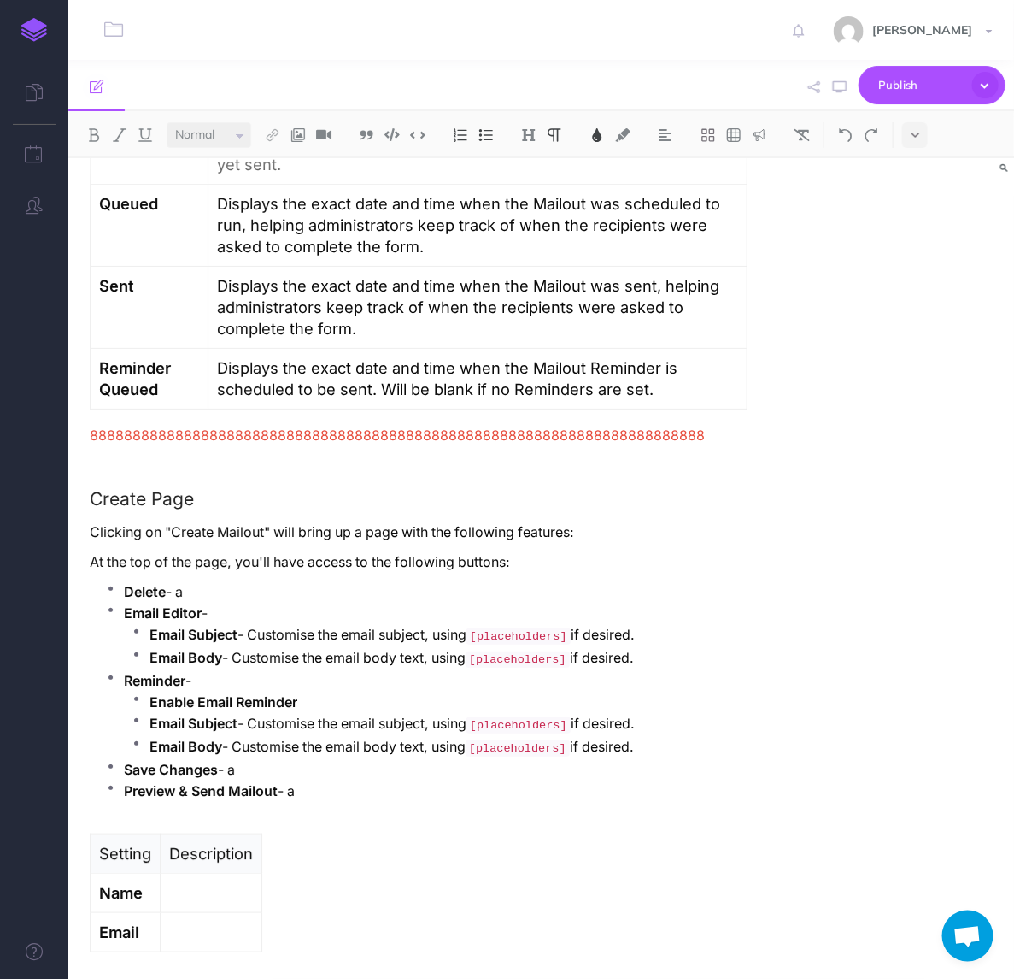
click at [100, 437] on div "Mailouts Overview The Mailouts page provides a centralised interface for managi…" at bounding box center [418, 365] width 701 height 2979
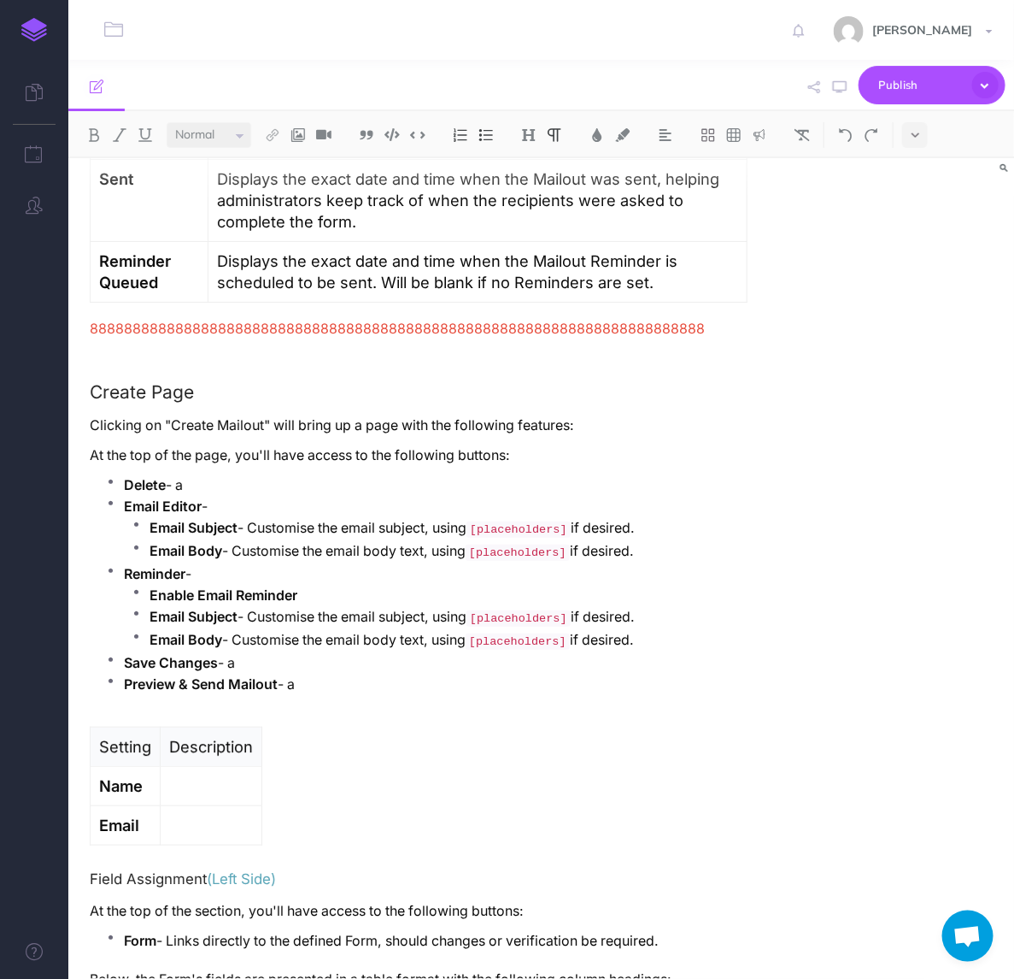
click at [316, 474] on p "Delete - a" at bounding box center [436, 484] width 624 height 21
drag, startPoint x: 179, startPoint y: 463, endPoint x: 246, endPoint y: 462, distance: 66.7
click at [246, 474] on p "Delete - a" at bounding box center [436, 484] width 624 height 21
click at [256, 496] on p "Email Editor -" at bounding box center [436, 506] width 624 height 21
click at [429, 496] on p "Email Editor -" at bounding box center [436, 506] width 624 height 21
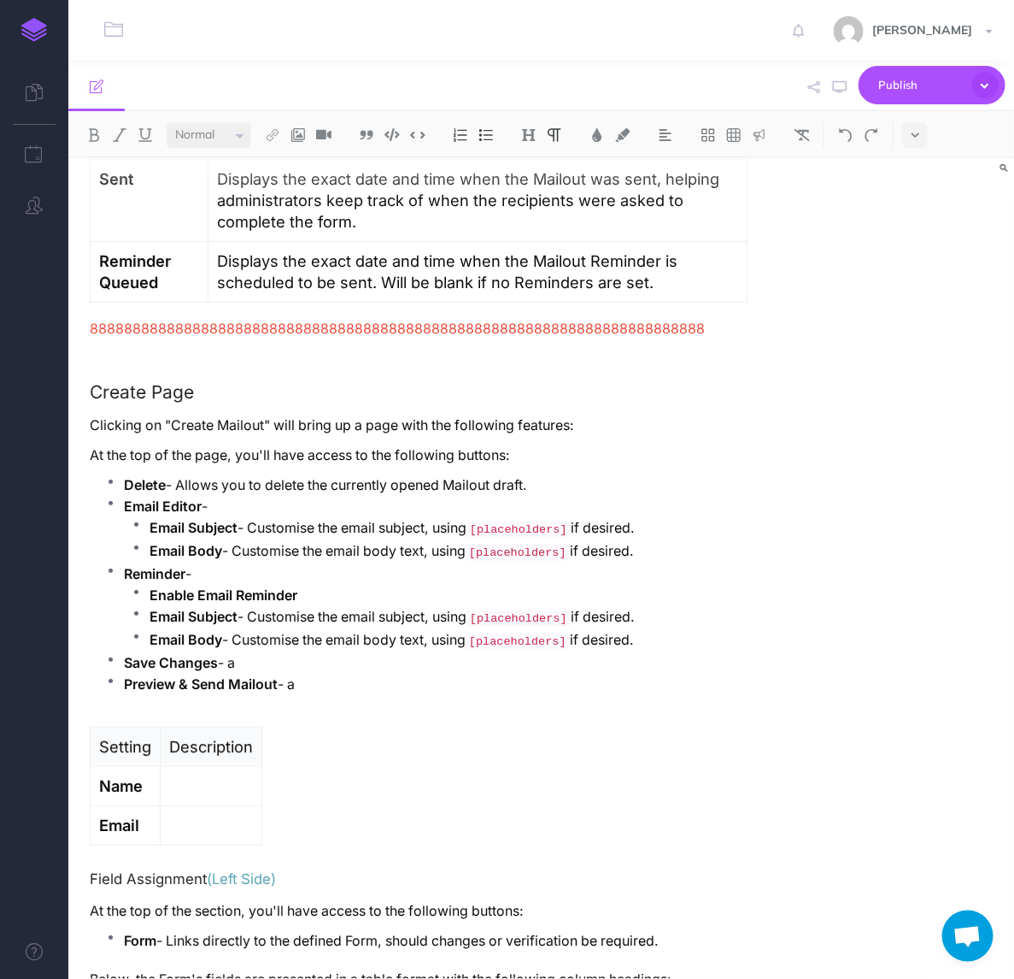
click at [207, 474] on p "Delete - Allows you to delete the currently opened Mailout draft." at bounding box center [436, 484] width 624 height 21
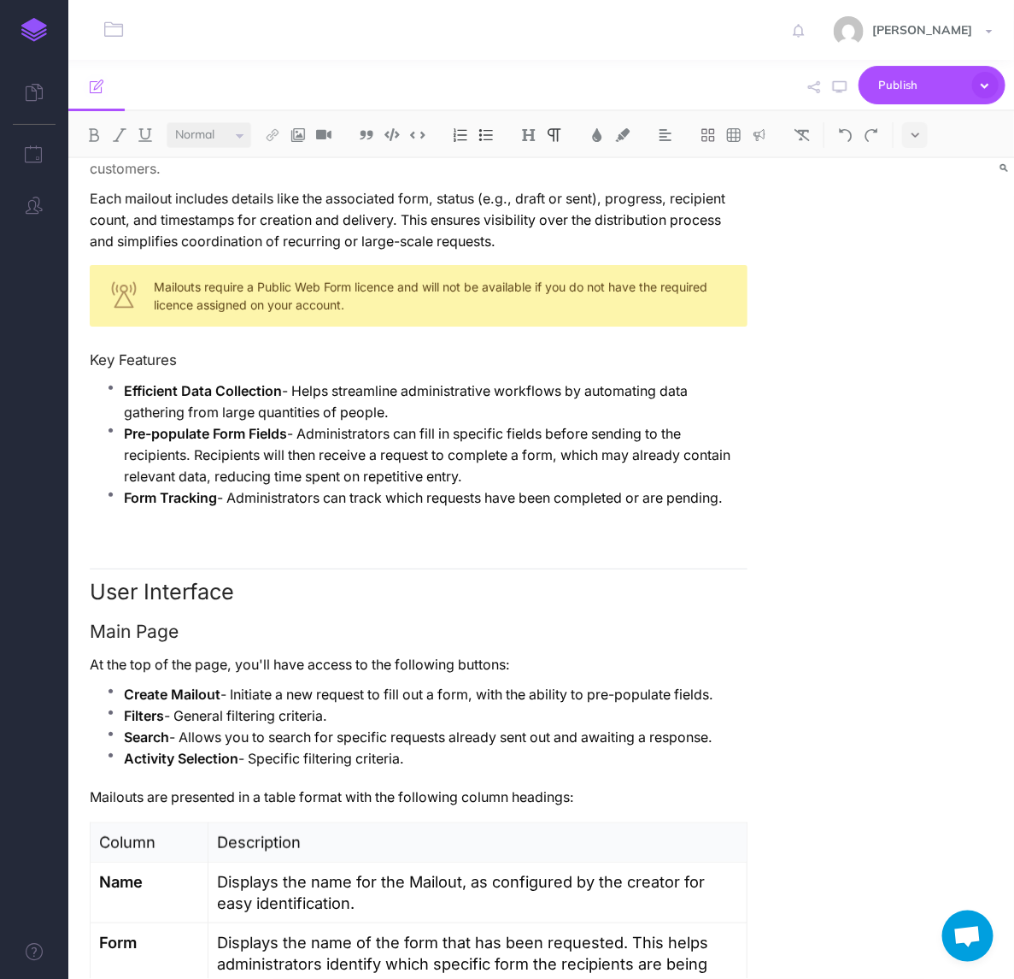
scroll to position [0, 0]
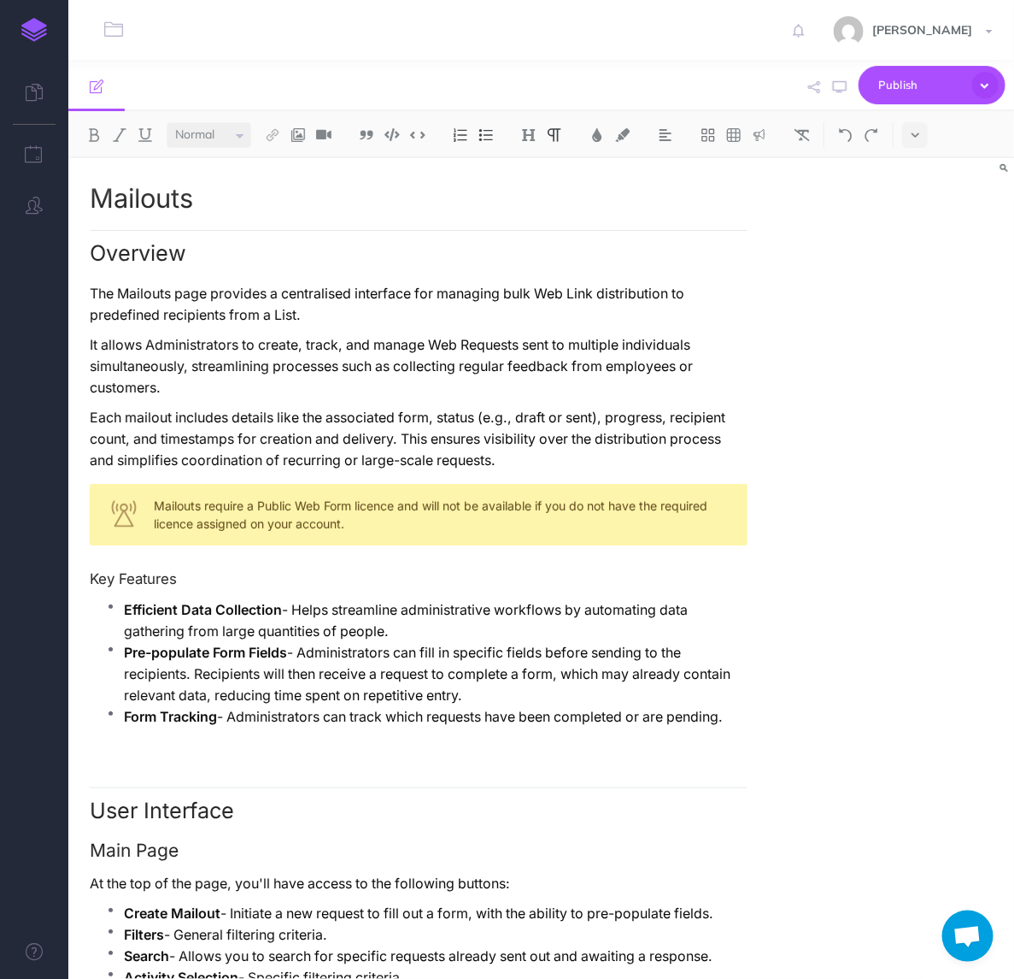
click at [268, 602] on strong "Efficient Data Collection" at bounding box center [203, 610] width 158 height 16
click at [263, 602] on strong "Efficient Data Collection" at bounding box center [203, 610] width 158 height 16
click at [0, 0] on span "Collection – Helps" at bounding box center [0, 0] width 0 height 0
click at [402, 615] on p "Efficient Data Collection - Helps streamline administrative workflows by automa…" at bounding box center [436, 620] width 624 height 43
click at [365, 614] on p "Efficient Data Collection - Helps streamline administrative workflows by automa…" at bounding box center [436, 620] width 624 height 43
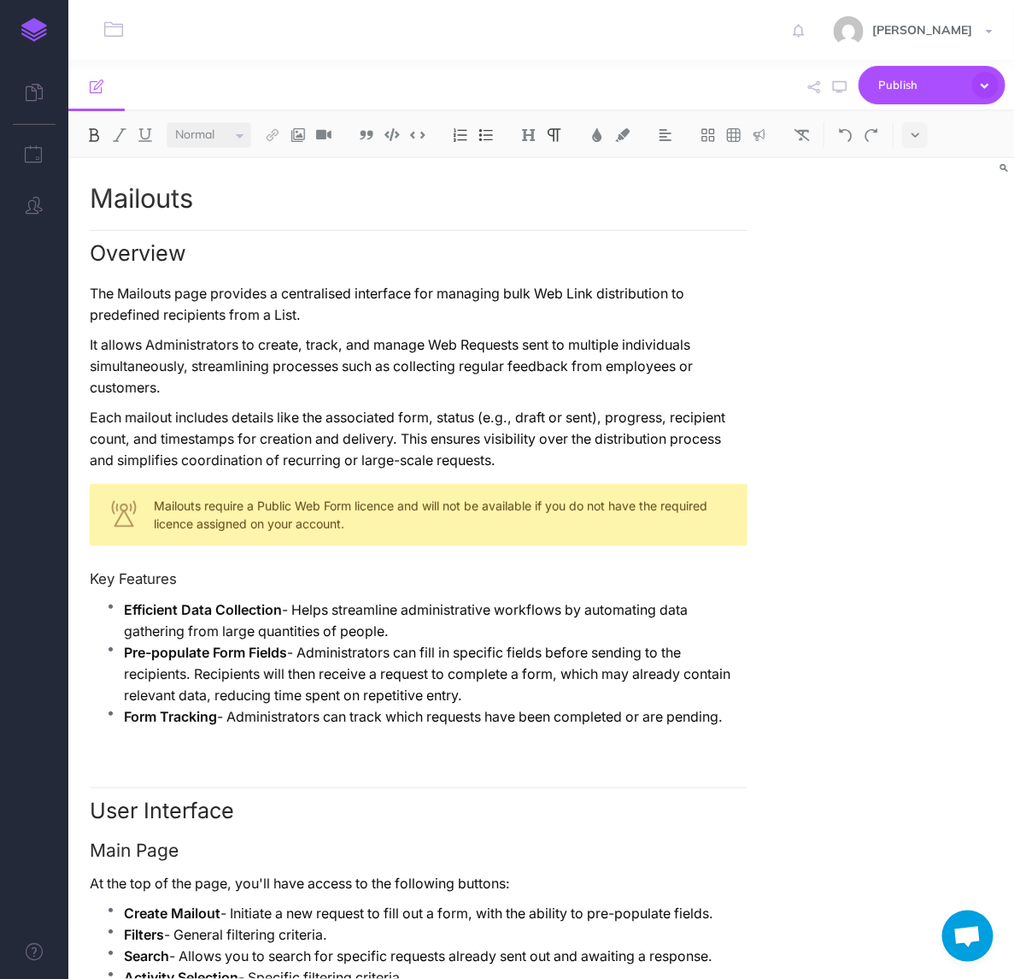
click at [279, 602] on strong "Efficient Data Collection" at bounding box center [203, 610] width 158 height 16
click at [398, 599] on p "Efficient Data Collection - Helps streamline administrative workflows by automa…" at bounding box center [436, 620] width 624 height 43
click at [201, 709] on strong "Form Tracking" at bounding box center [170, 717] width 93 height 16
click at [232, 644] on strong "Pre-populate Form Fields" at bounding box center [205, 652] width 163 height 16
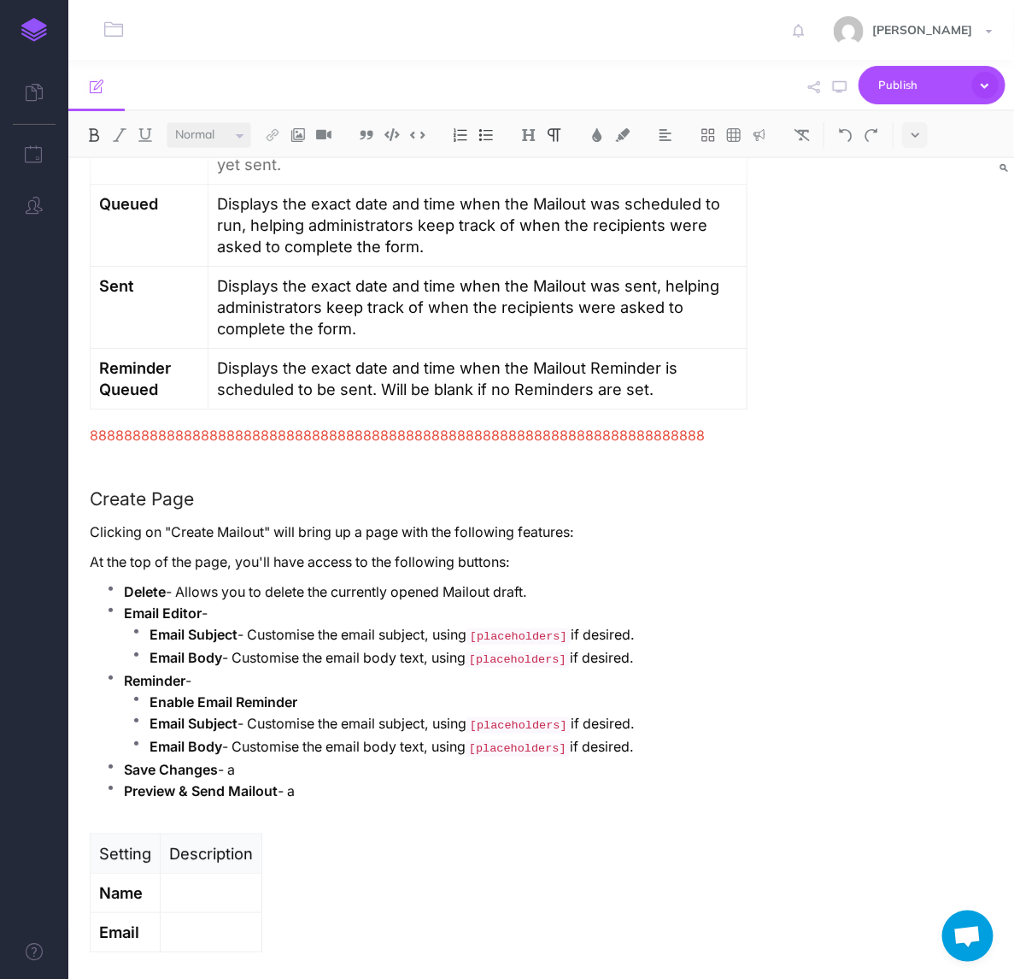
scroll to position [1389, 0]
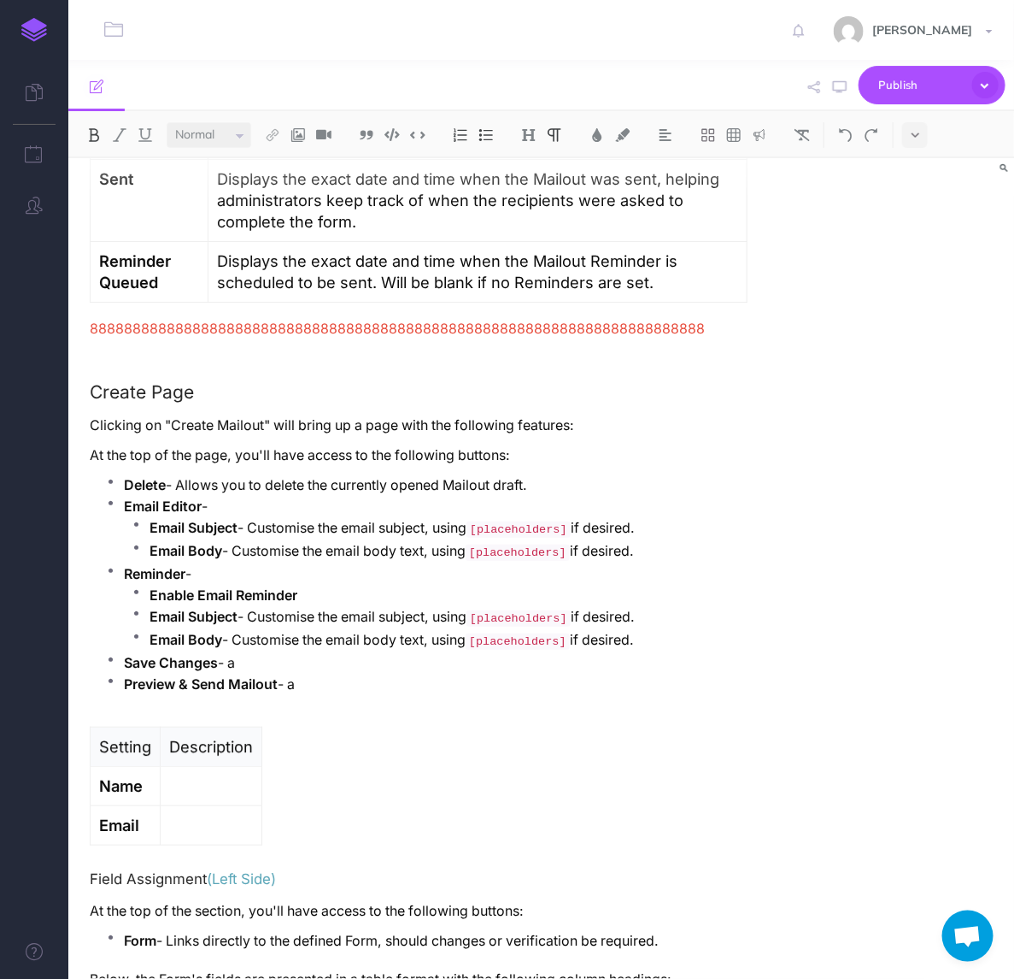
click at [276, 496] on p "Email Editor -" at bounding box center [436, 506] width 624 height 21
click at [248, 563] on p "Reminder -" at bounding box center [436, 573] width 624 height 21
click at [249, 587] on strong "Enable Email Reminder" at bounding box center [224, 595] width 148 height 16
click at [252, 587] on strong "Enable Email Reminder" at bounding box center [224, 595] width 148 height 16
click at [246, 563] on p "Reminder -" at bounding box center [436, 573] width 624 height 21
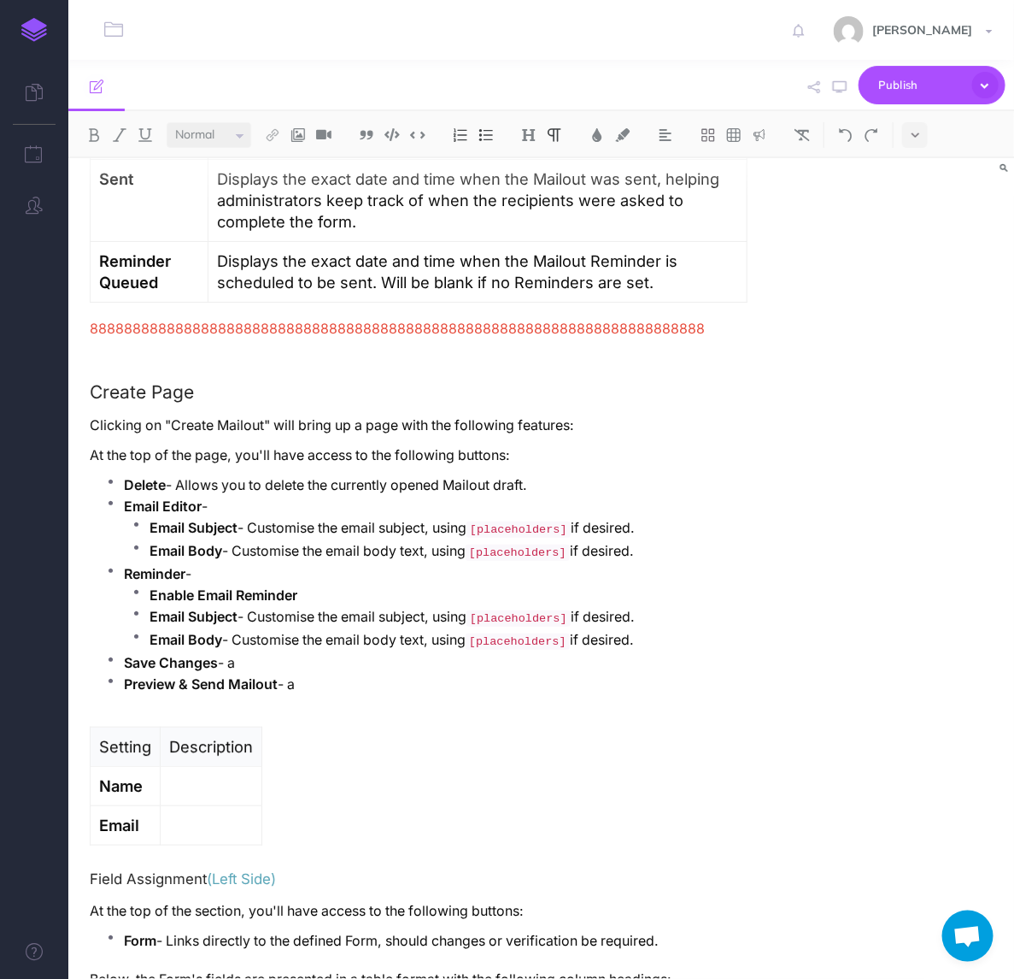
click at [594, 585] on p "Enable Email Reminder" at bounding box center [449, 595] width 598 height 21
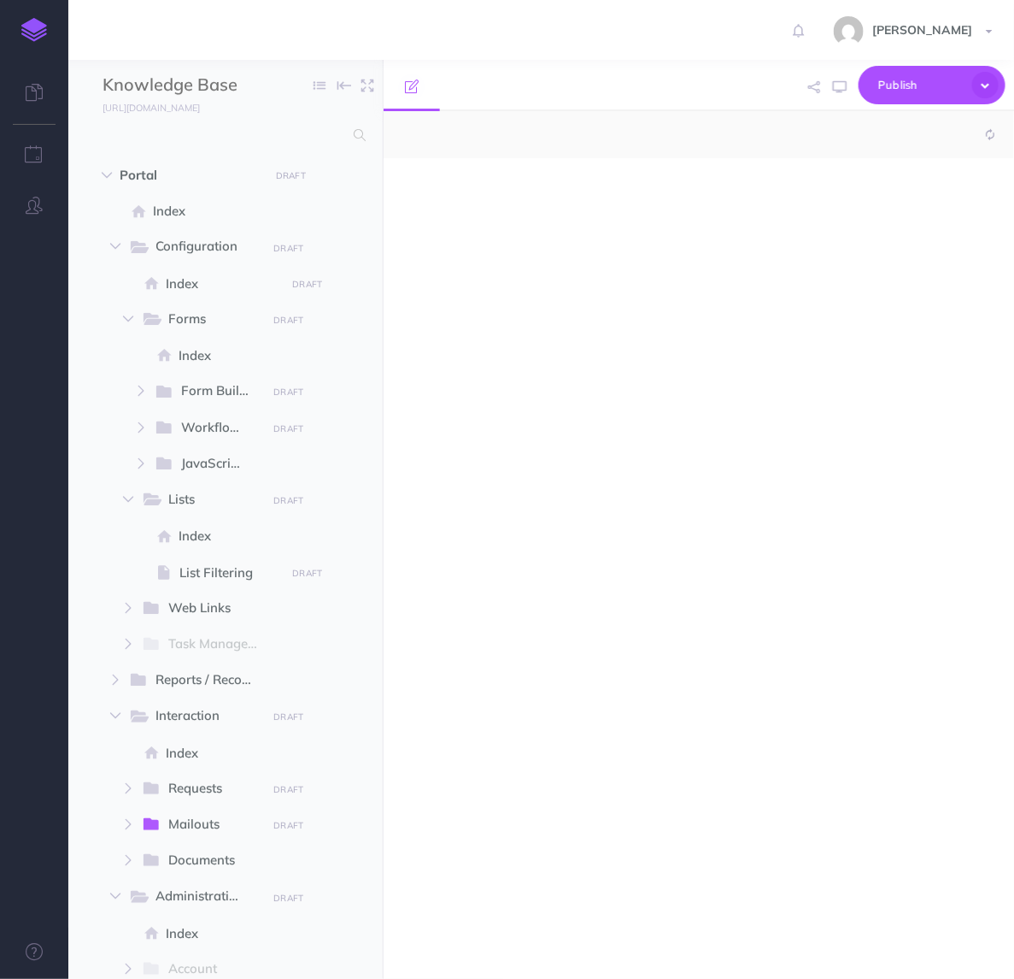
select select "null"
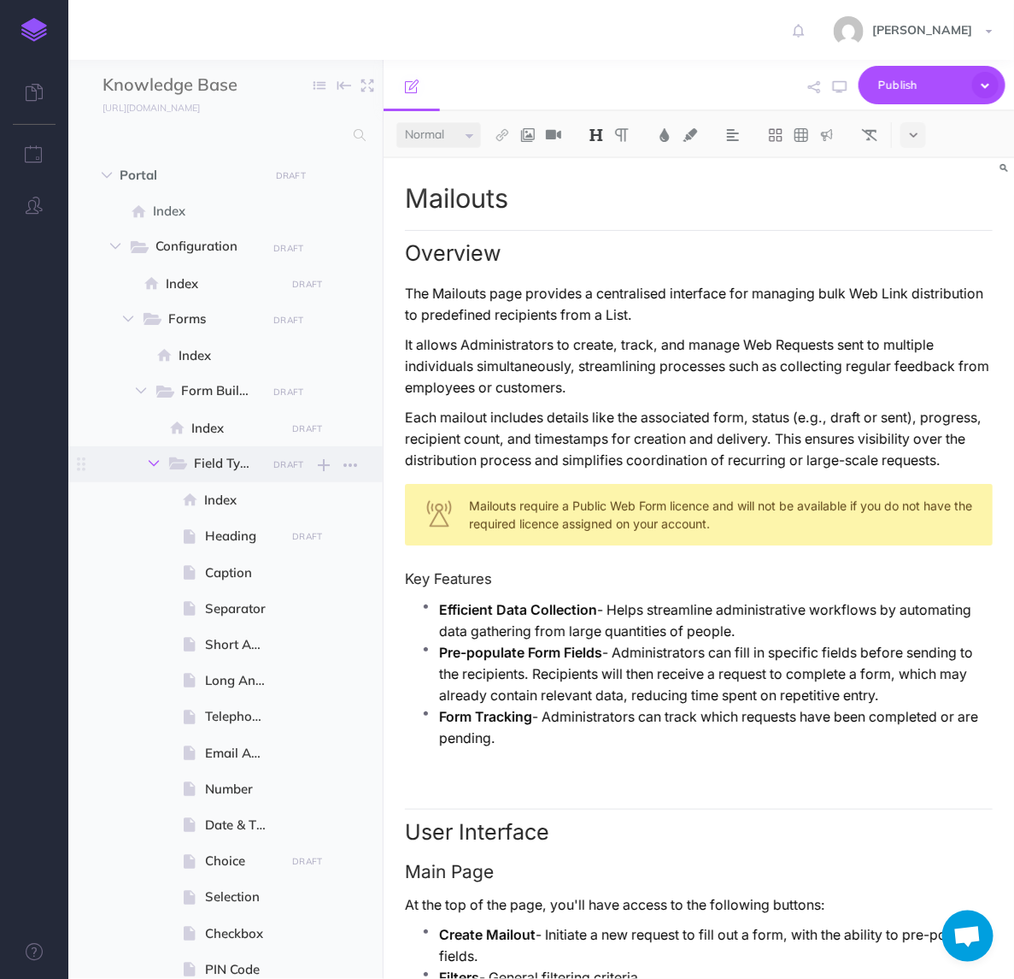
click at [156, 454] on button "button" at bounding box center [153, 463] width 31 height 21
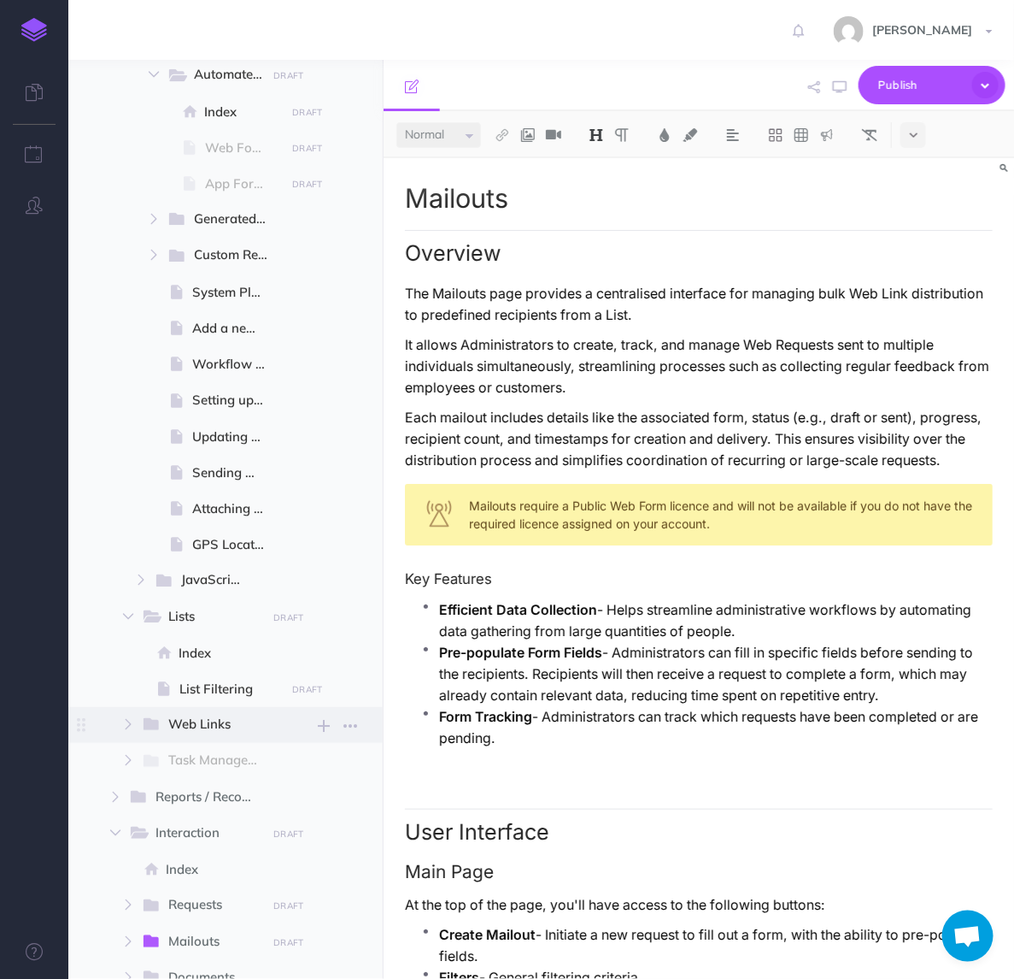
scroll to position [748, 0]
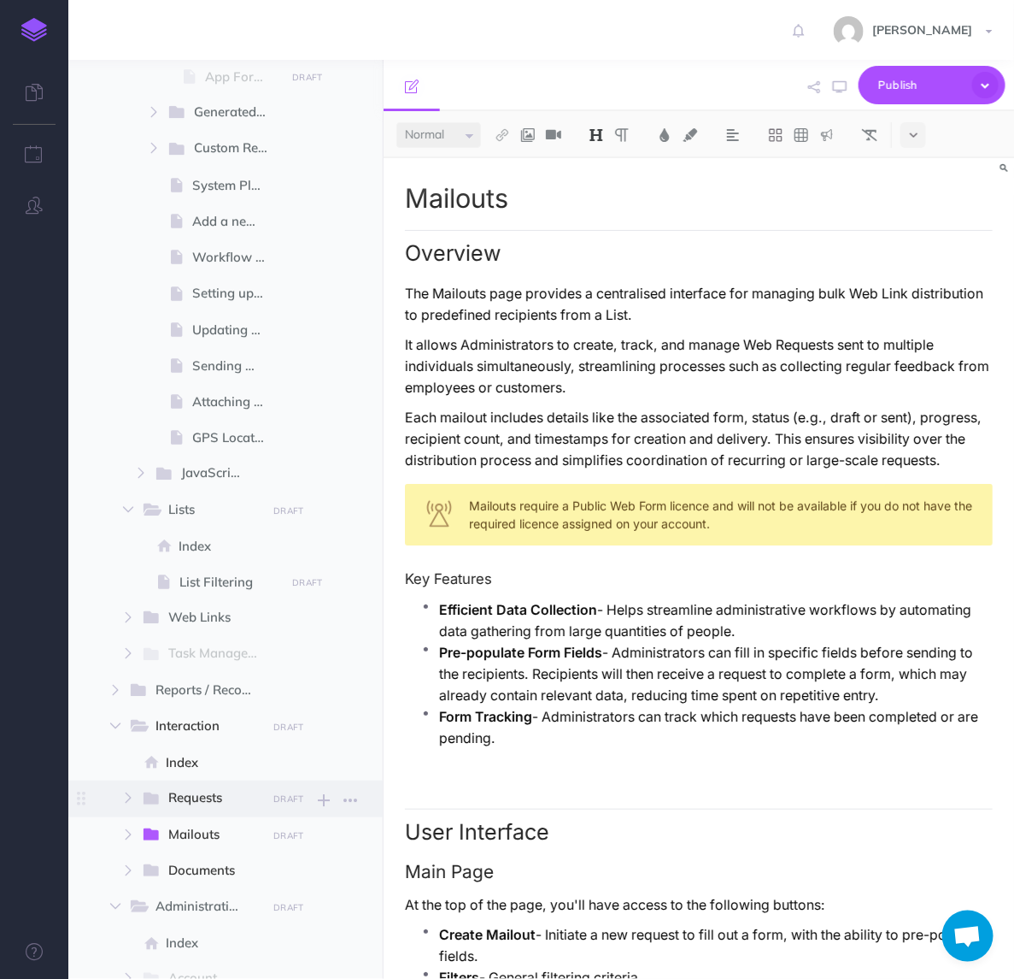
click at [185, 796] on span "Requests" at bounding box center [211, 798] width 86 height 22
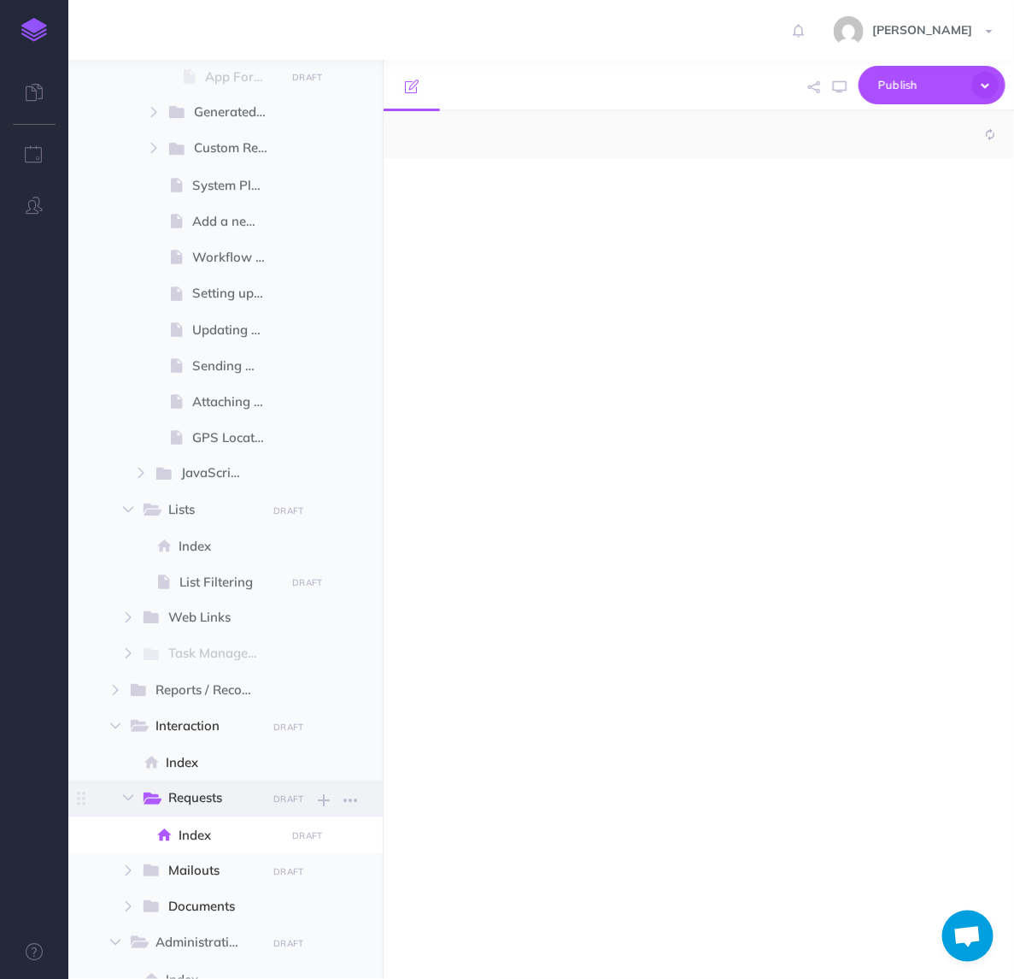
select select "null"
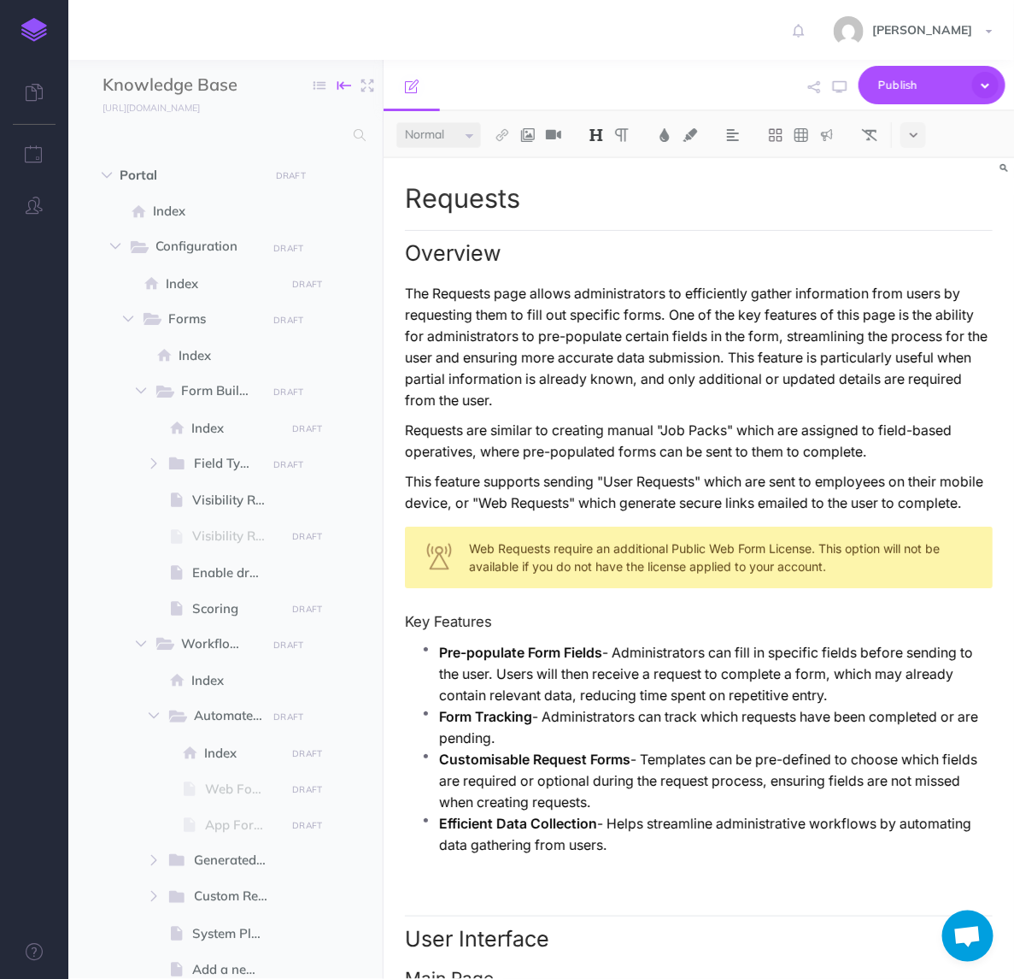
click at [344, 85] on button "button" at bounding box center [344, 86] width 34 height 26
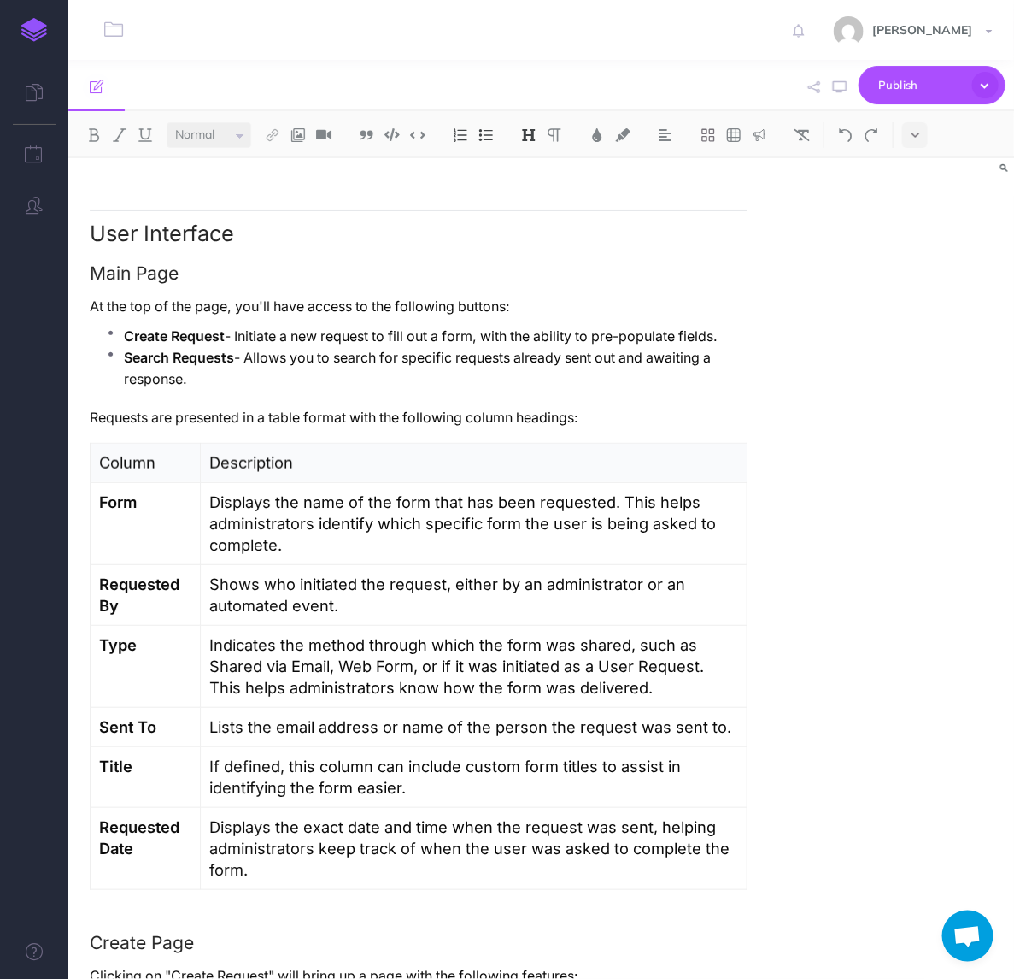
scroll to position [534, 0]
